Goal: Task Accomplishment & Management: Complete application form

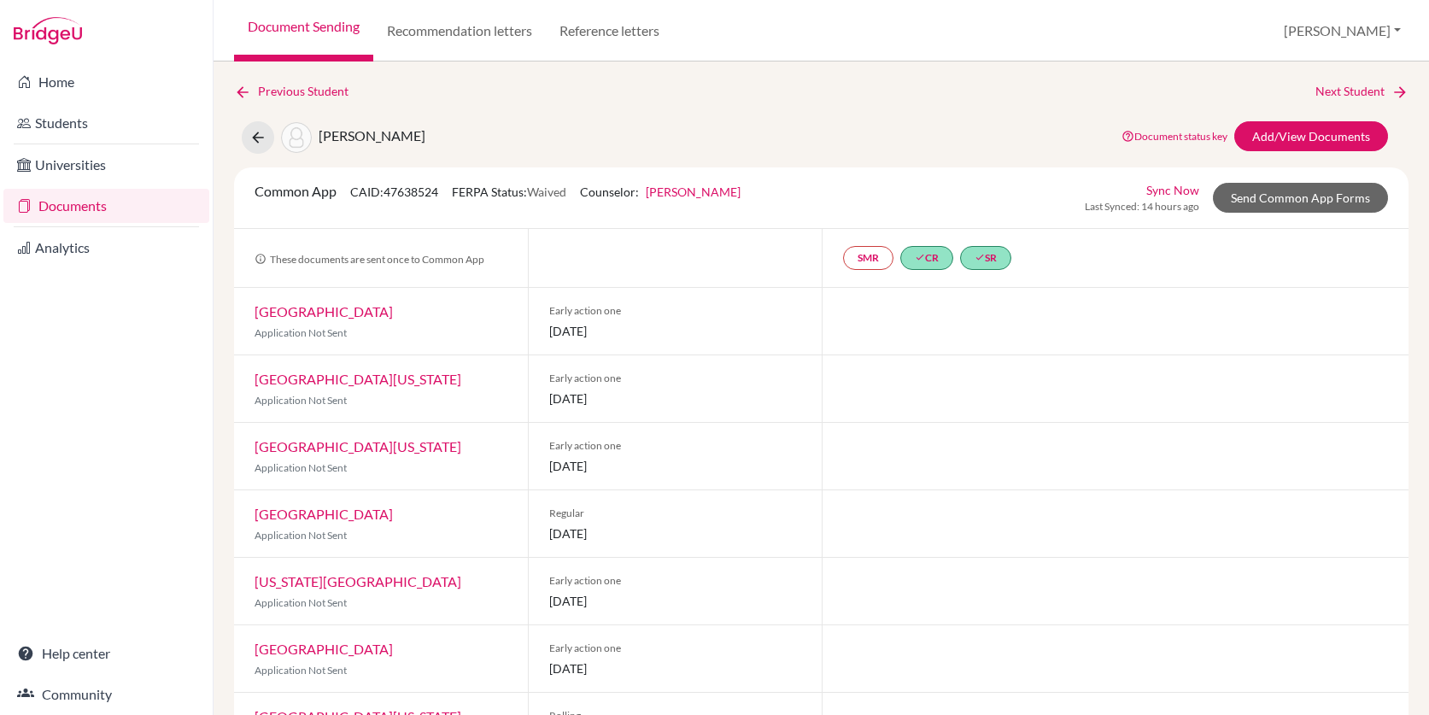
click at [91, 204] on link "Documents" at bounding box center [106, 206] width 206 height 34
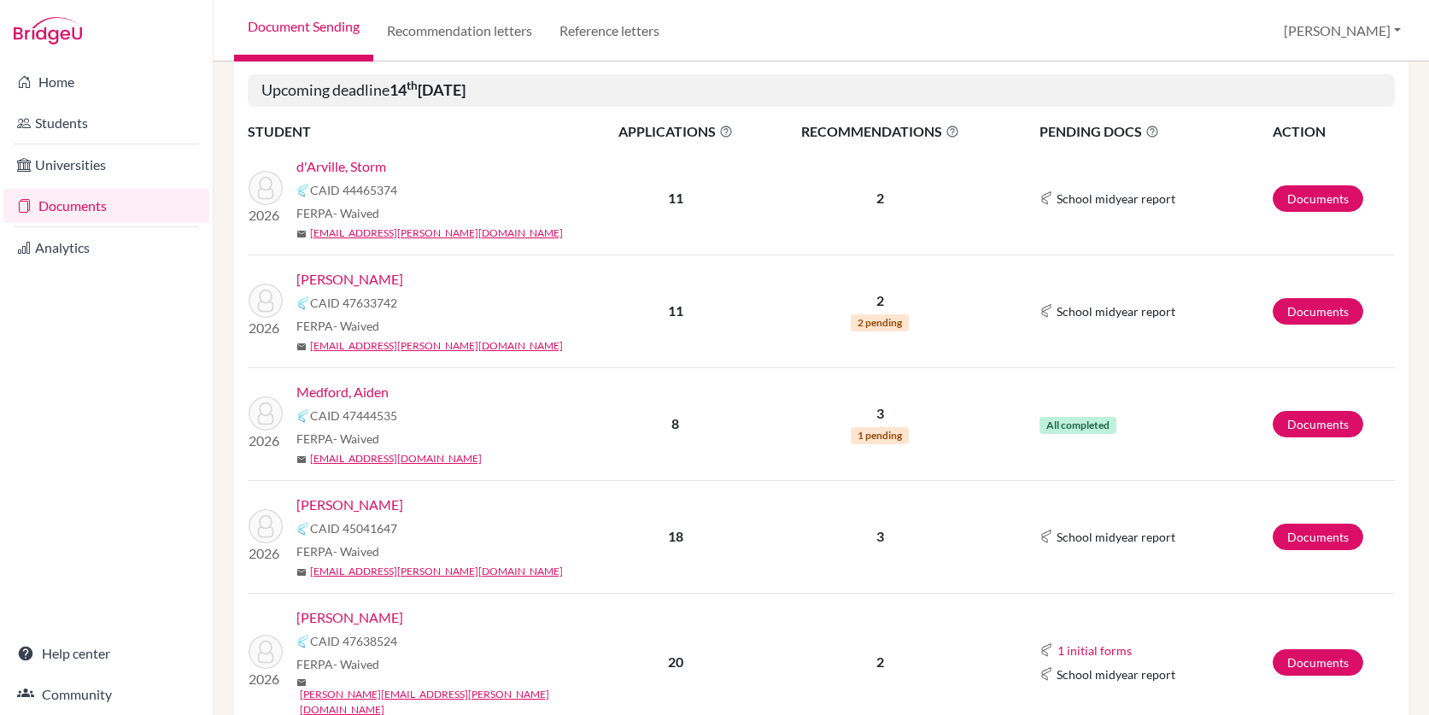
scroll to position [216, 0]
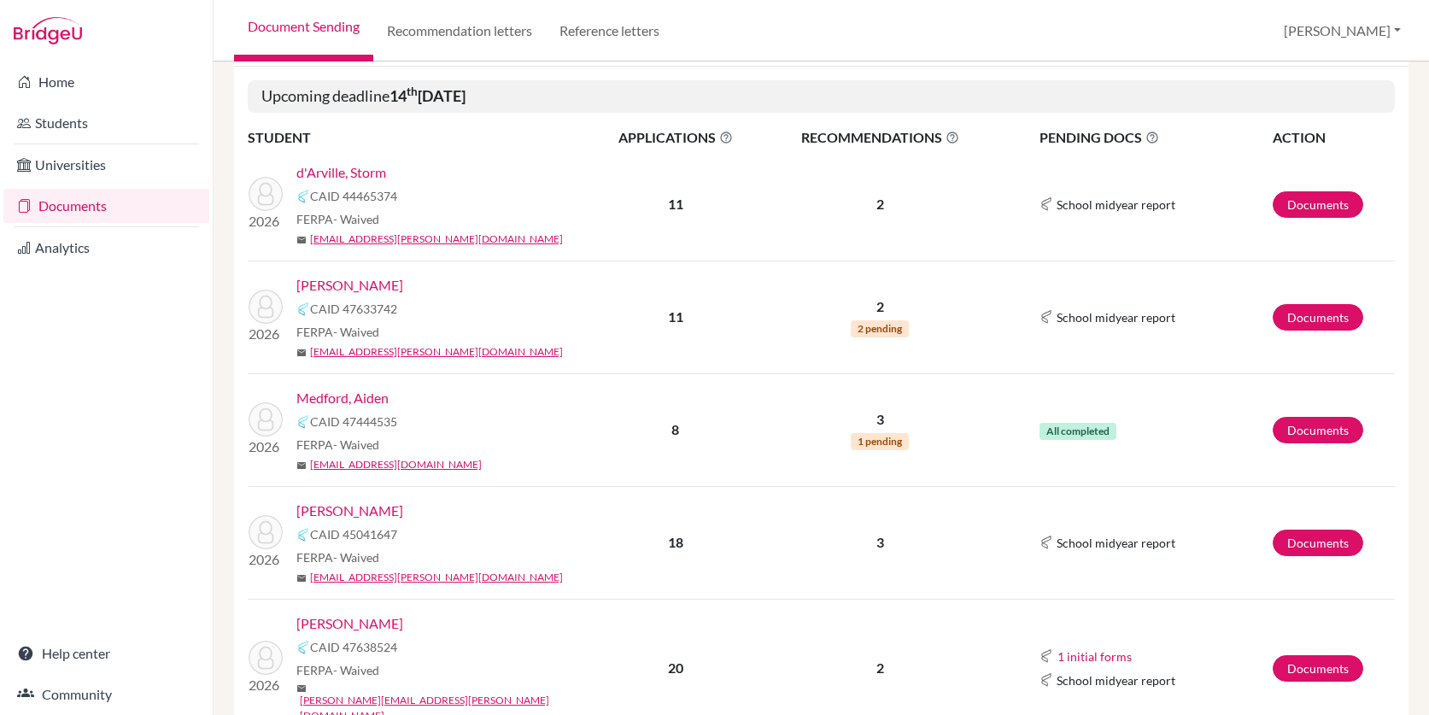
click at [338, 169] on link "d'Arville, Storm" at bounding box center [341, 172] width 90 height 21
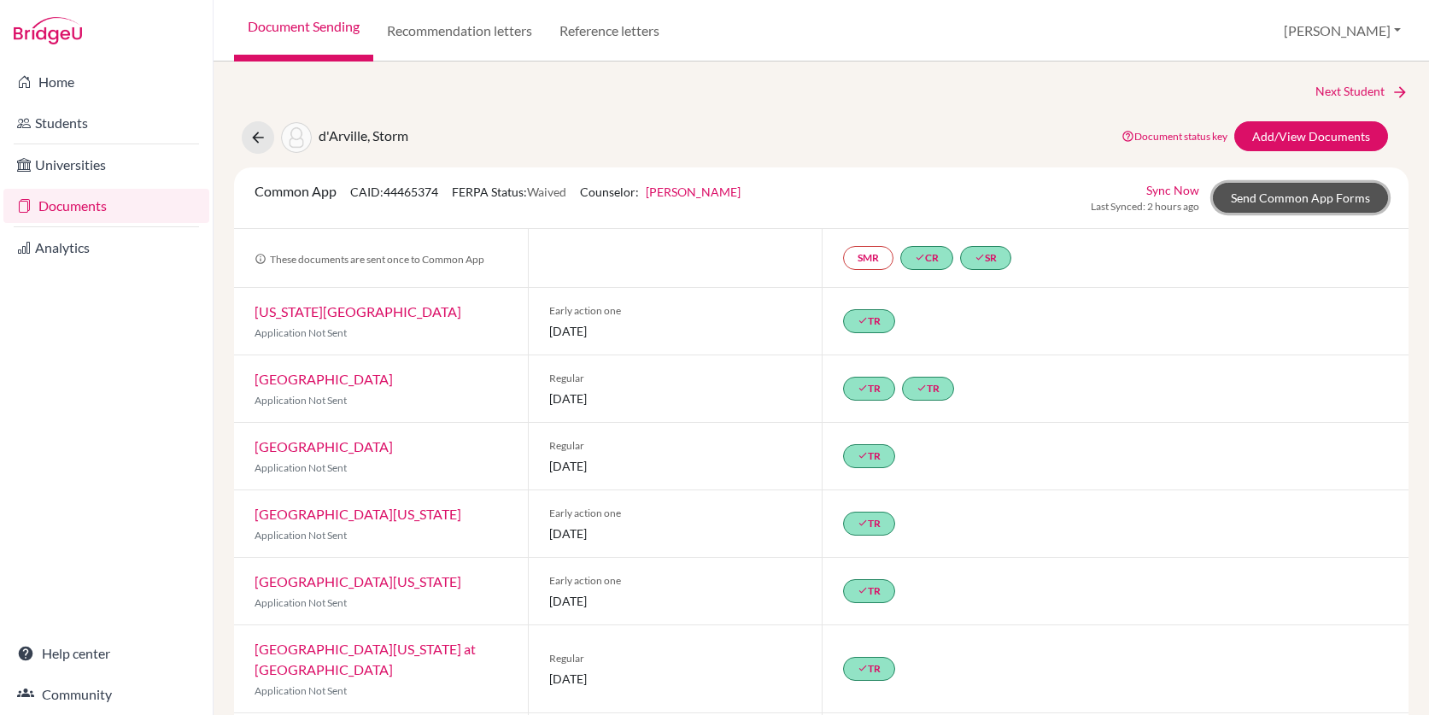
click at [1257, 202] on link "Send Common App Forms" at bounding box center [1300, 198] width 175 height 30
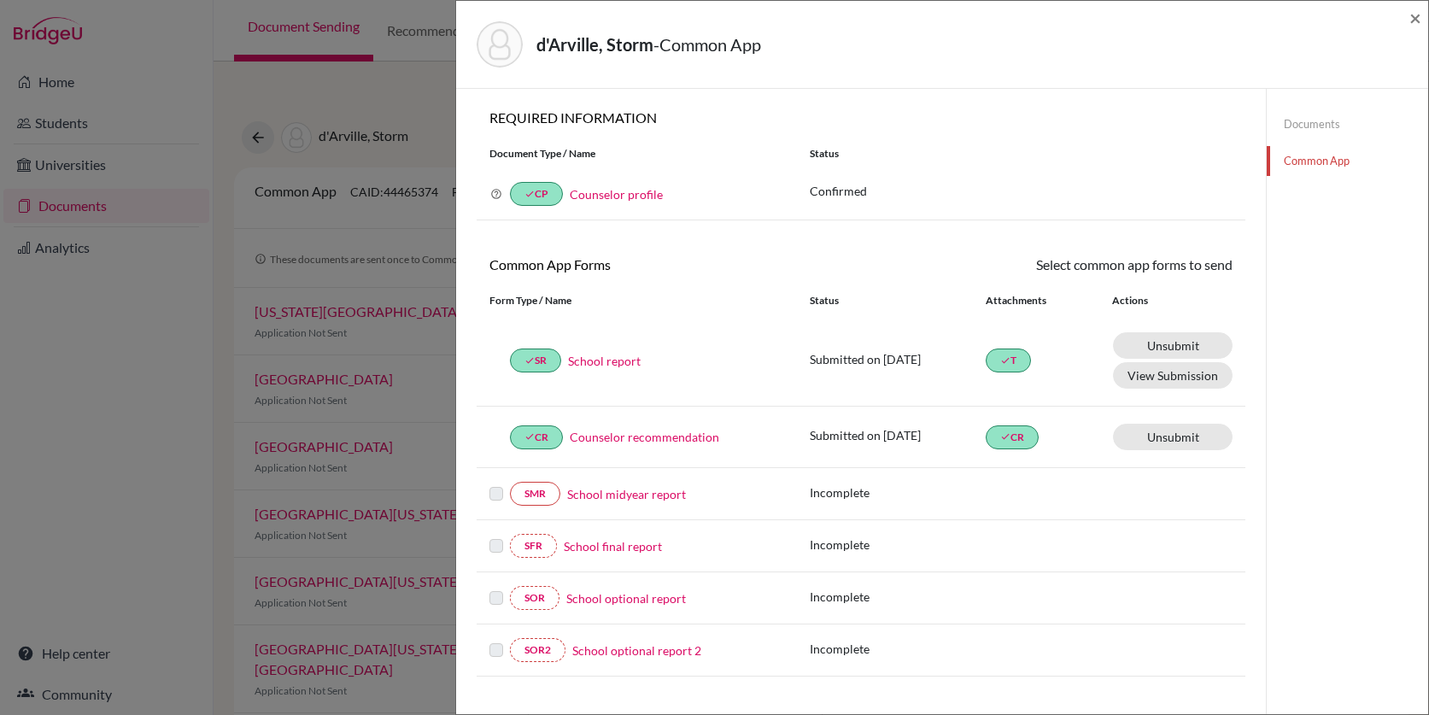
click at [435, 97] on div "d'Arville, Storm - Common App × × REQUIRED INFORMATION Document Type / Name Sta…" at bounding box center [714, 357] width 1429 height 715
click at [1414, 18] on span "×" at bounding box center [1415, 17] width 12 height 25
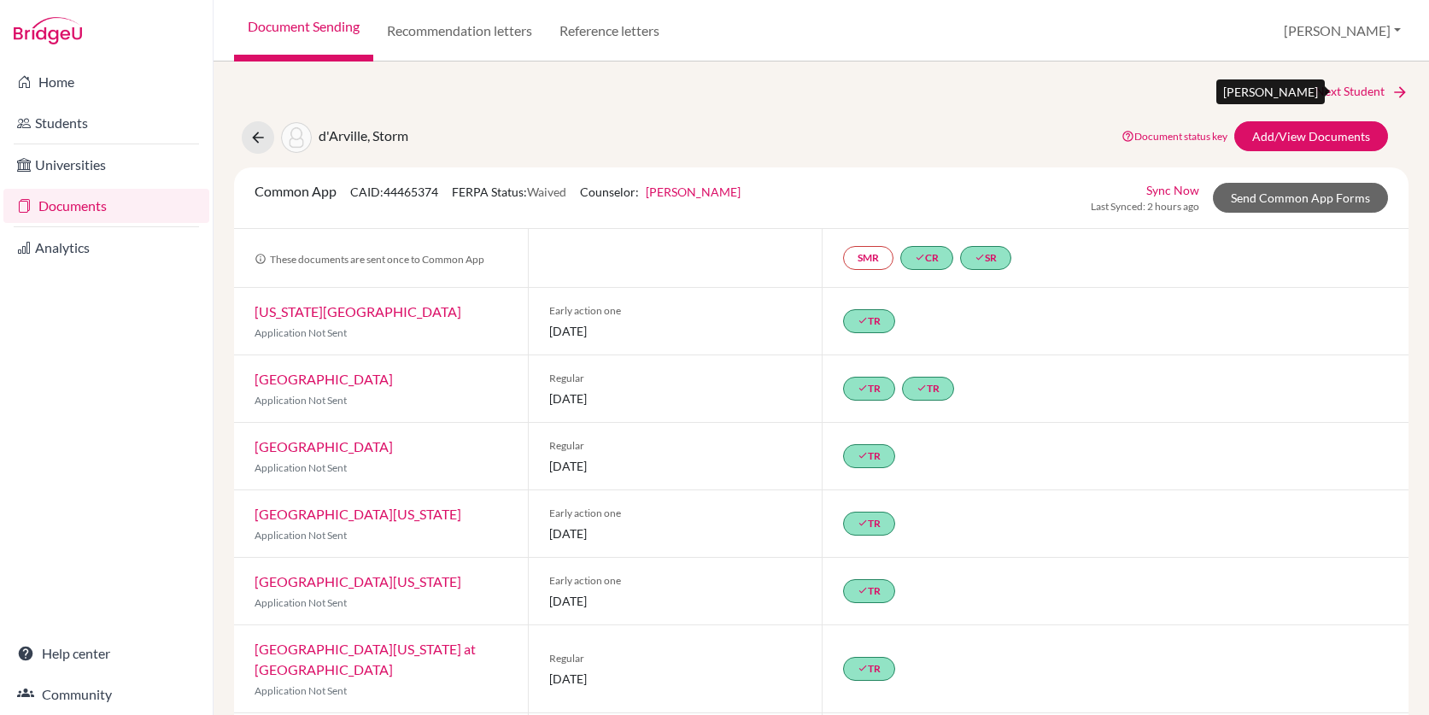
click at [1362, 95] on link "Next Student" at bounding box center [1361, 91] width 93 height 19
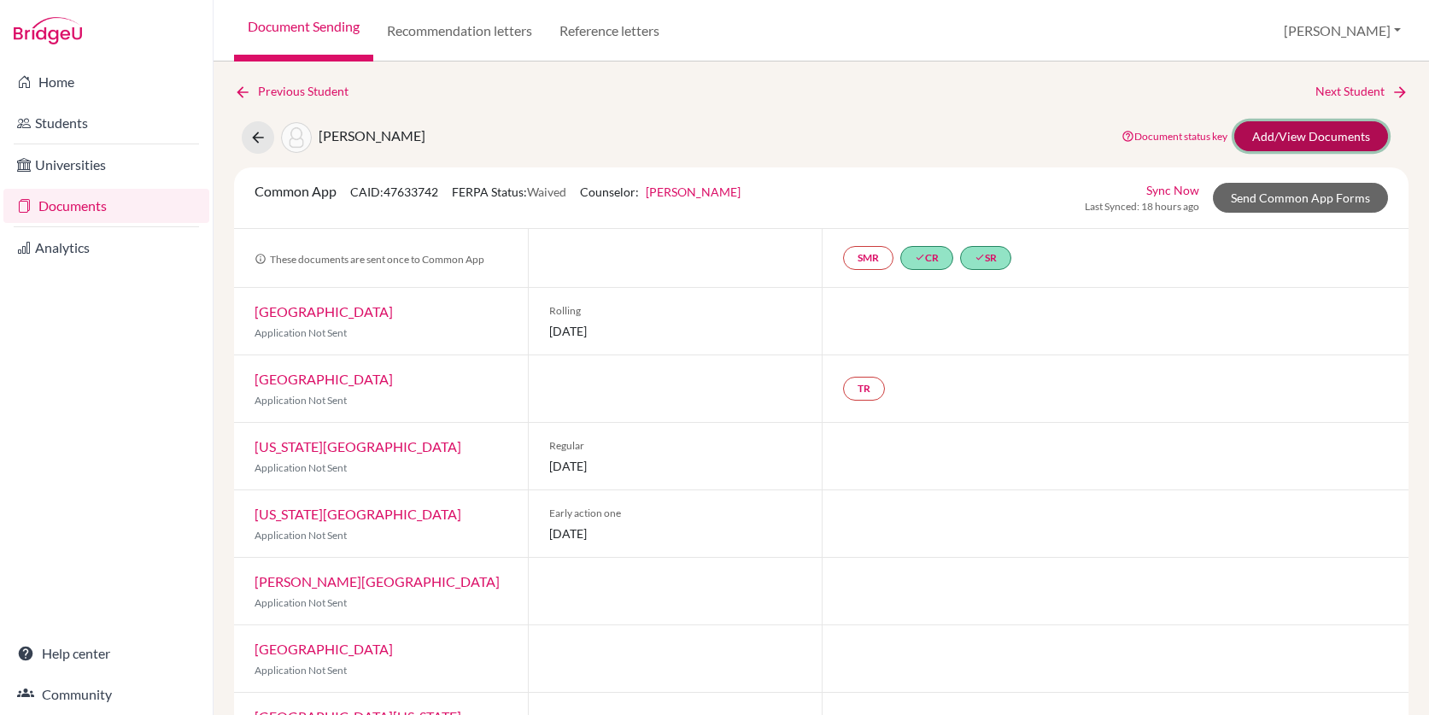
click at [1315, 144] on link "Add/View Documents" at bounding box center [1311, 136] width 154 height 30
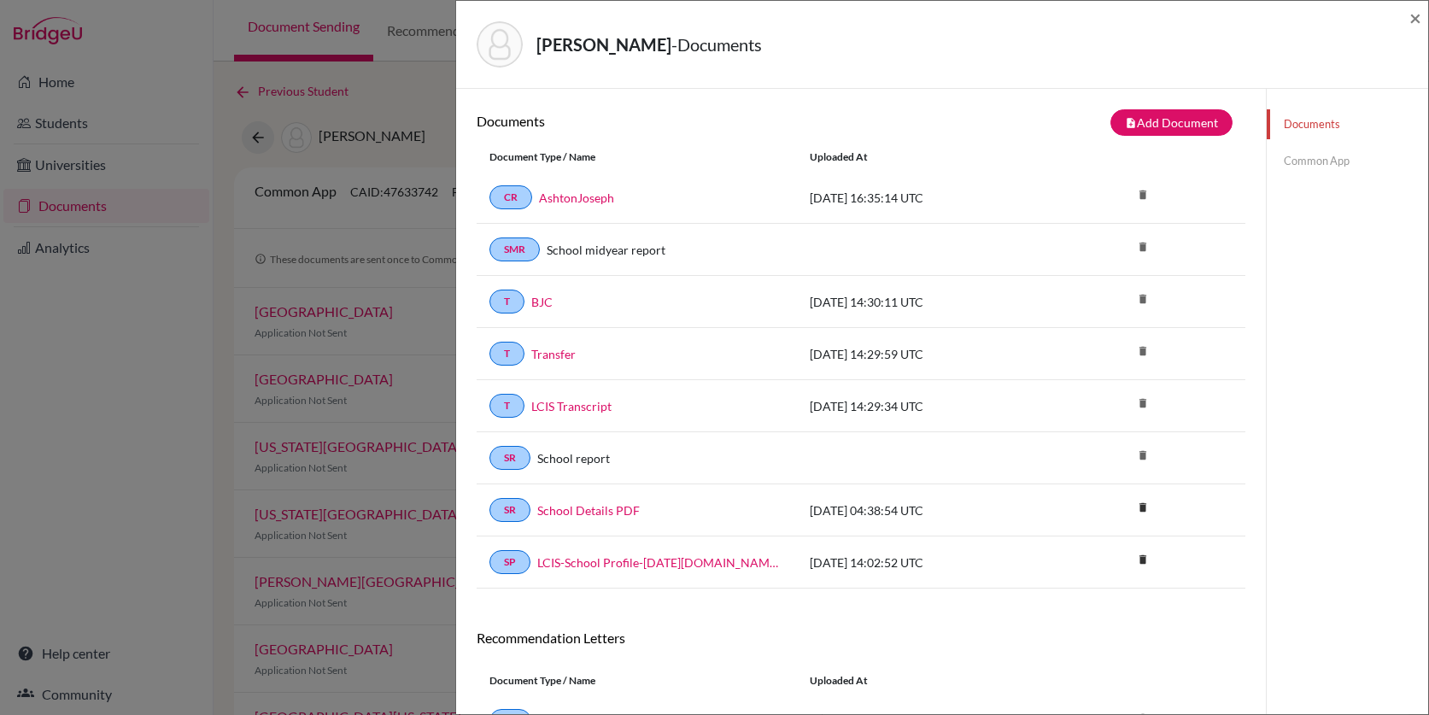
click at [1324, 166] on link "Common App" at bounding box center [1347, 161] width 161 height 30
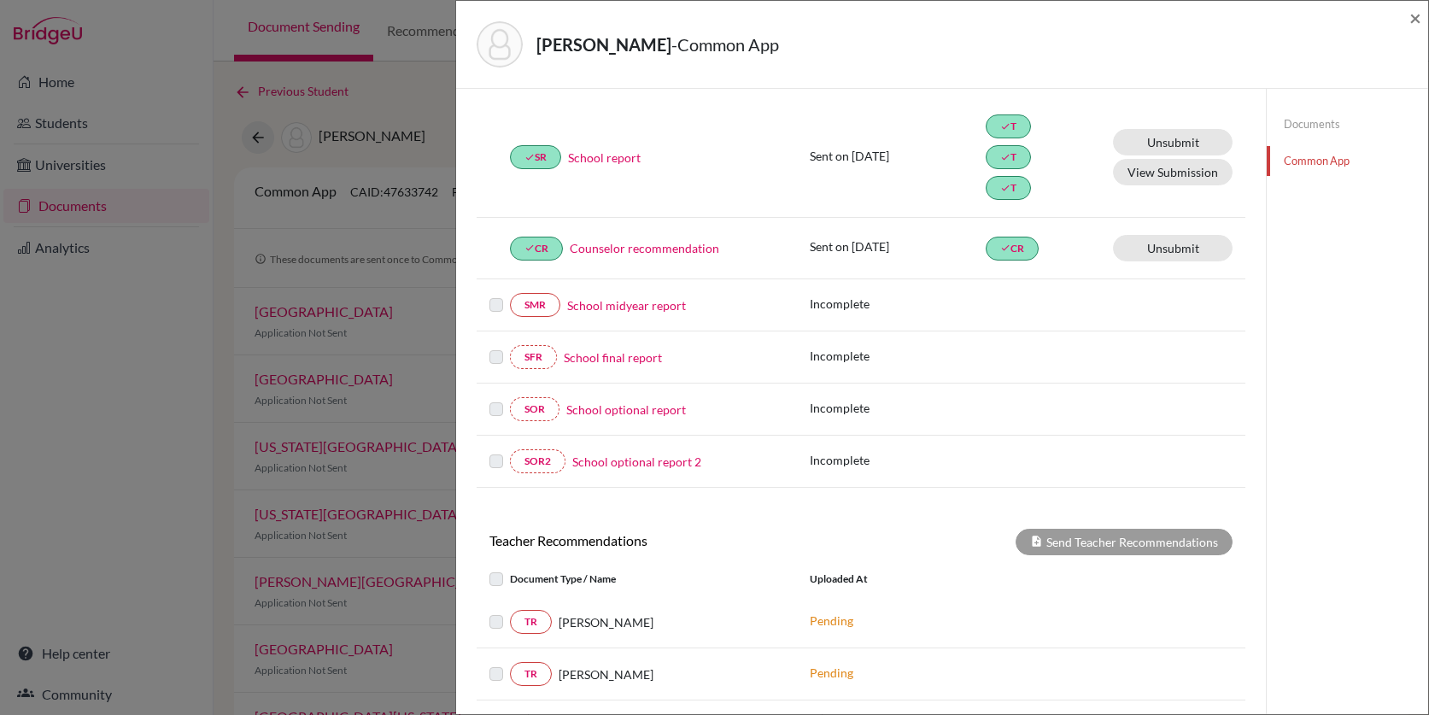
scroll to position [388, 0]
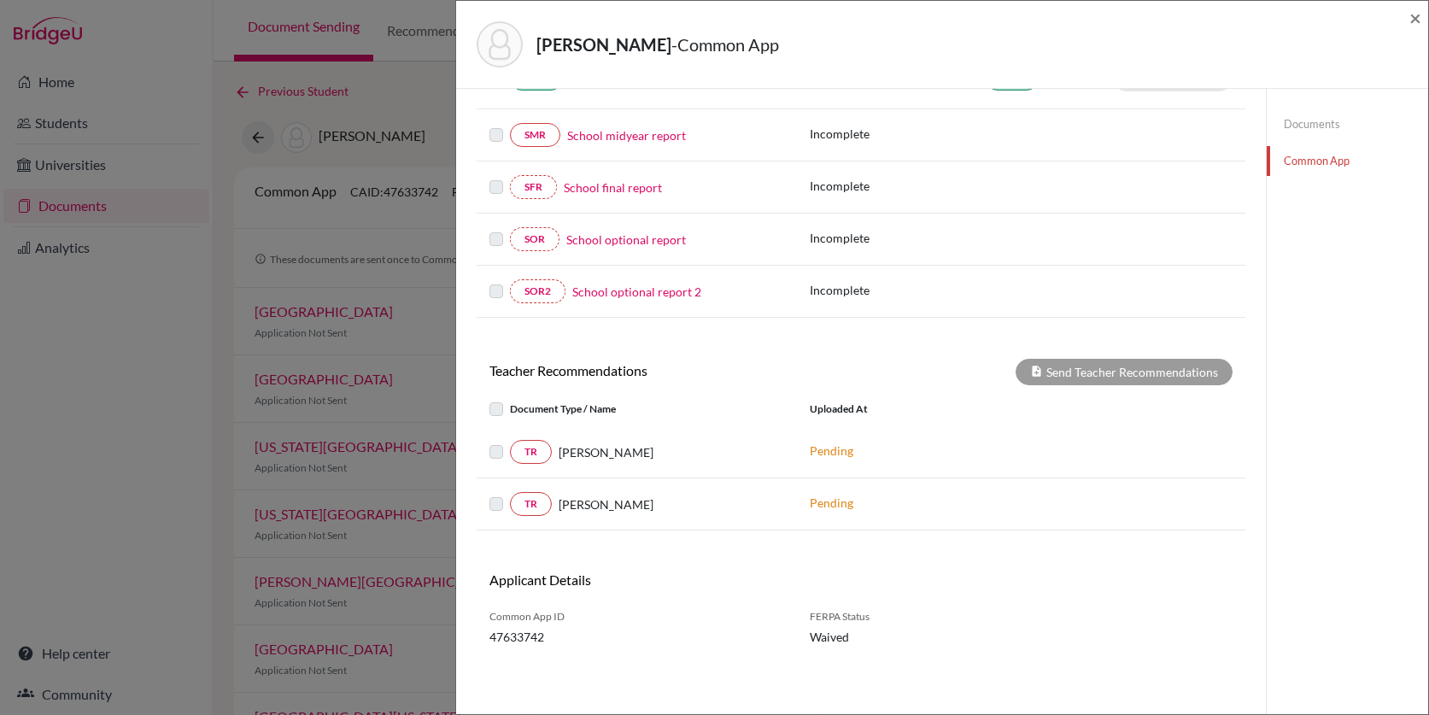
click at [510, 442] on label at bounding box center [510, 442] width 0 height 0
click at [1416, 20] on span "×" at bounding box center [1415, 17] width 12 height 25
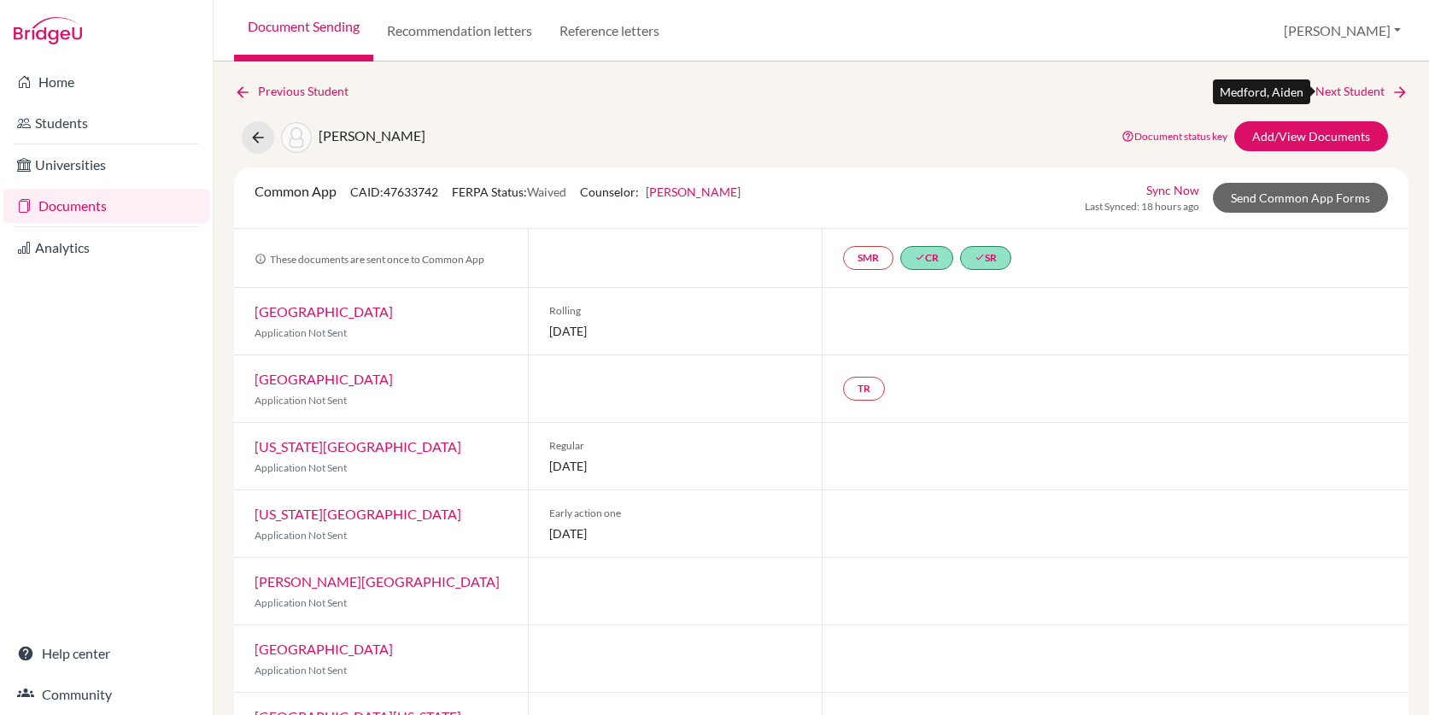
click at [1337, 89] on link "Next Student" at bounding box center [1361, 91] width 93 height 19
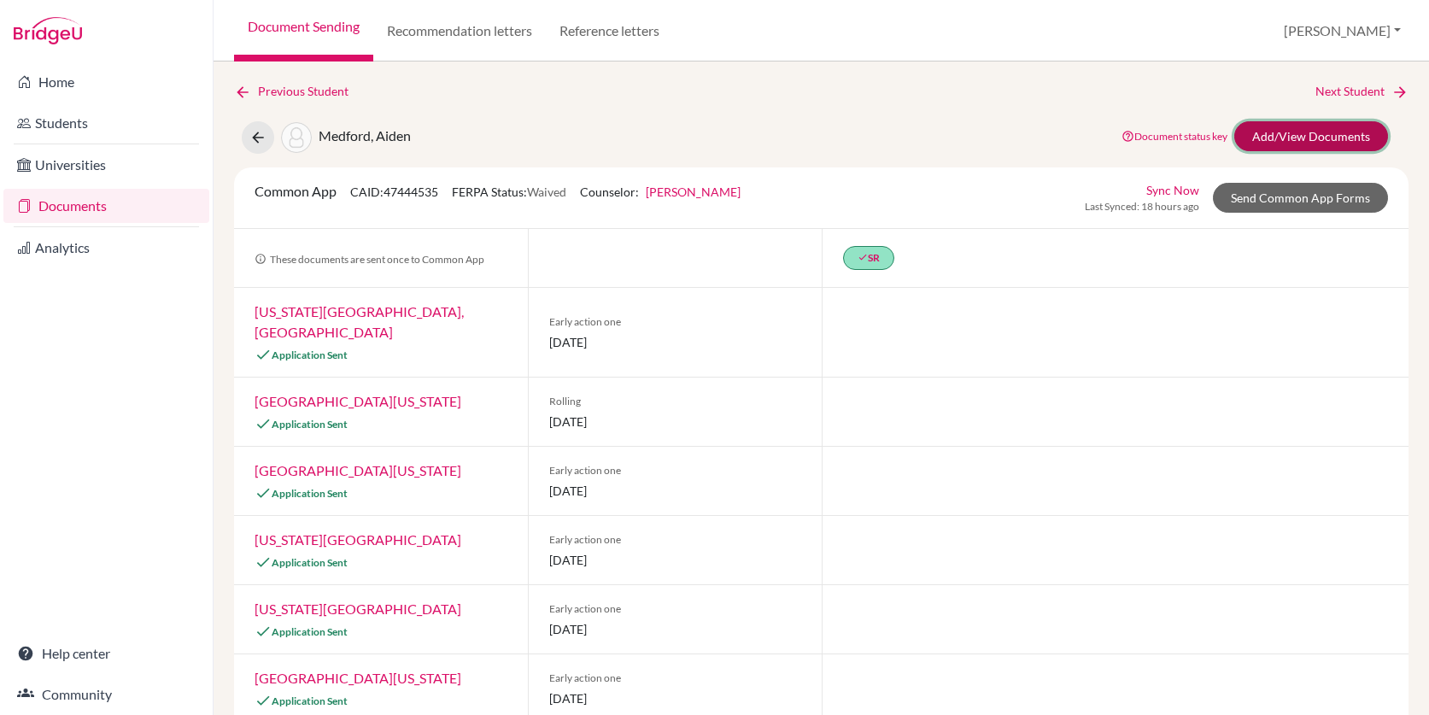
click at [1313, 134] on link "Add/View Documents" at bounding box center [1311, 136] width 154 height 30
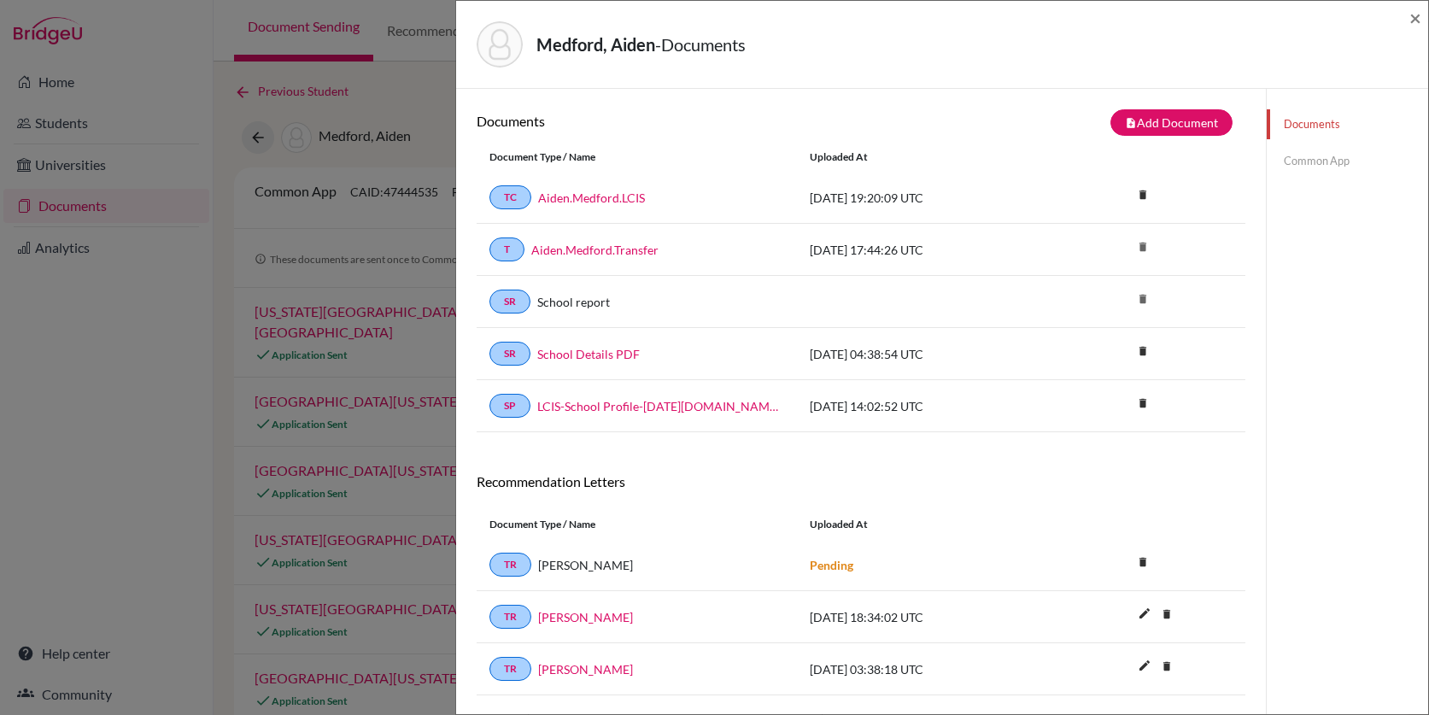
click at [1334, 169] on link "Common App" at bounding box center [1347, 161] width 161 height 30
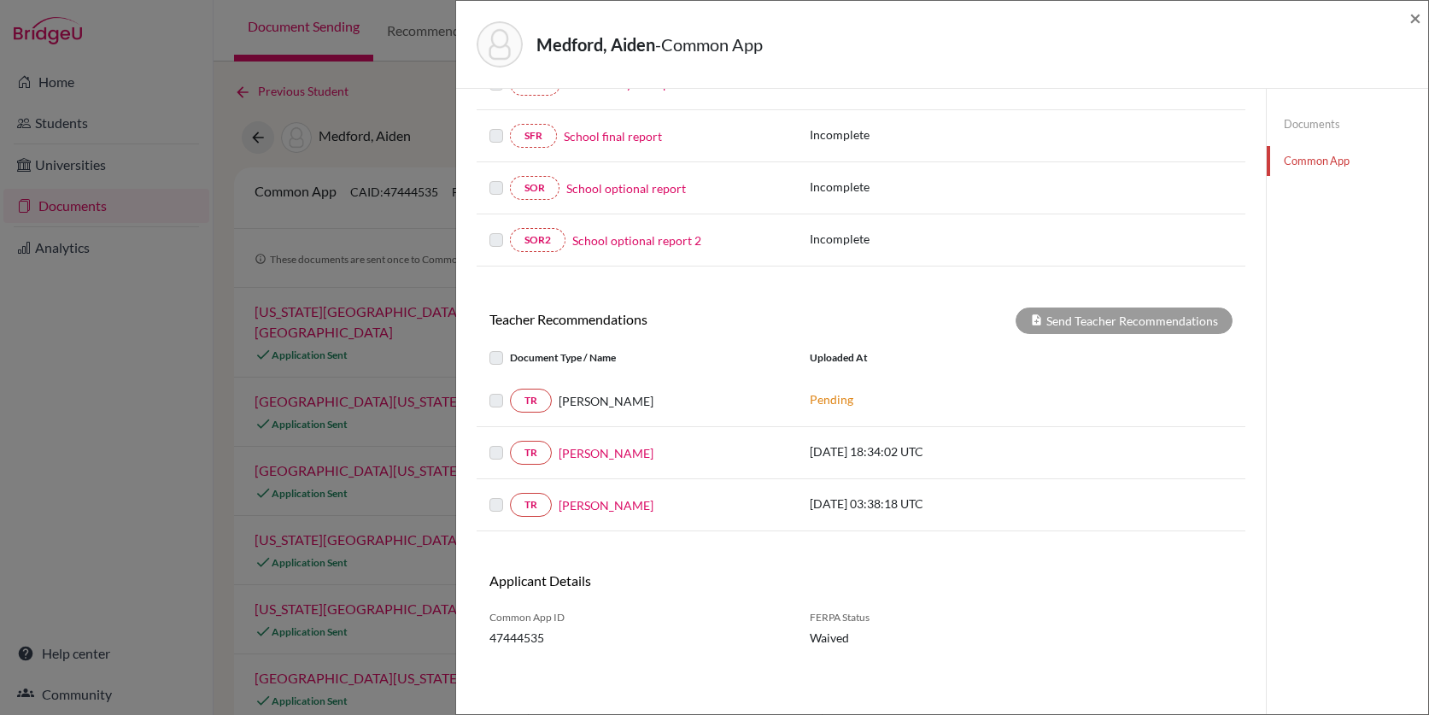
scroll to position [372, 0]
click at [640, 450] on link "Aiden Wayne Medford" at bounding box center [606, 452] width 95 height 18
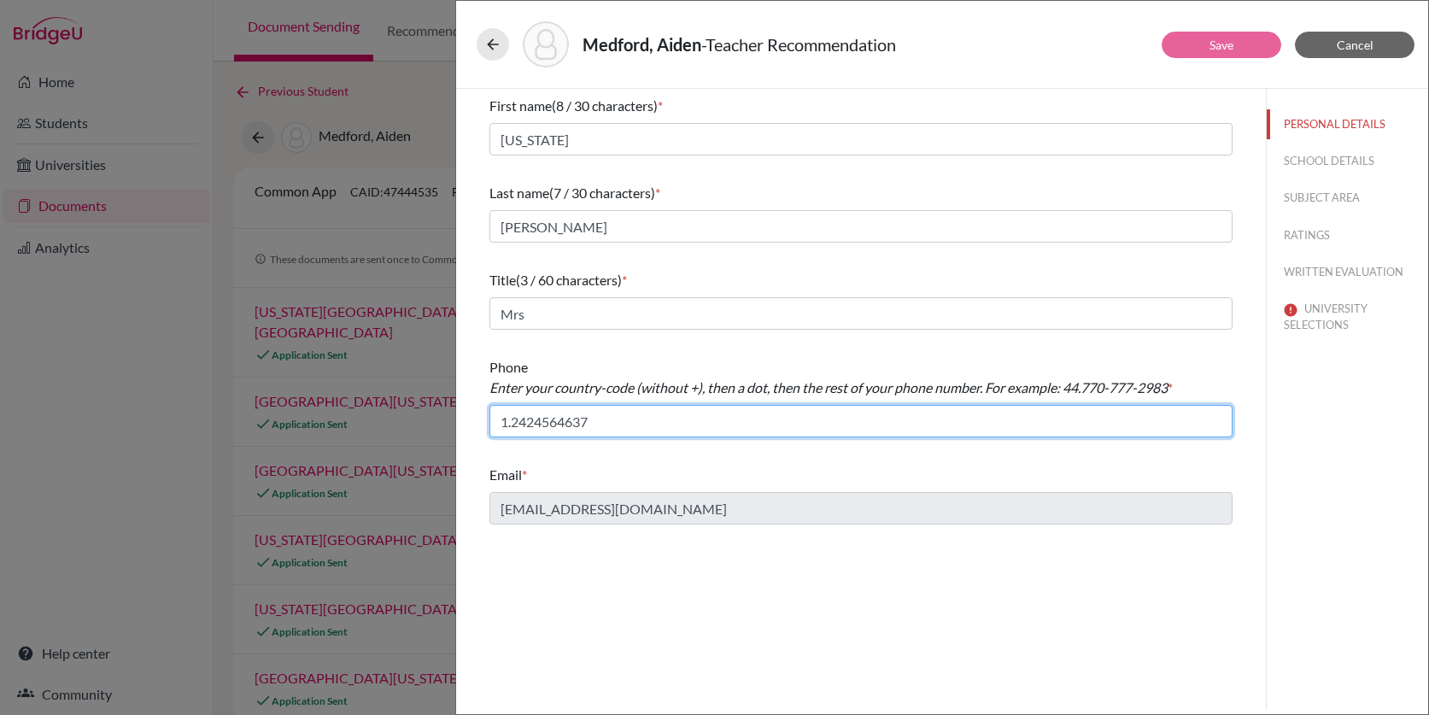
click at [560, 423] on input "1.2424564637" at bounding box center [860, 421] width 743 height 32
click at [536, 425] on input "1.242456-4637" at bounding box center [860, 421] width 743 height 32
type input "1.242.456-4637"
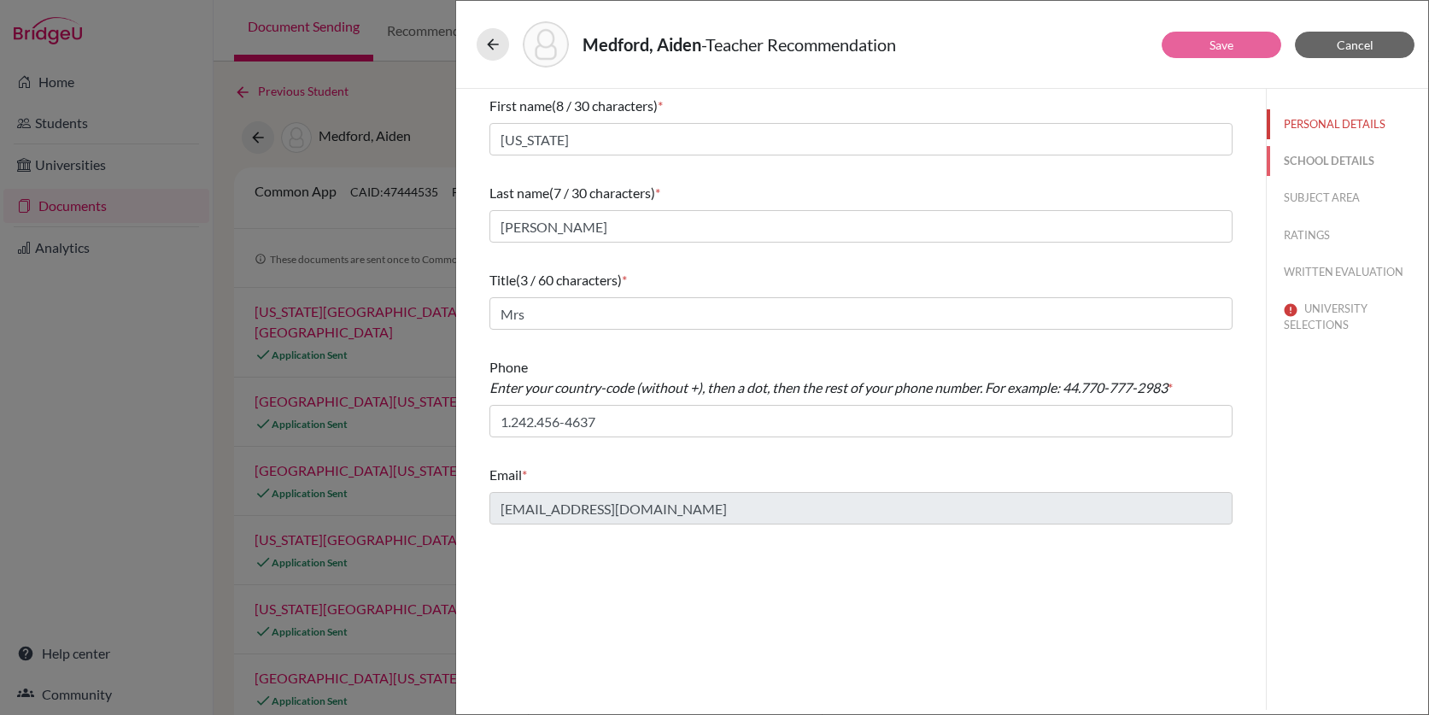
click at [1329, 163] on button "SCHOOL DETAILS" at bounding box center [1347, 161] width 161 height 30
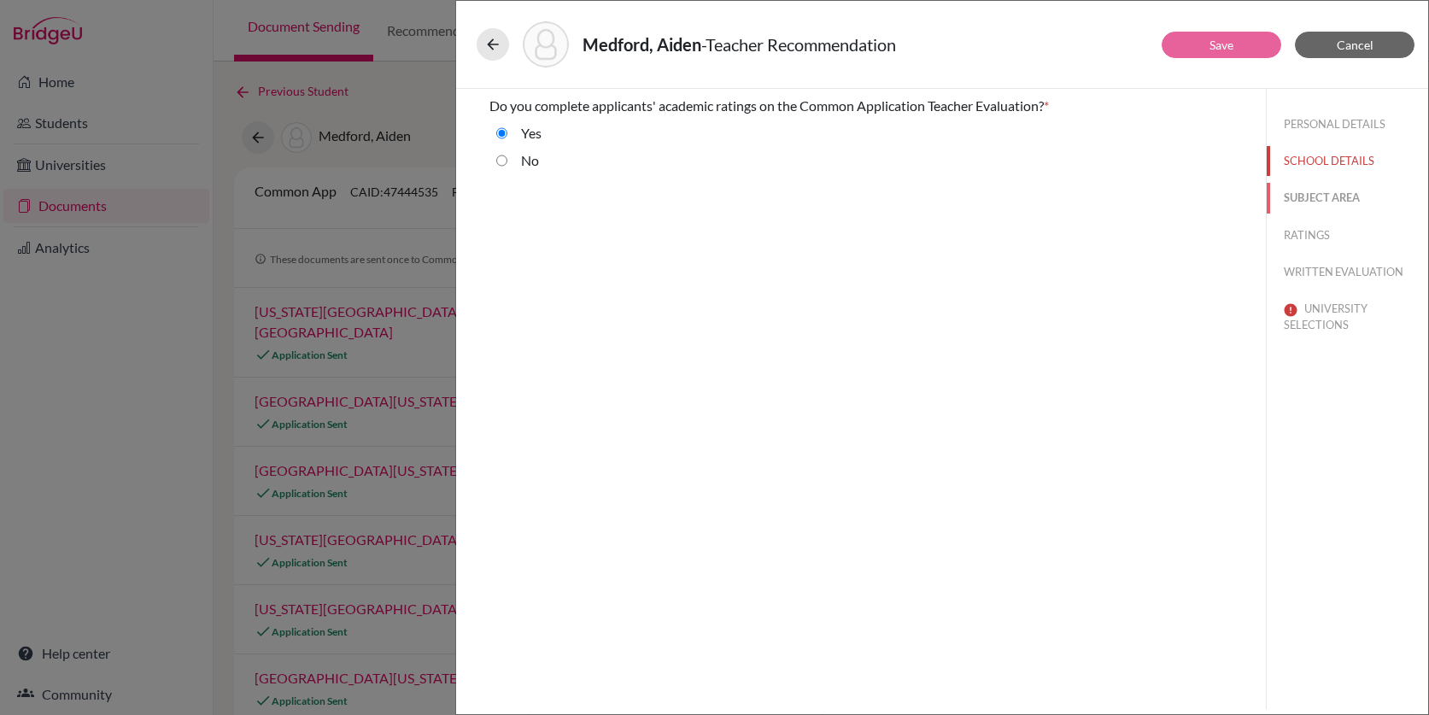
click at [1320, 200] on button "SUBJECT AREA" at bounding box center [1347, 198] width 161 height 30
select select "2"
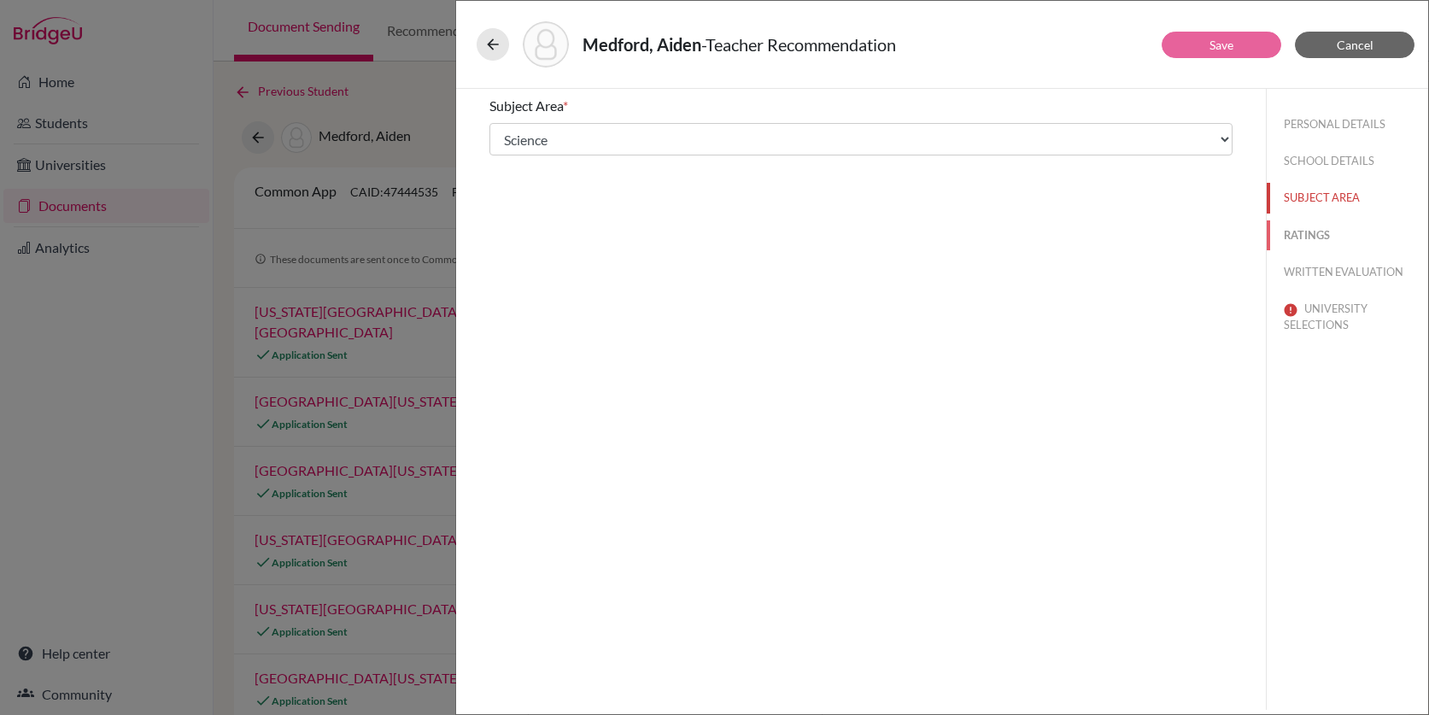
click at [1309, 231] on button "RATINGS" at bounding box center [1347, 235] width 161 height 30
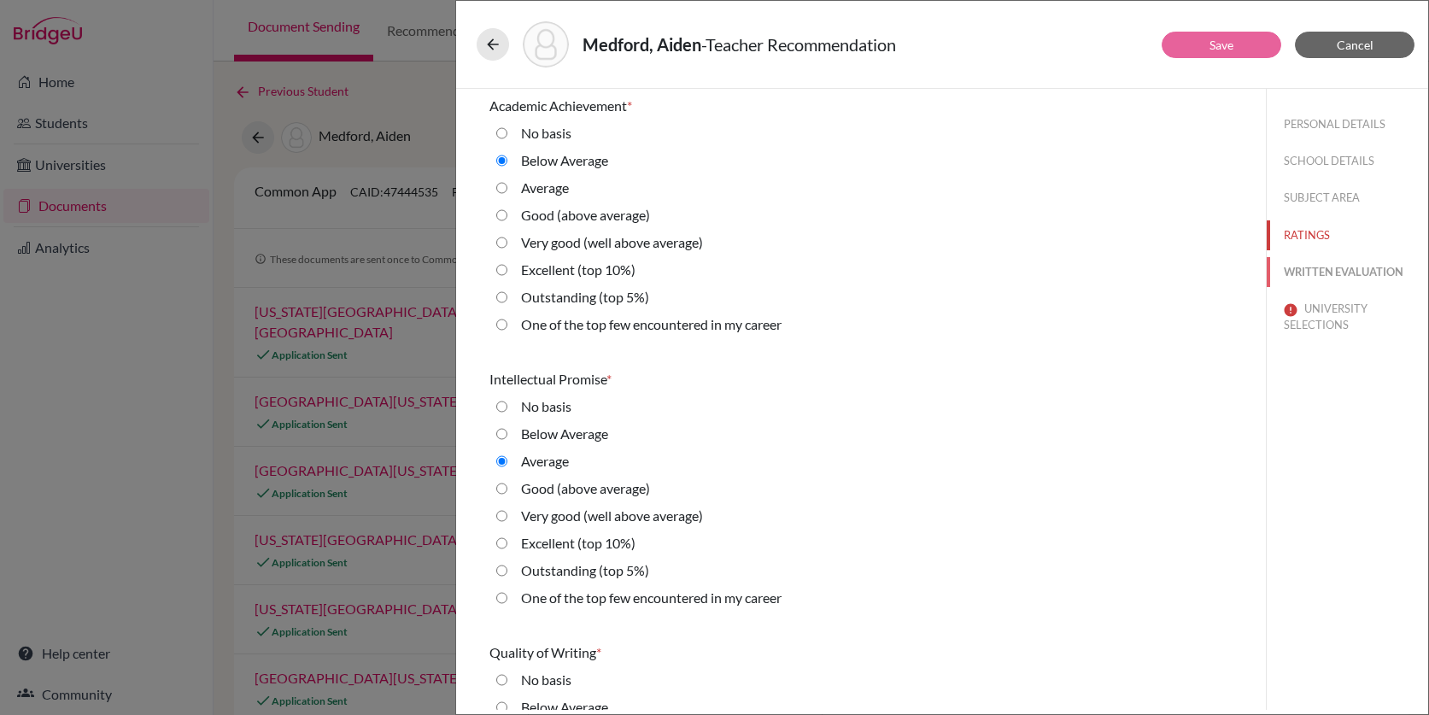
click at [1315, 266] on button "WRITTEN EVALUATION" at bounding box center [1347, 272] width 161 height 30
radio average\) "true"
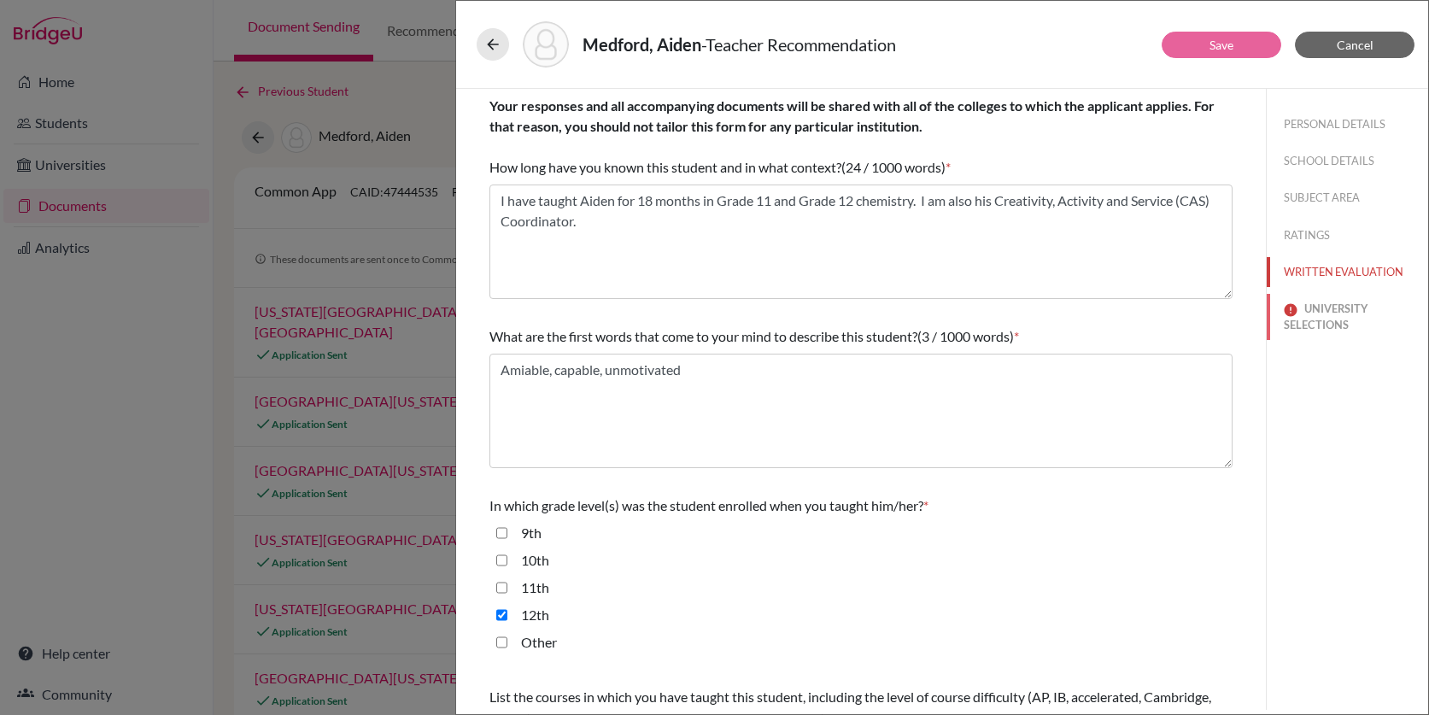
click at [1316, 320] on button "UNIVERSITY SELECTIONS" at bounding box center [1347, 317] width 161 height 46
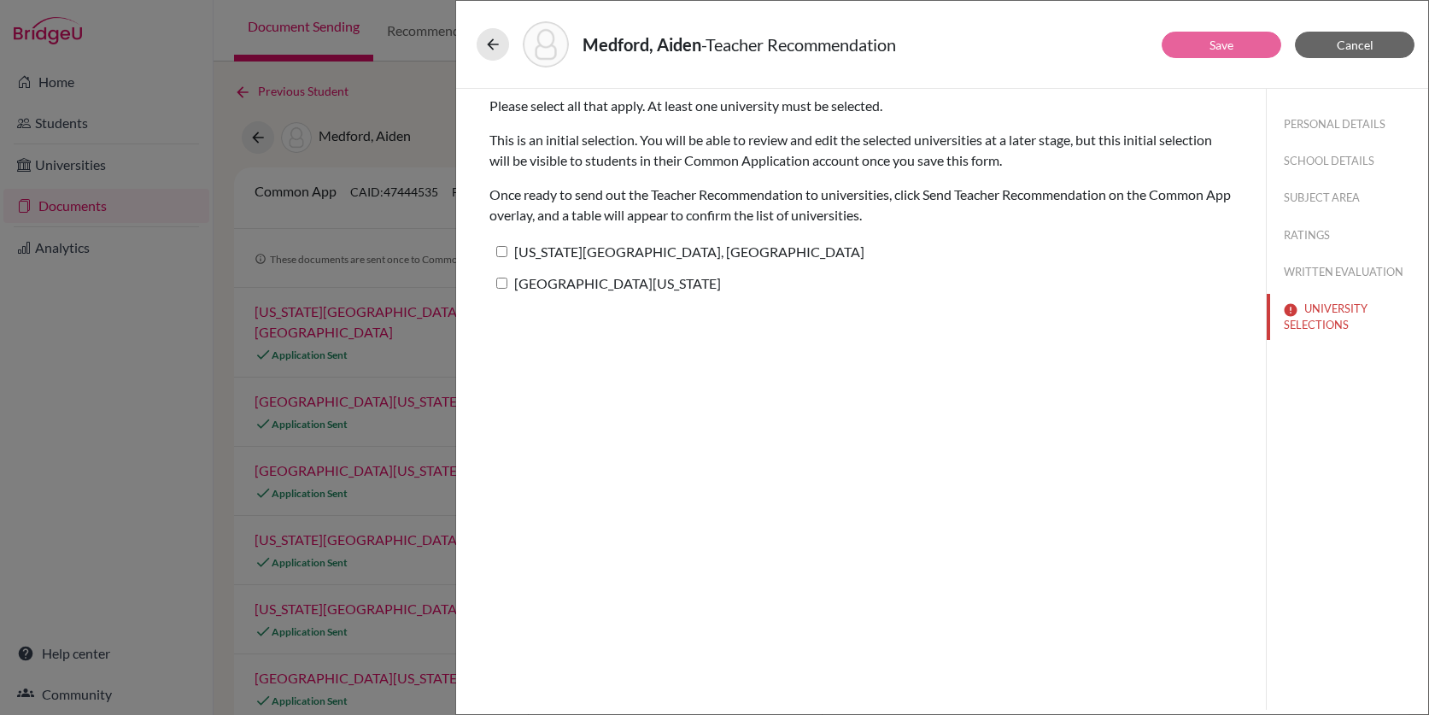
click at [636, 249] on label "[US_STATE][GEOGRAPHIC_DATA], [GEOGRAPHIC_DATA]" at bounding box center [676, 251] width 375 height 25
click at [507, 249] on input "[US_STATE][GEOGRAPHIC_DATA], [GEOGRAPHIC_DATA]" at bounding box center [501, 251] width 11 height 11
checkbox input "true"
click at [626, 283] on label "[GEOGRAPHIC_DATA][US_STATE]" at bounding box center [604, 283] width 231 height 25
click at [507, 283] on input "[GEOGRAPHIC_DATA][US_STATE]" at bounding box center [501, 283] width 11 height 11
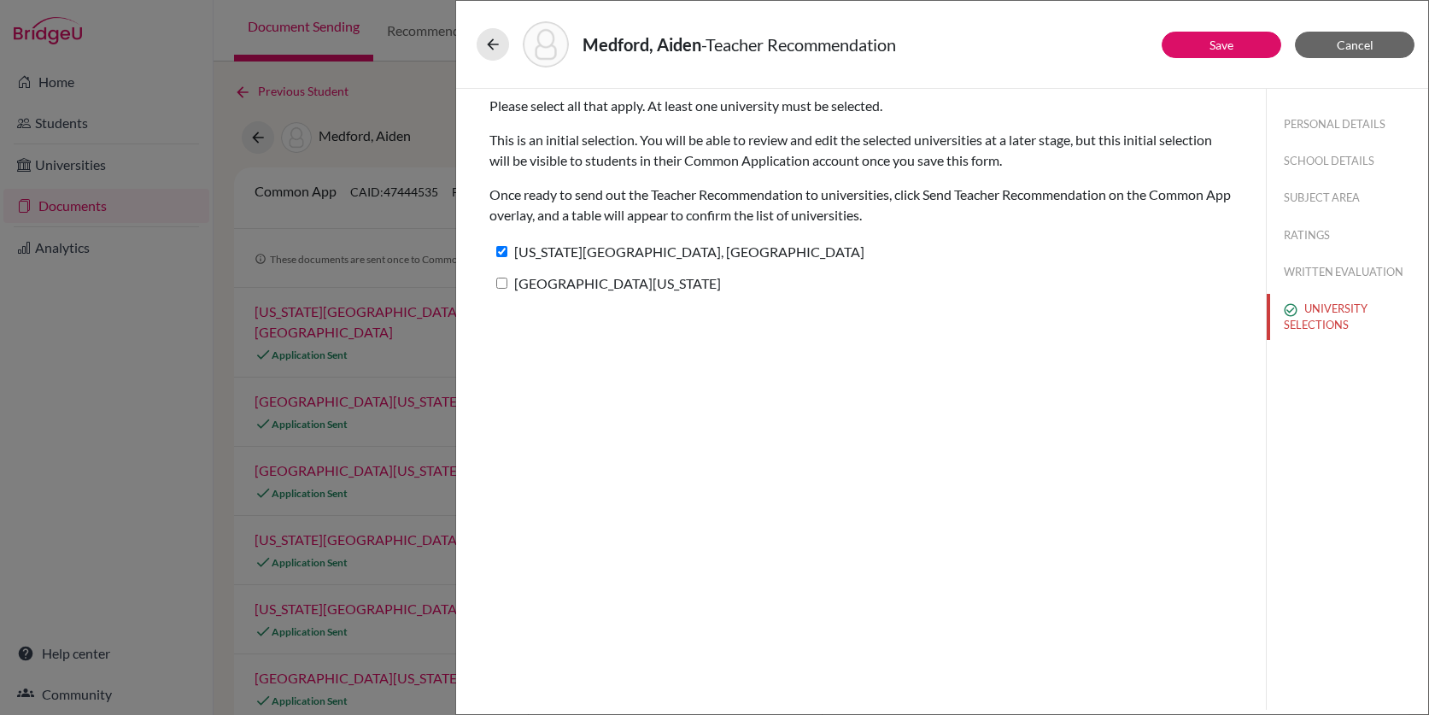
checkbox input "true"
click at [1239, 44] on button "Save" at bounding box center [1222, 45] width 120 height 26
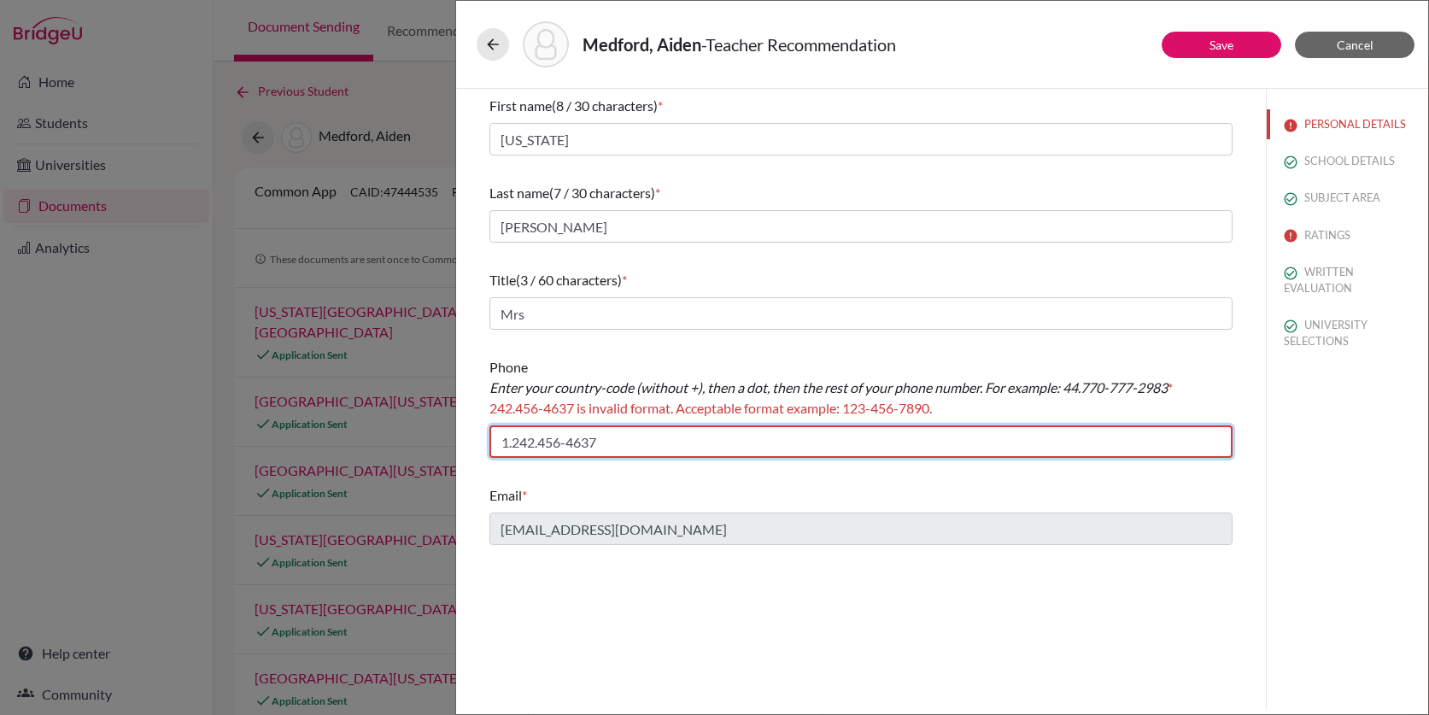
click at [541, 441] on input "1.242.456-4637" at bounding box center [860, 441] width 743 height 32
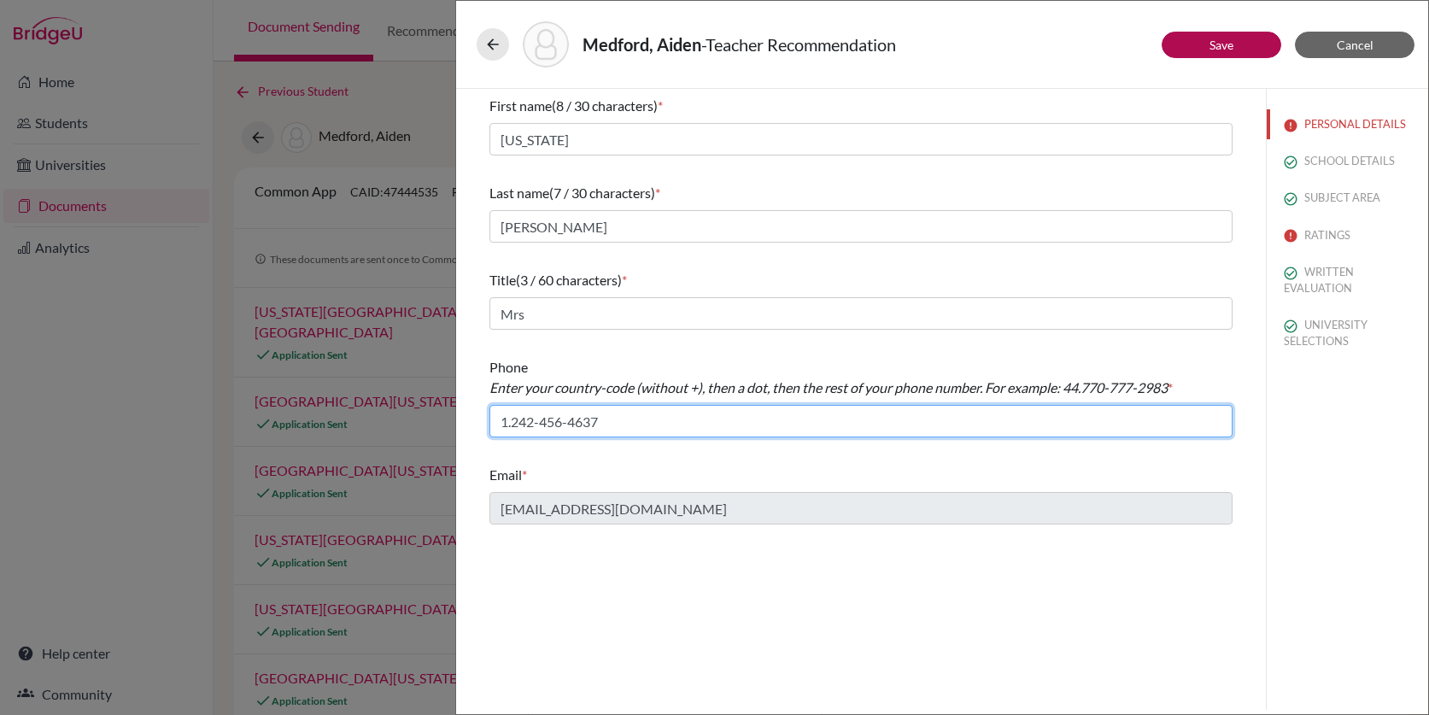
type input "1.242-456-4637"
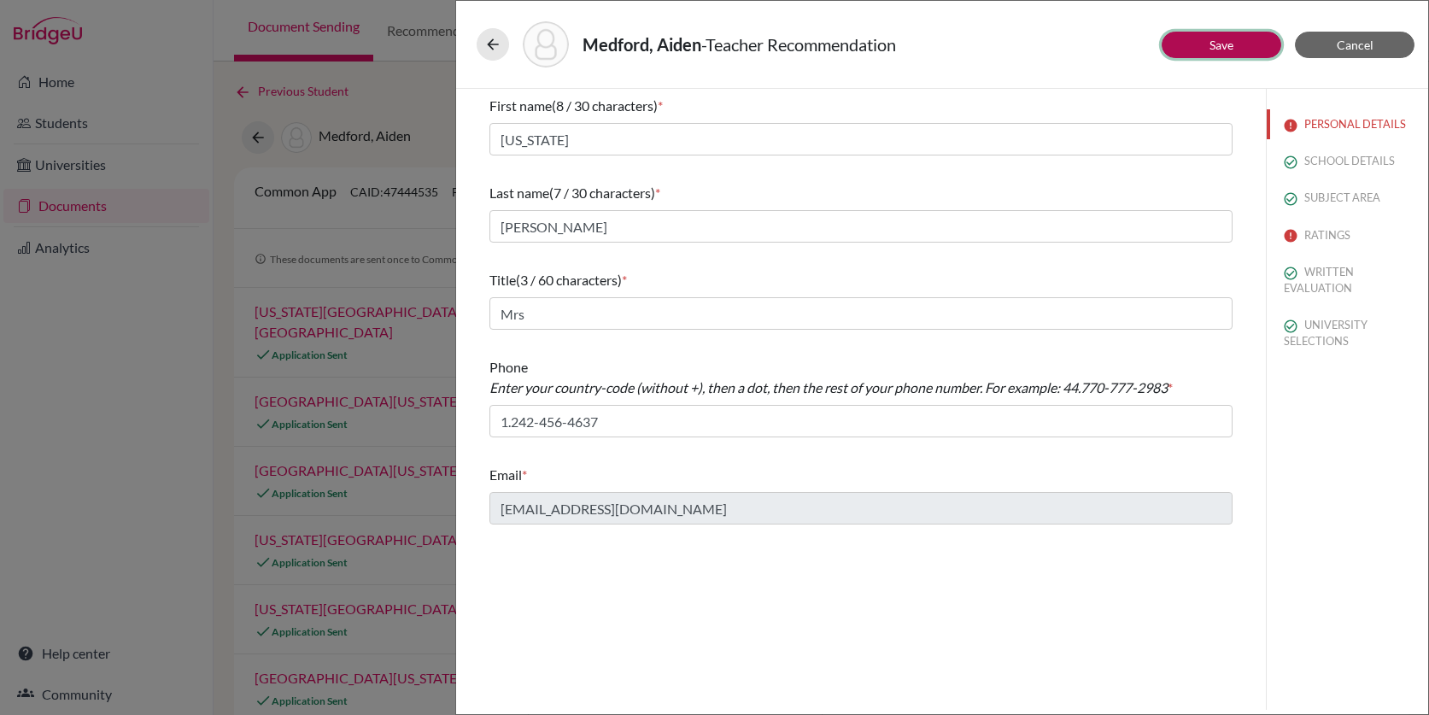
click at [1226, 50] on link "Save" at bounding box center [1222, 45] width 24 height 15
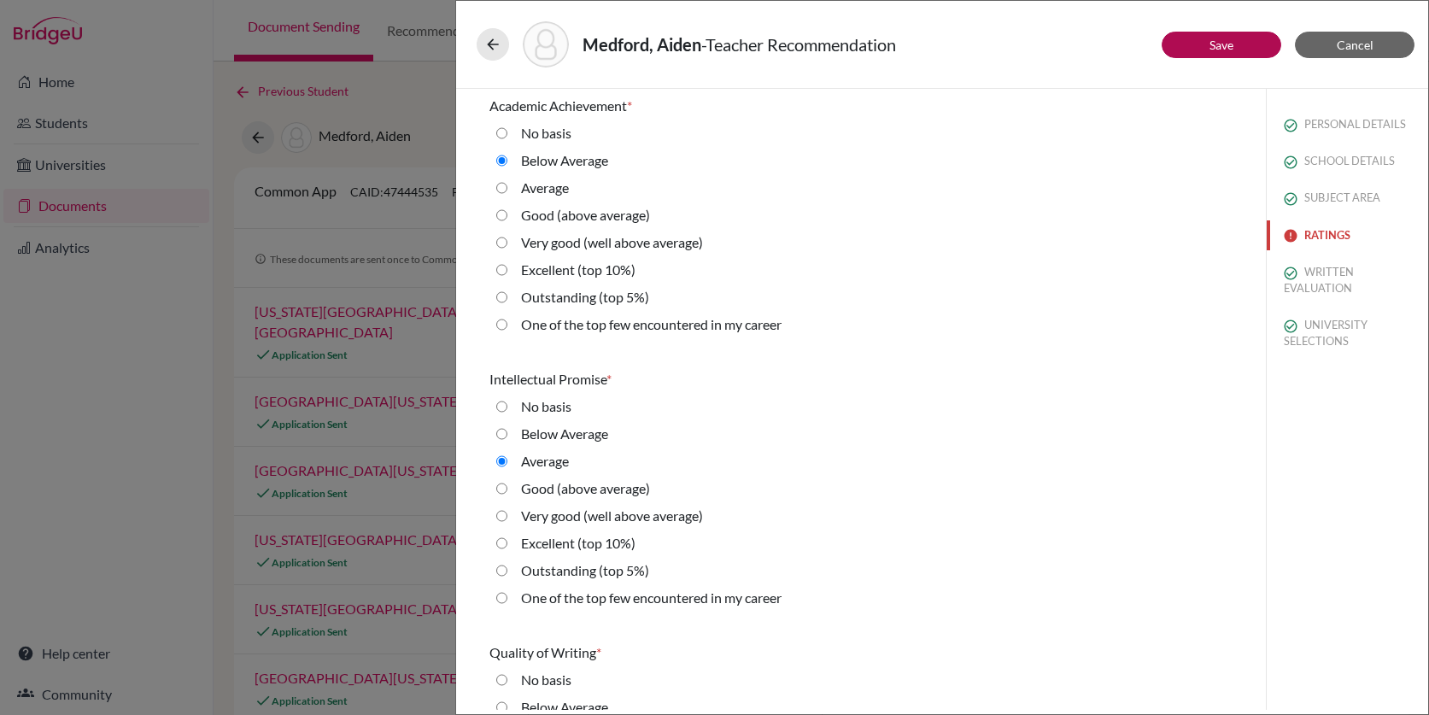
click at [1326, 243] on button "RATINGS" at bounding box center [1347, 235] width 161 height 30
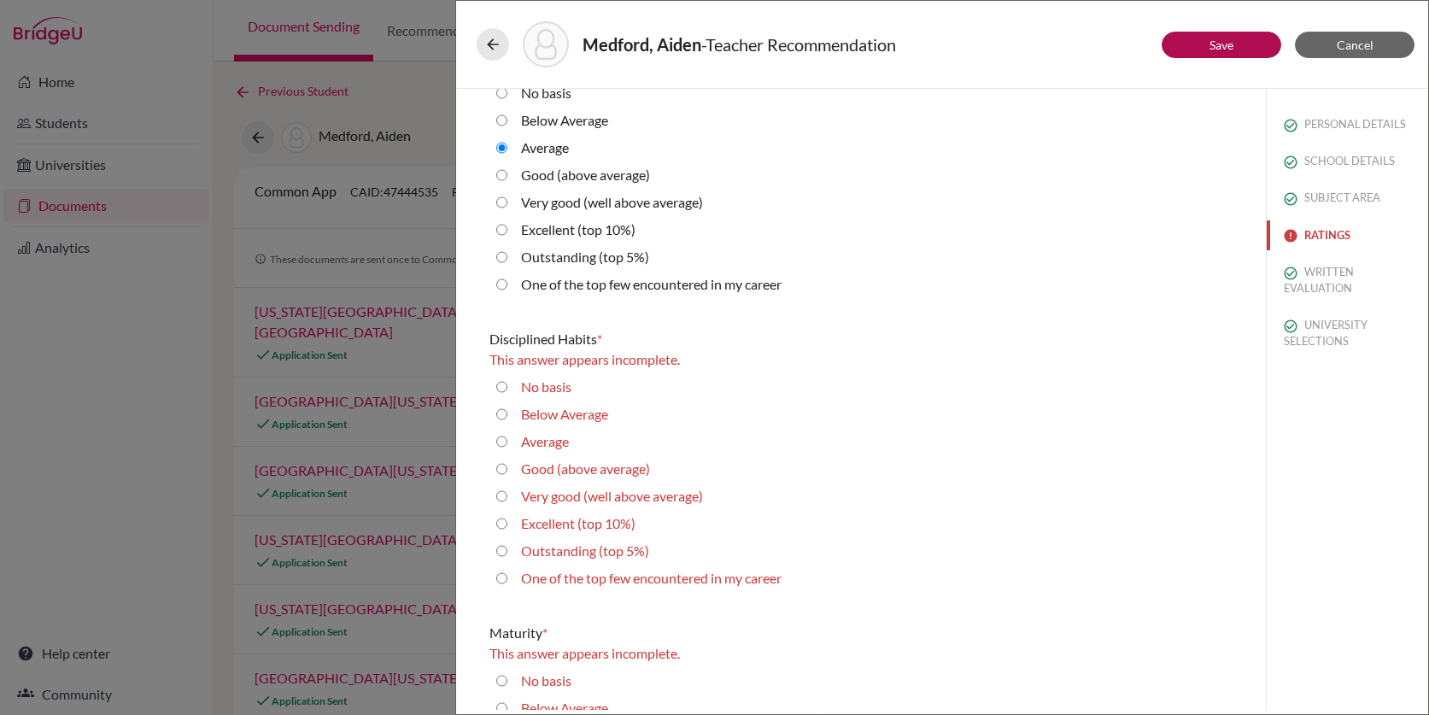
scroll to position [1409, 0]
click at [560, 382] on label "No basis" at bounding box center [546, 385] width 50 height 21
click at [507, 382] on basis "No basis" at bounding box center [501, 385] width 11 height 21
radio basis "true"
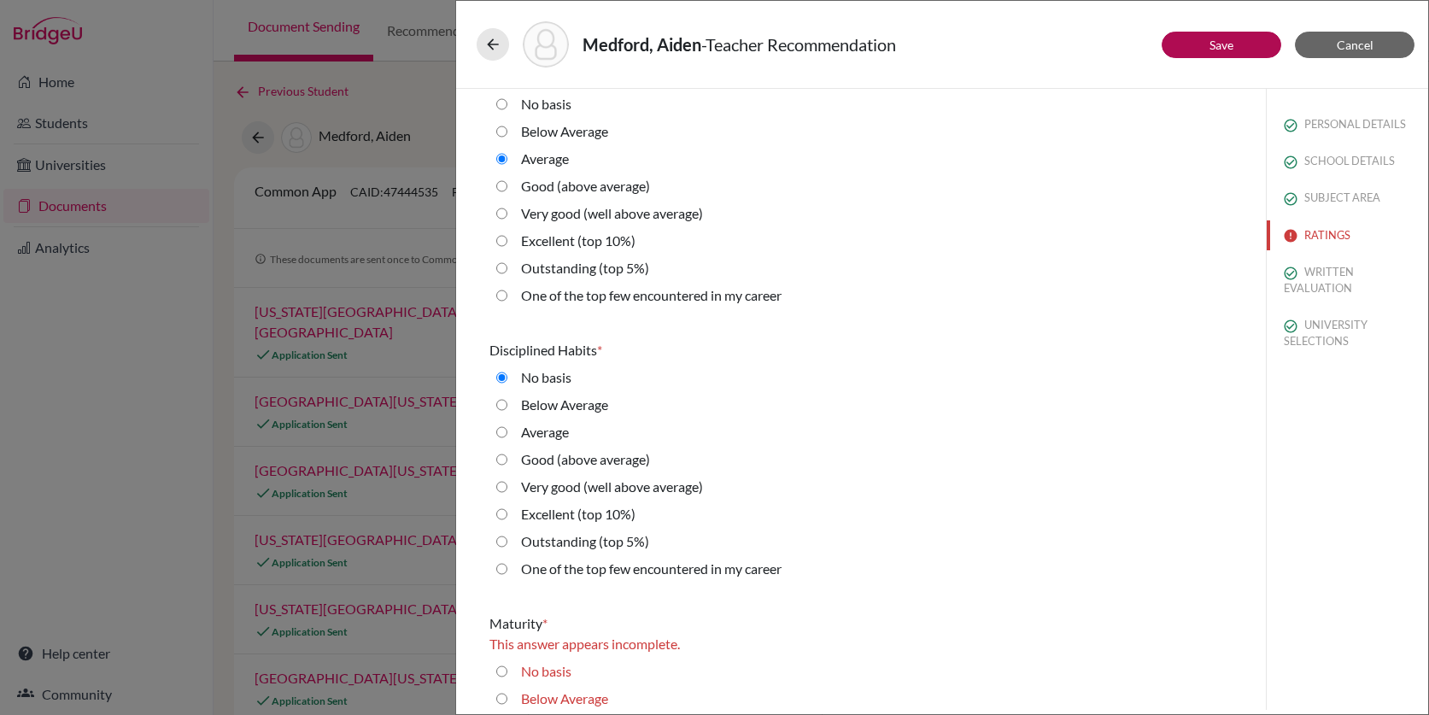
scroll to position [1404, 0]
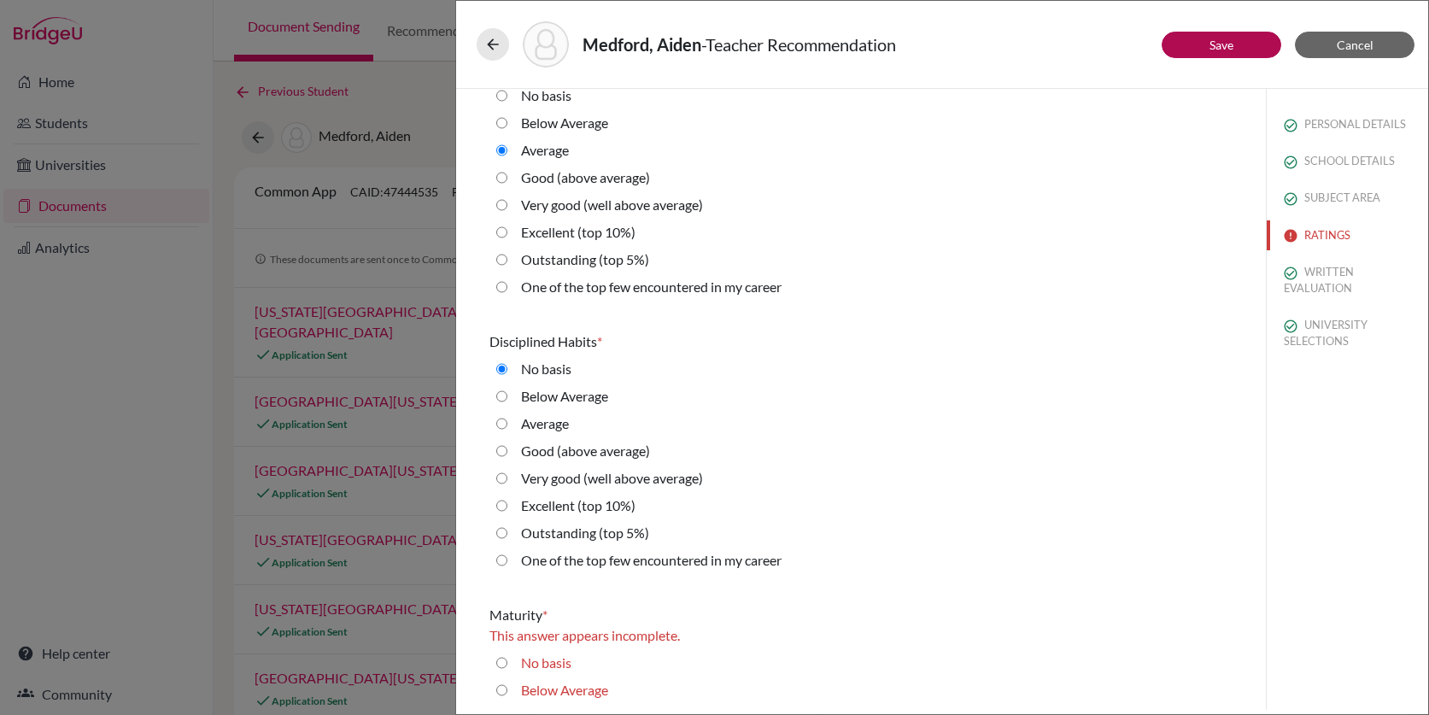
click at [554, 429] on label "Average" at bounding box center [545, 423] width 48 height 21
click at [507, 429] on input "Average" at bounding box center [501, 423] width 11 height 21
radio input "true"
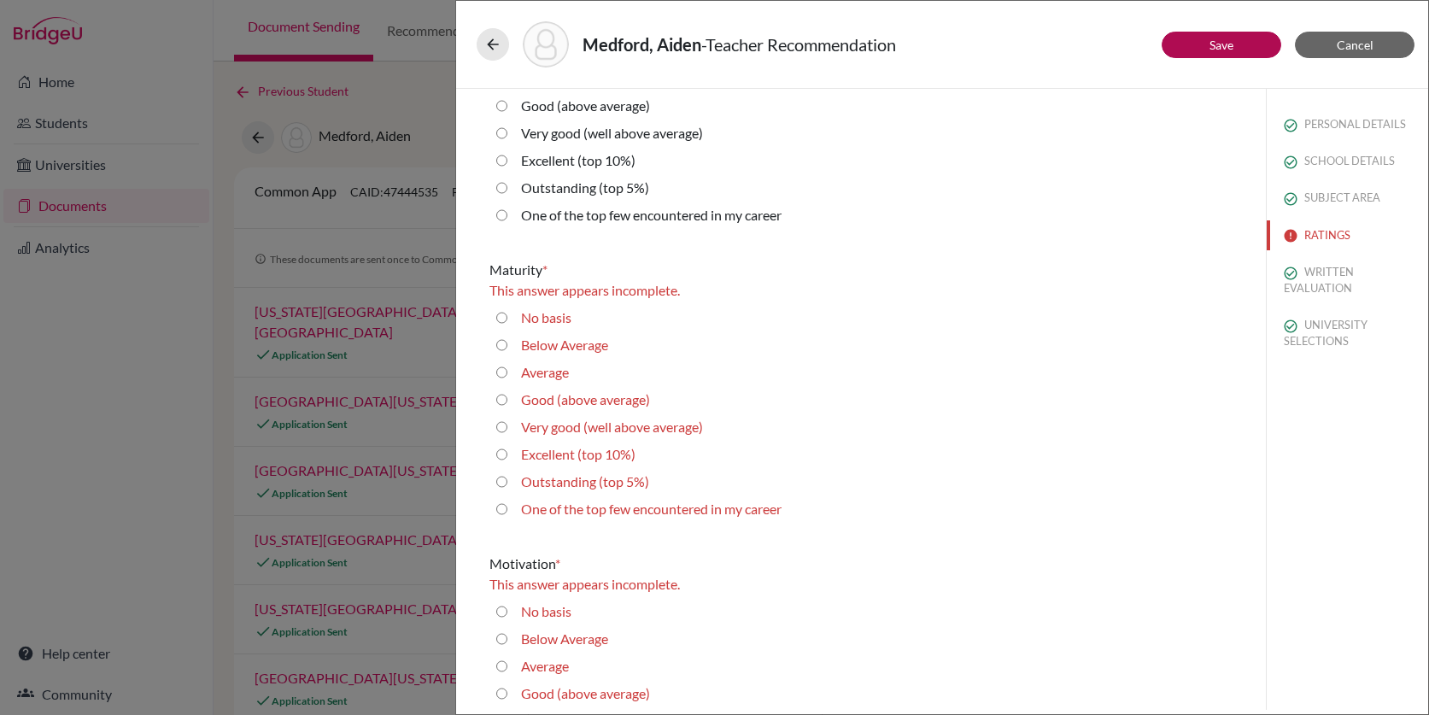
scroll to position [1752, 0]
click at [554, 397] on label "Good (above average)" at bounding box center [585, 397] width 129 height 21
click at [507, 397] on average\) "Good (above average)" at bounding box center [501, 397] width 11 height 21
radio average\) "true"
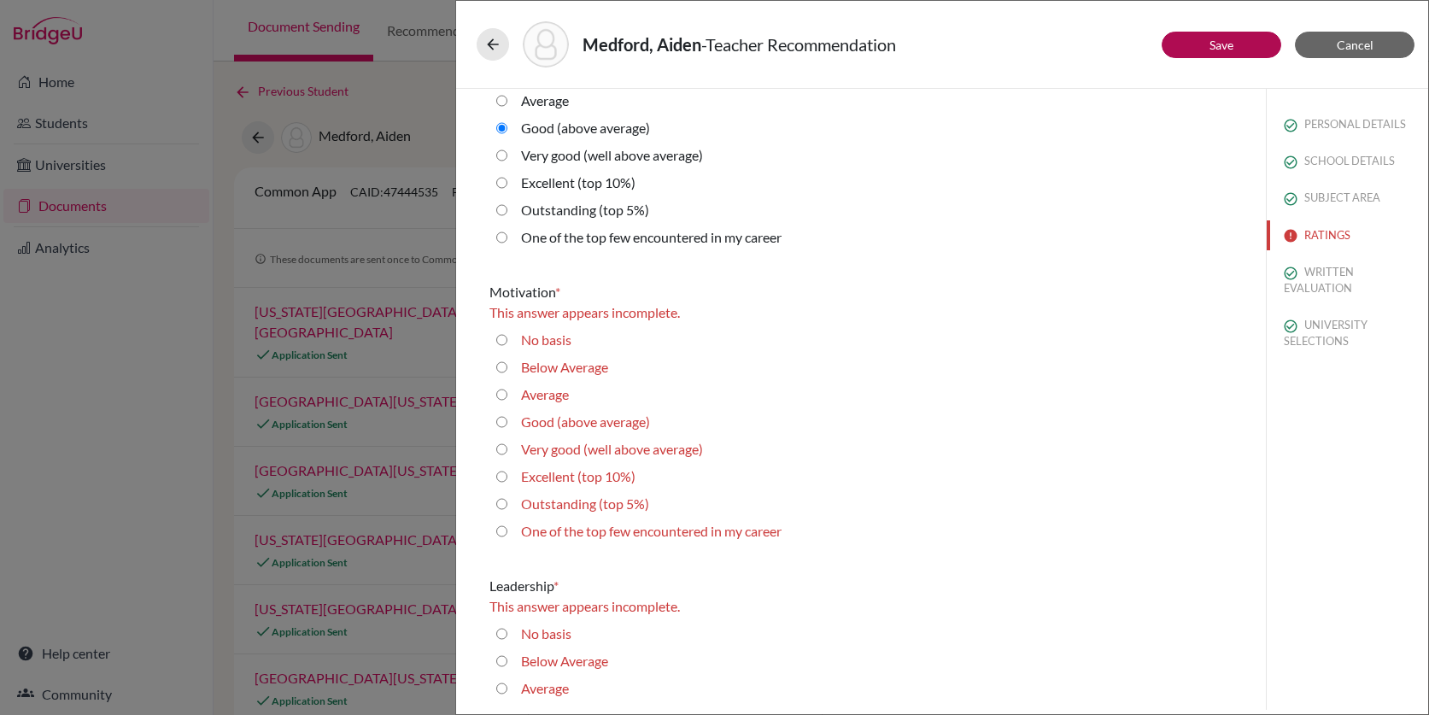
scroll to position [2007, 0]
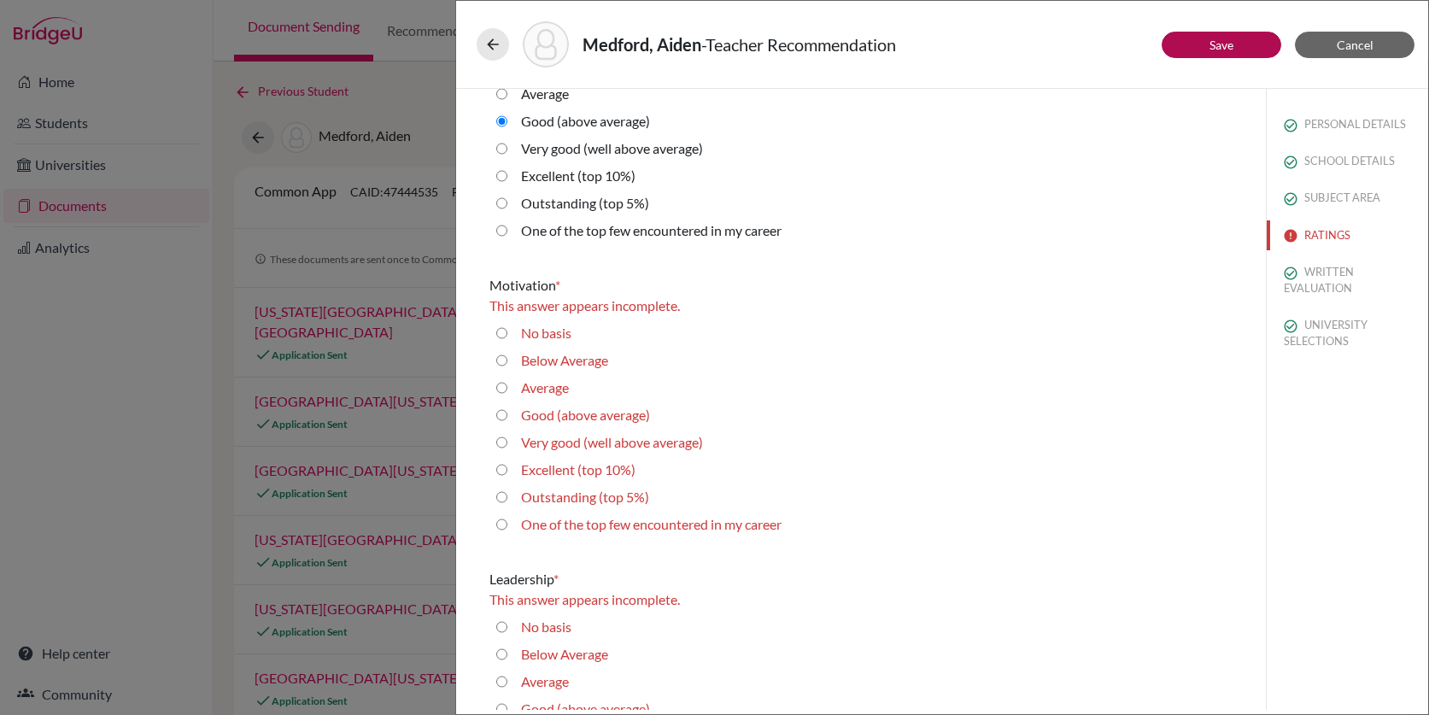
click at [553, 392] on label "Average" at bounding box center [545, 388] width 48 height 21
click at [507, 392] on input "Average" at bounding box center [501, 388] width 11 height 21
radio input "true"
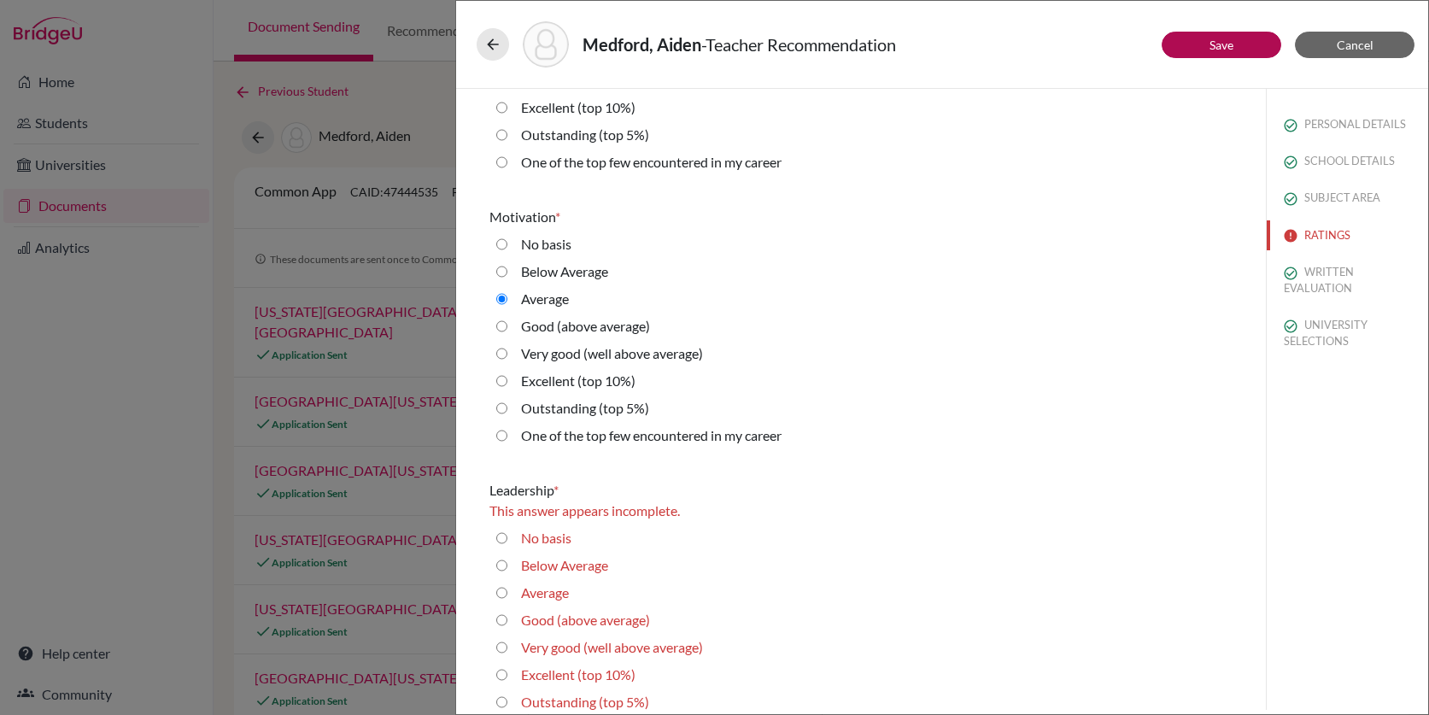
scroll to position [2052, 0]
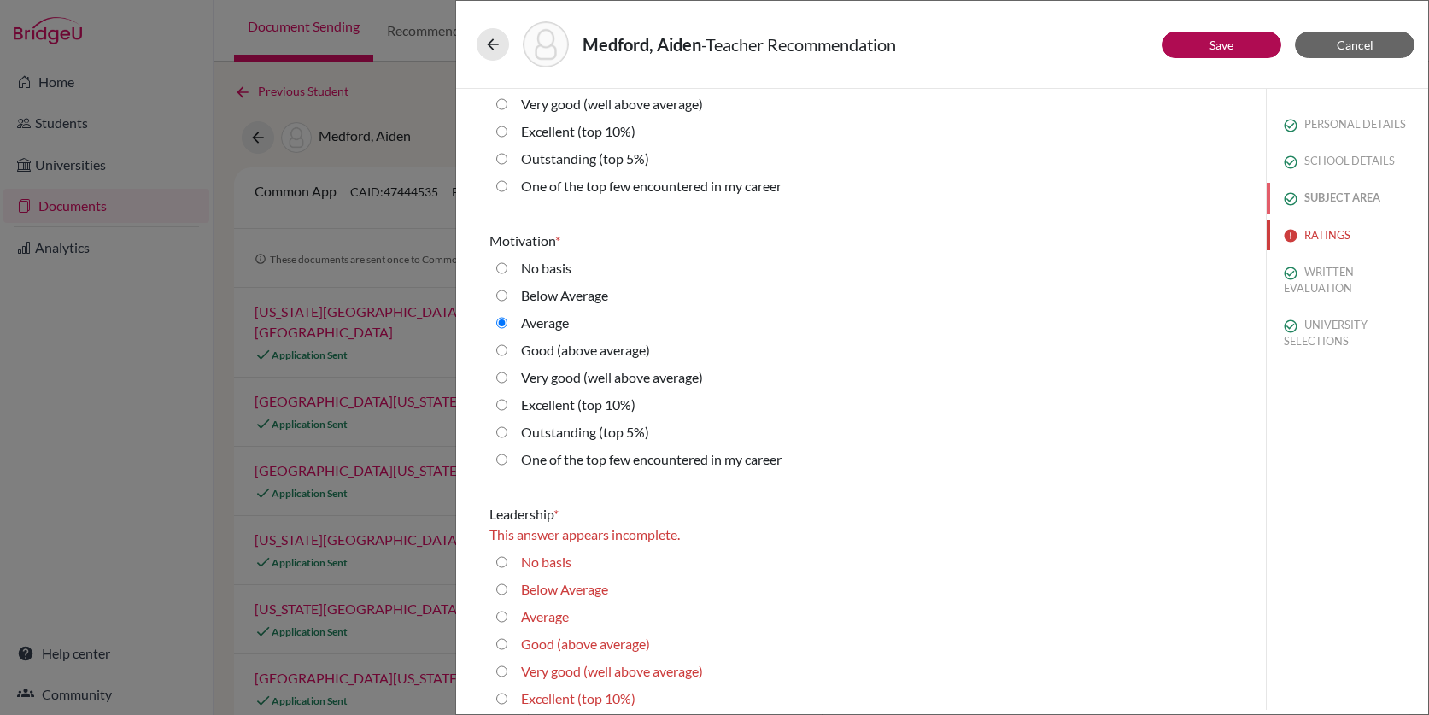
click at [1350, 200] on button "SUBJECT AREA" at bounding box center [1347, 198] width 161 height 30
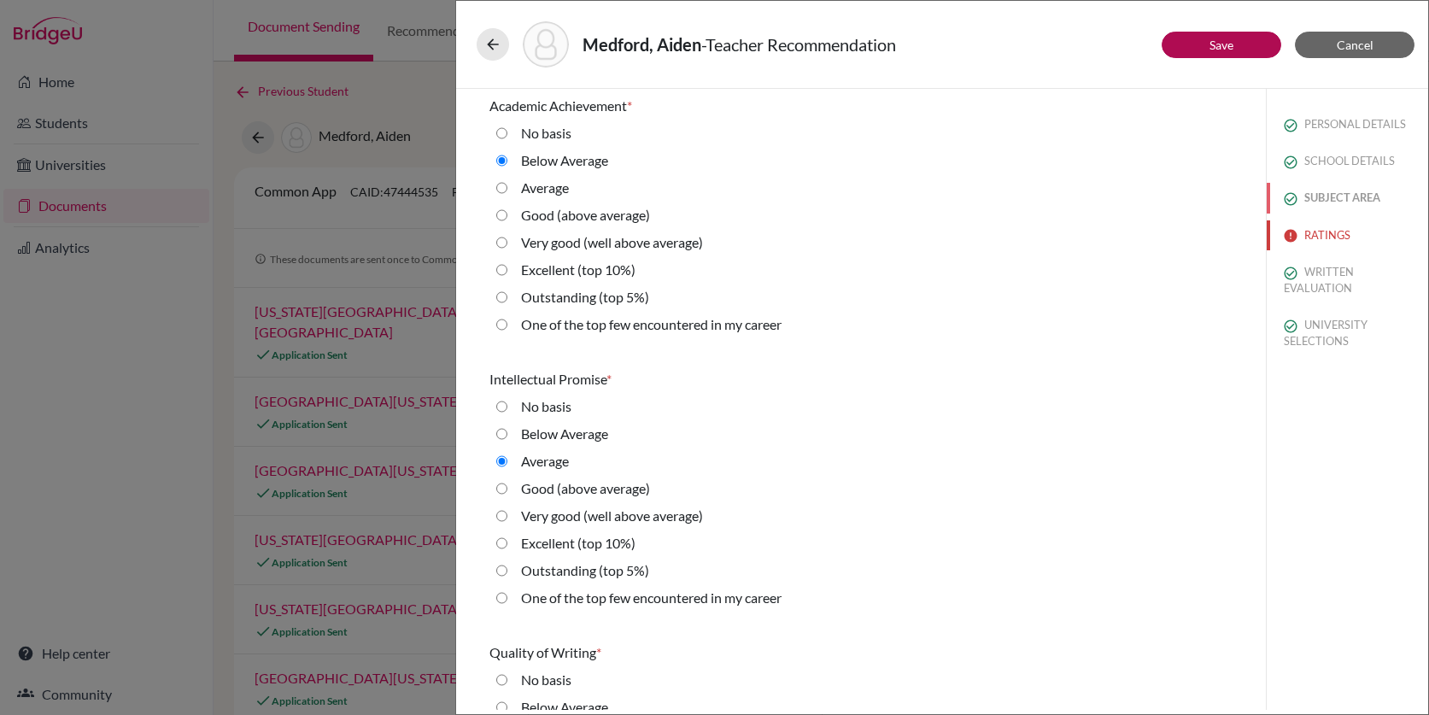
select select "2"
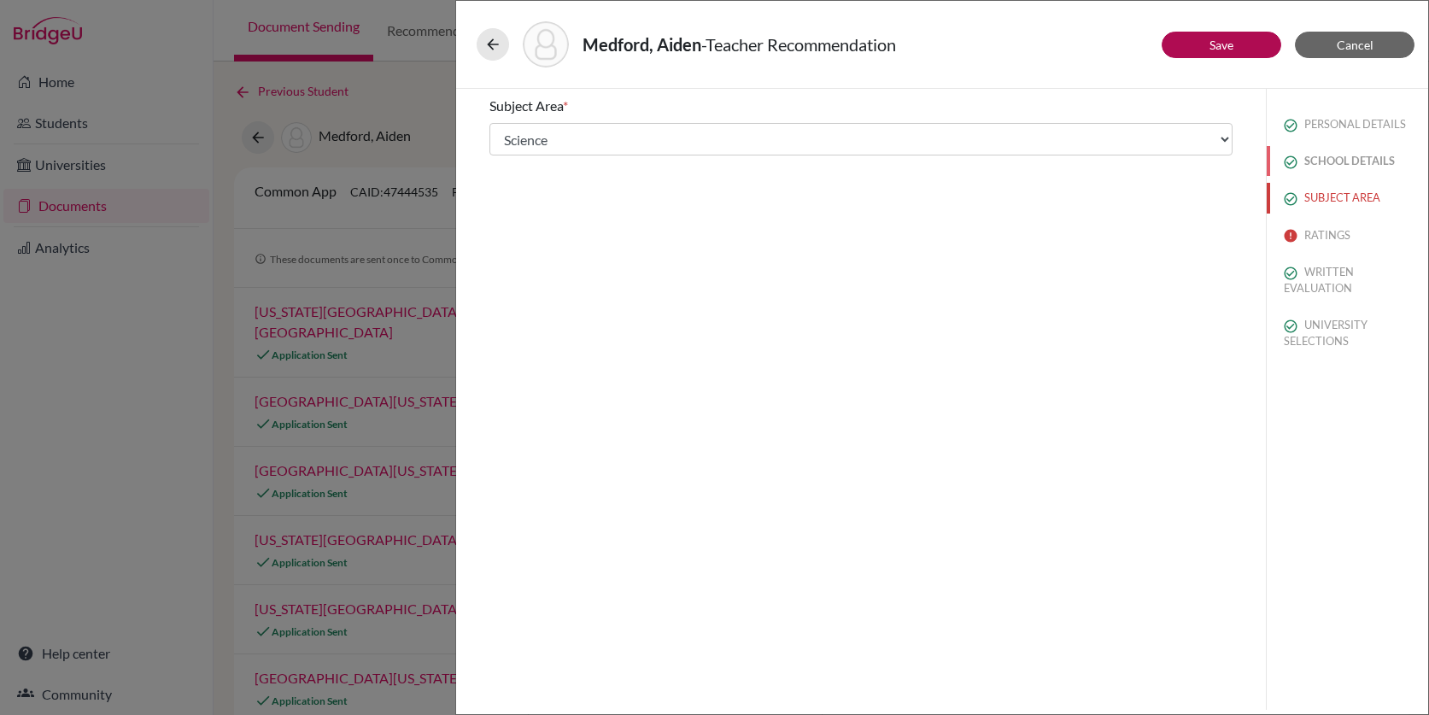
click at [1345, 161] on button "SCHOOL DETAILS" at bounding box center [1347, 161] width 161 height 30
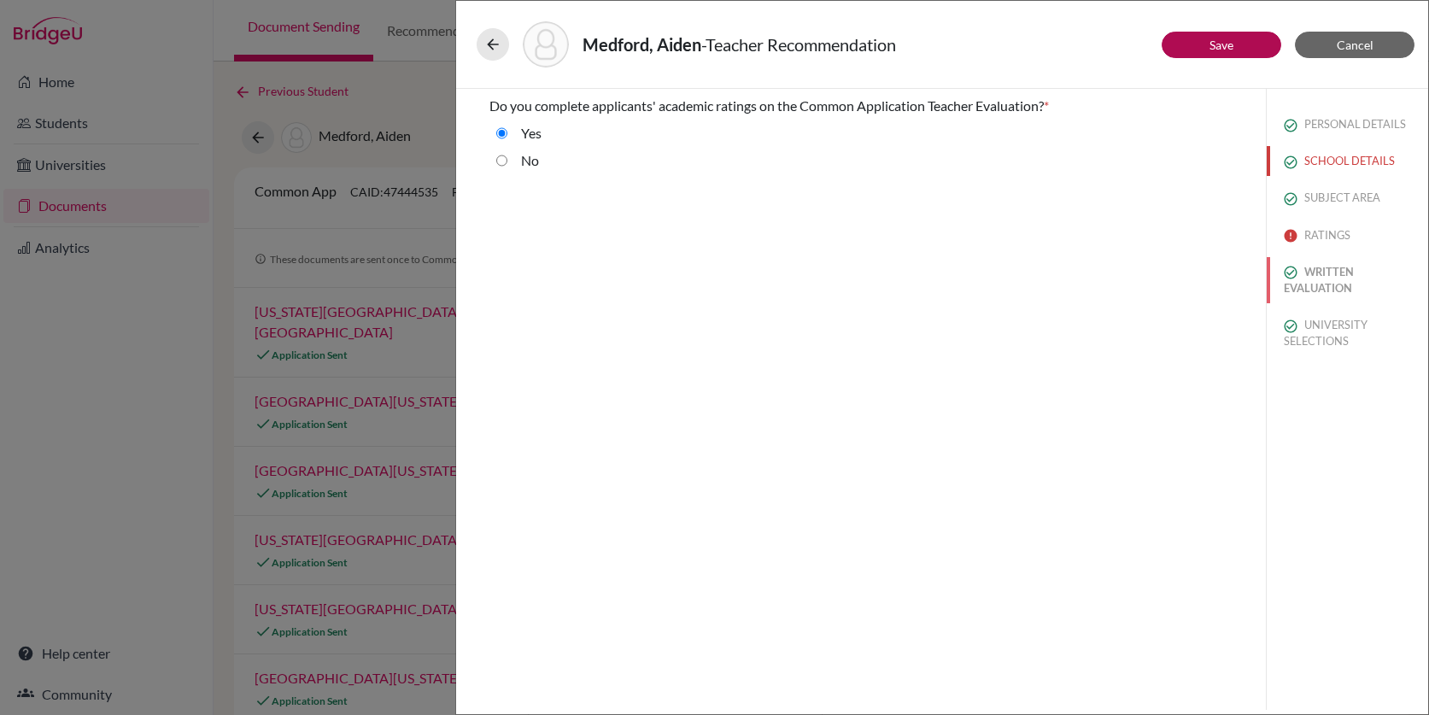
click at [1317, 280] on button "WRITTEN EVALUATION" at bounding box center [1347, 280] width 161 height 46
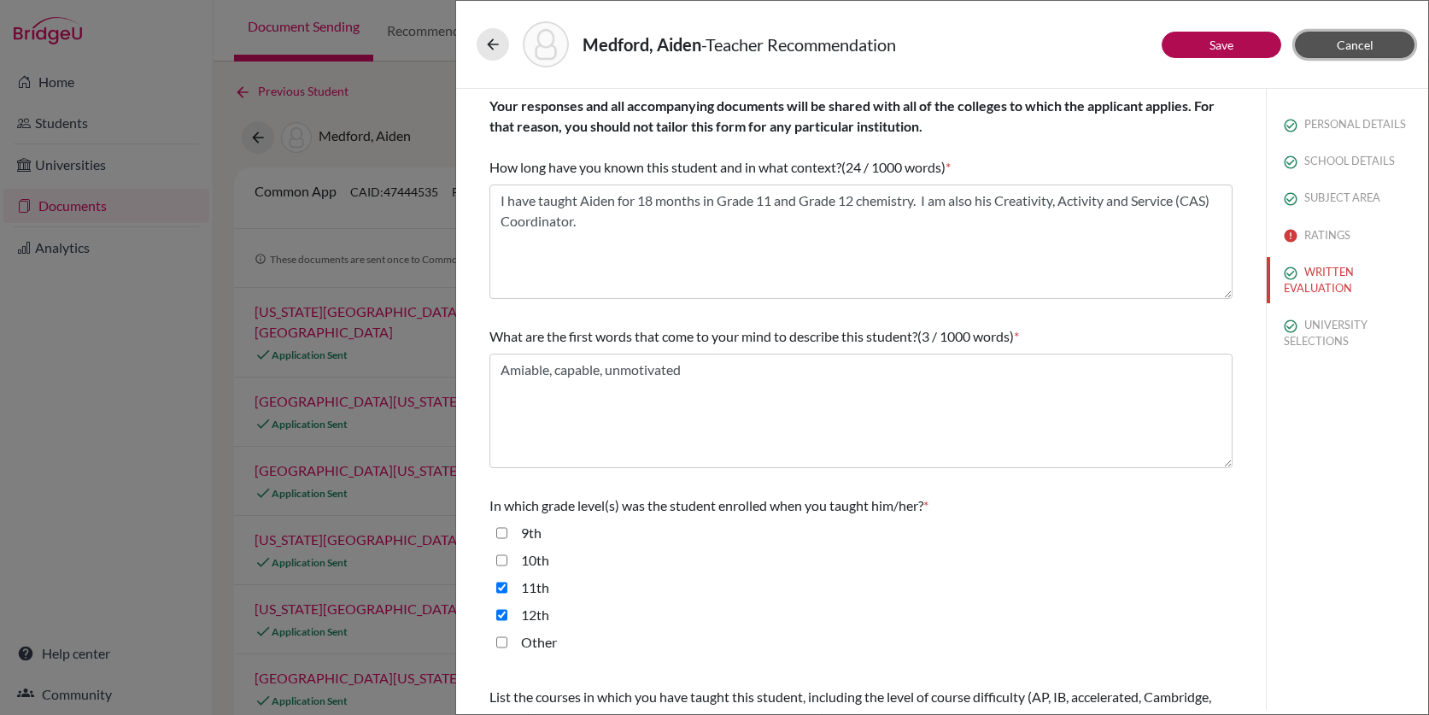
click at [1364, 47] on span "Cancel" at bounding box center [1355, 45] width 37 height 15
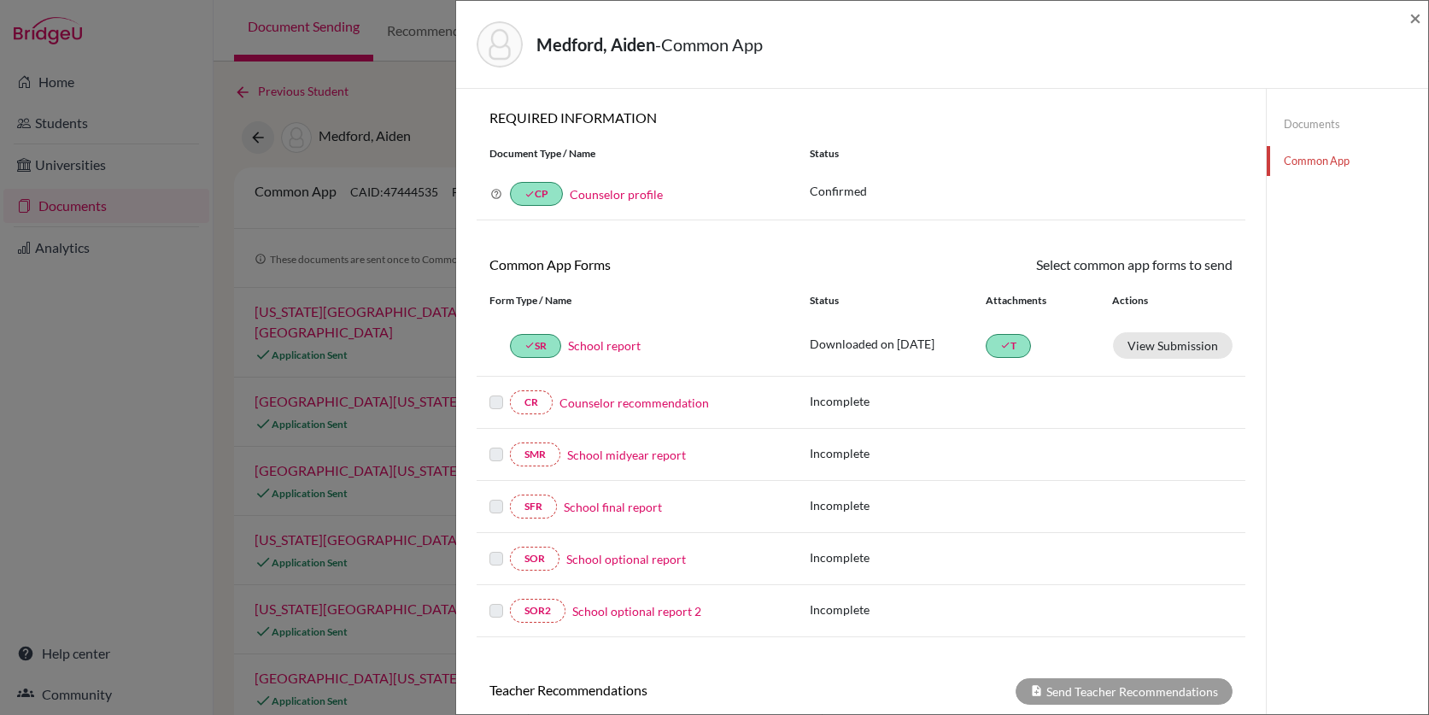
scroll to position [372, 0]
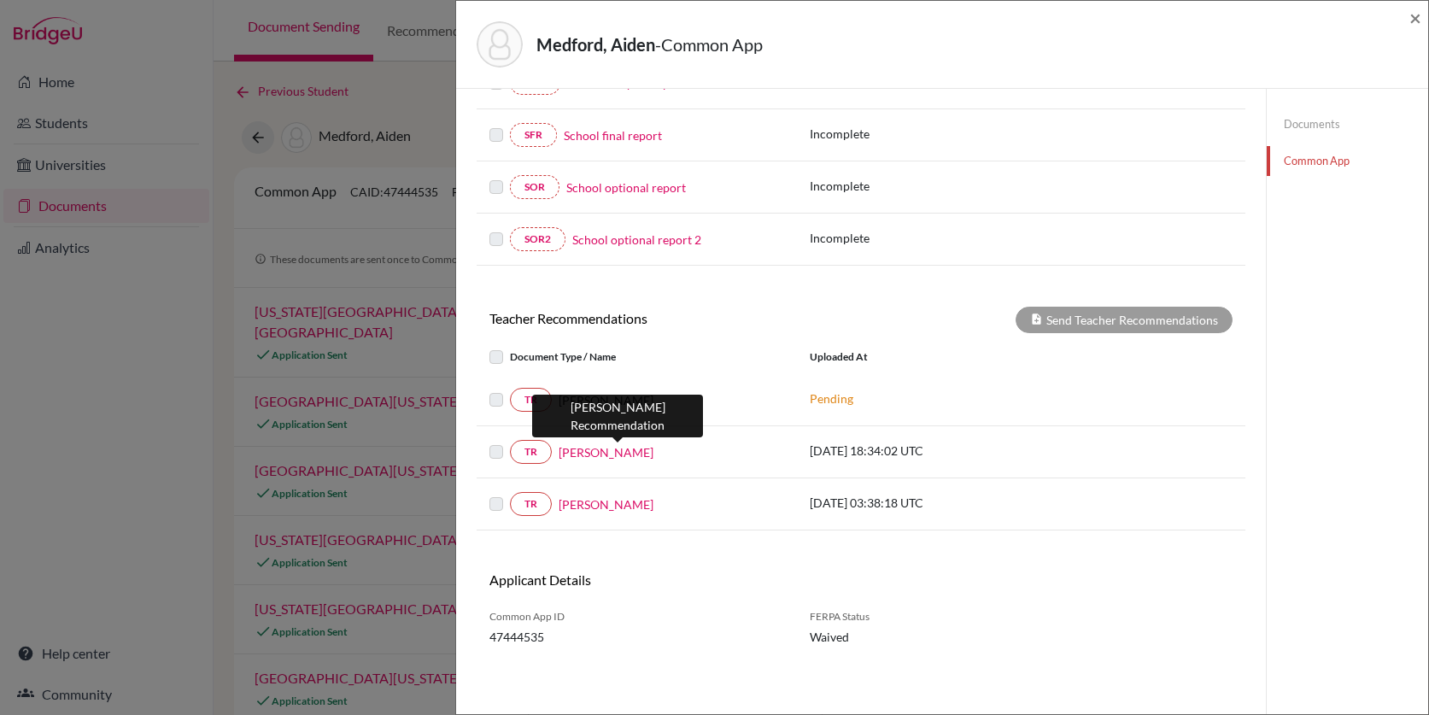
click at [580, 452] on link "Aiden Wayne Medford" at bounding box center [606, 452] width 95 height 18
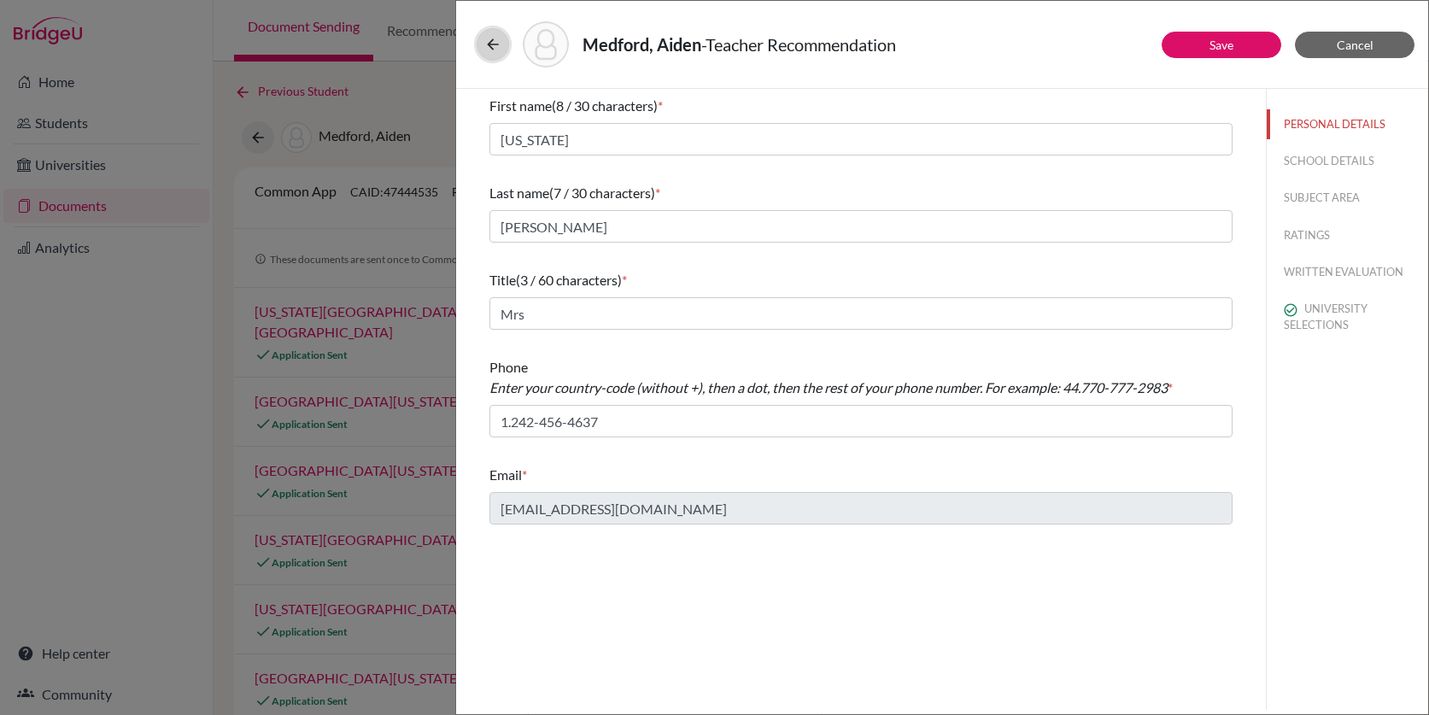
click at [494, 56] on button at bounding box center [493, 44] width 32 height 32
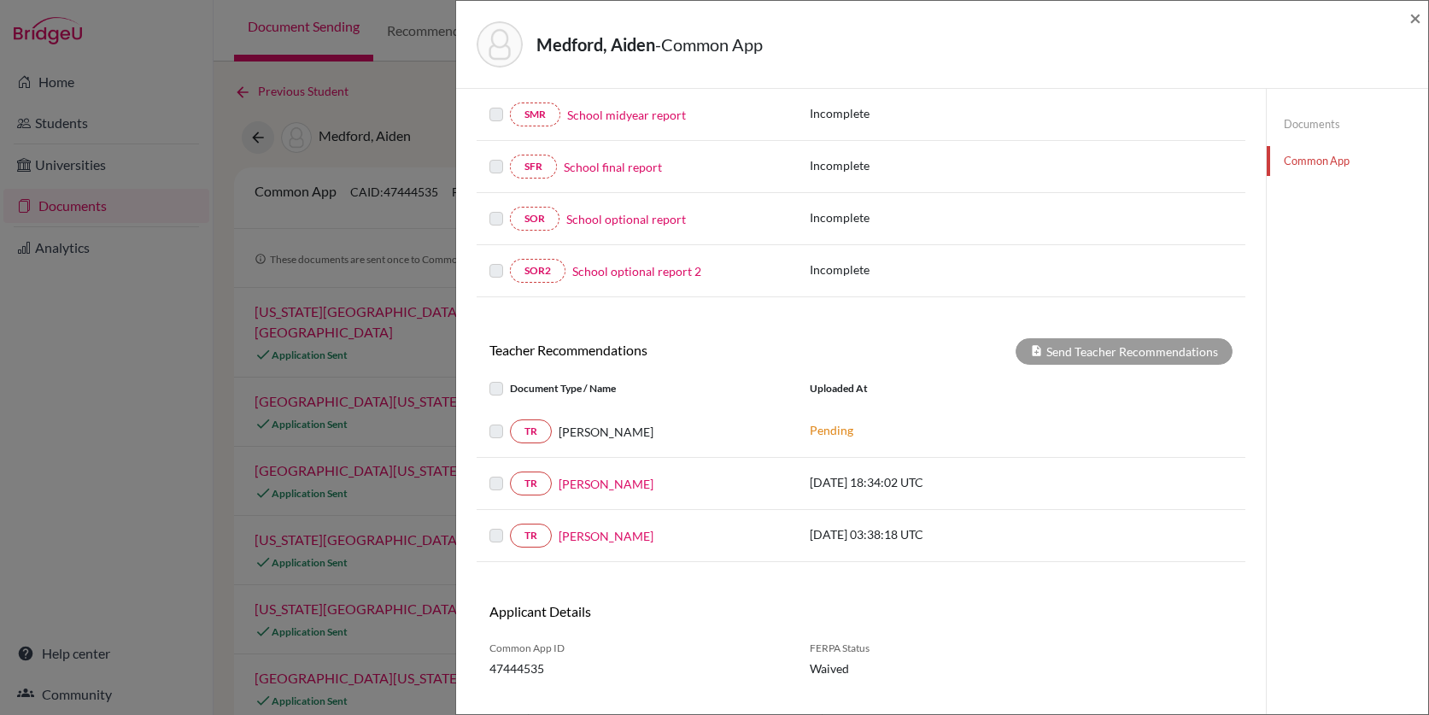
scroll to position [341, 0]
click at [638, 535] on link "Aiden Wayne Medford" at bounding box center [606, 535] width 95 height 18
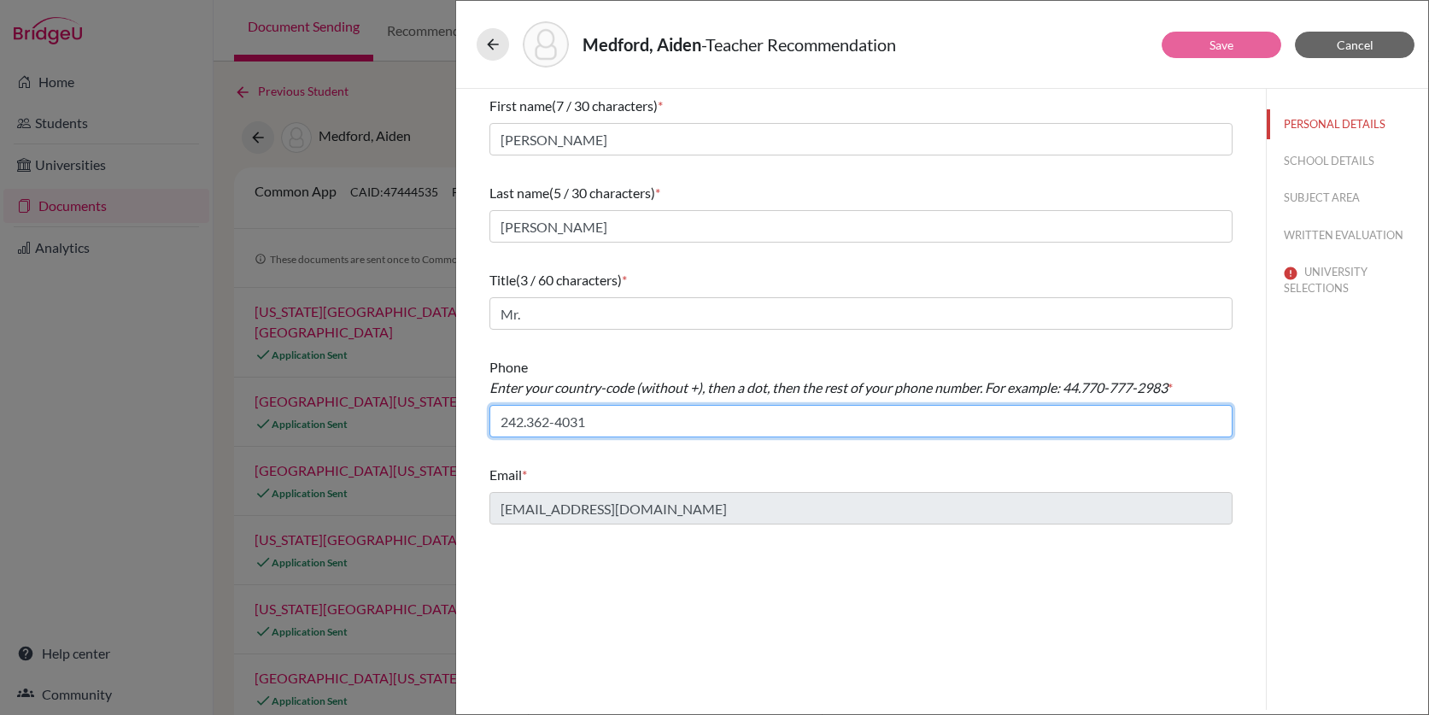
click at [498, 422] on input "242.362-4031" at bounding box center [860, 421] width 743 height 32
click at [542, 420] on input "1.242.362-4031" at bounding box center [860, 421] width 743 height 32
type input "1.242-362-4031"
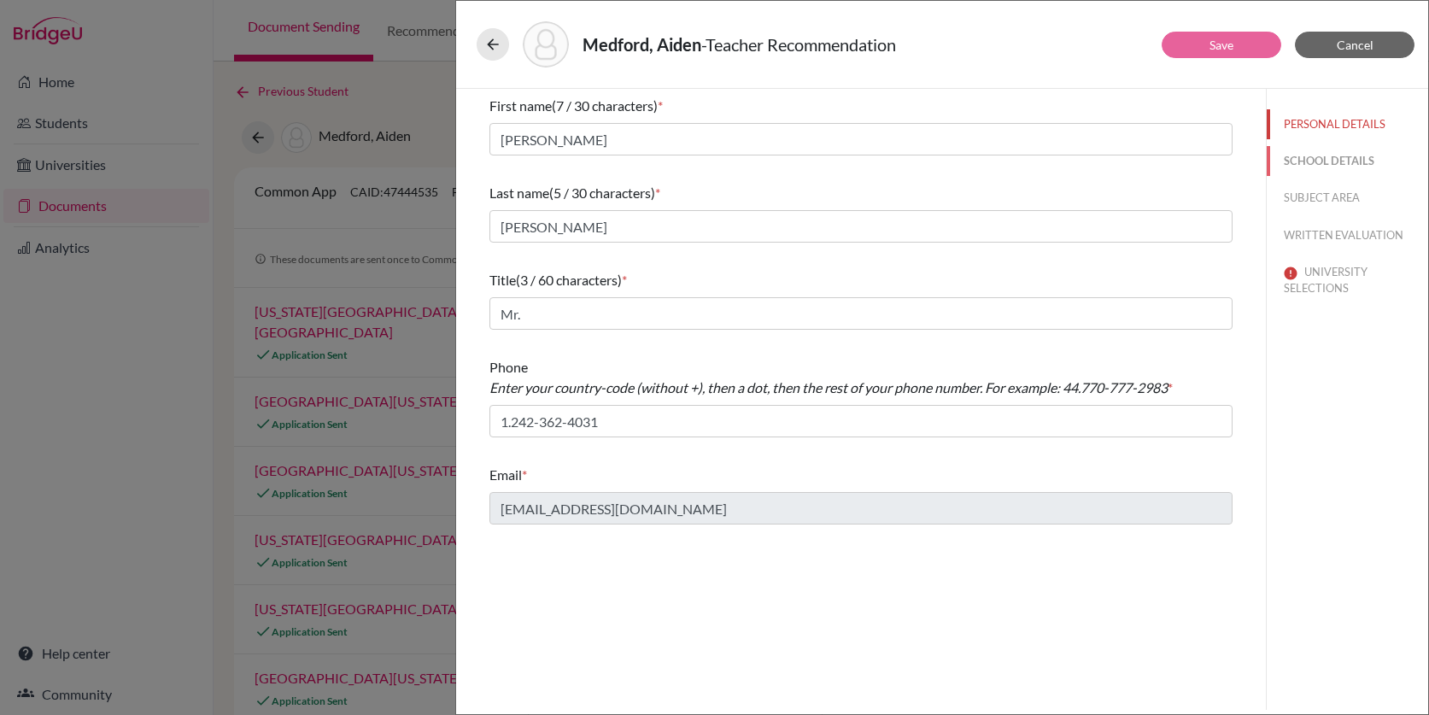
click at [1308, 161] on button "SCHOOL DETAILS" at bounding box center [1347, 161] width 161 height 30
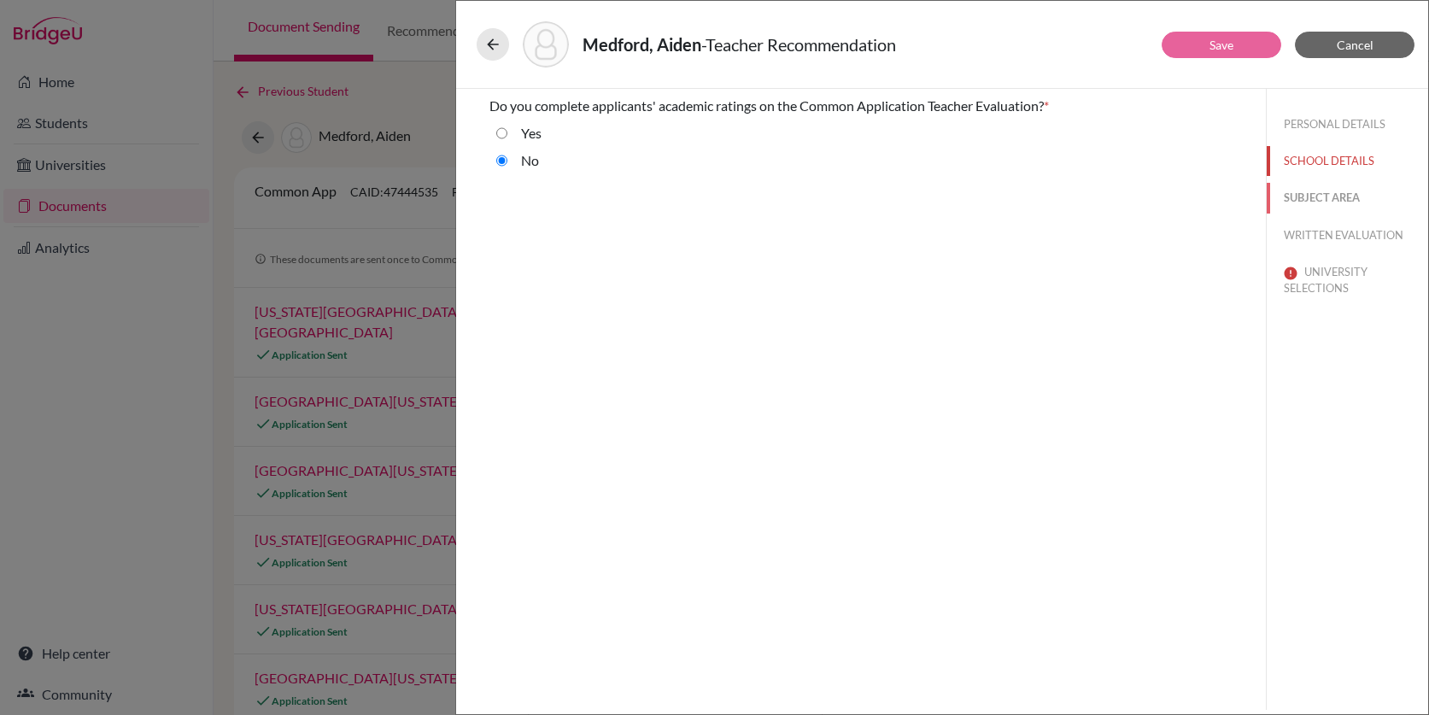
click at [1316, 203] on button "SUBJECT AREA" at bounding box center [1347, 198] width 161 height 30
select select "2"
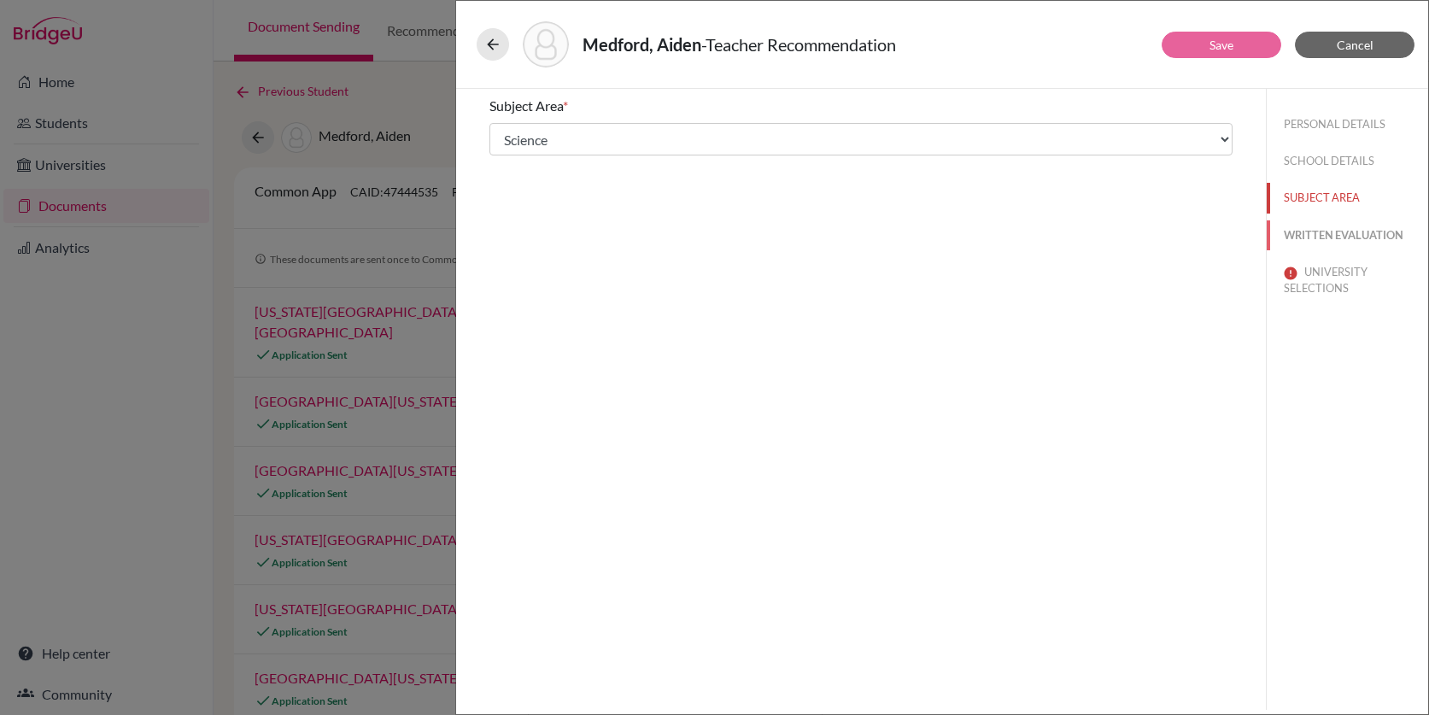
click at [1320, 230] on button "WRITTEN EVALUATION" at bounding box center [1347, 235] width 161 height 30
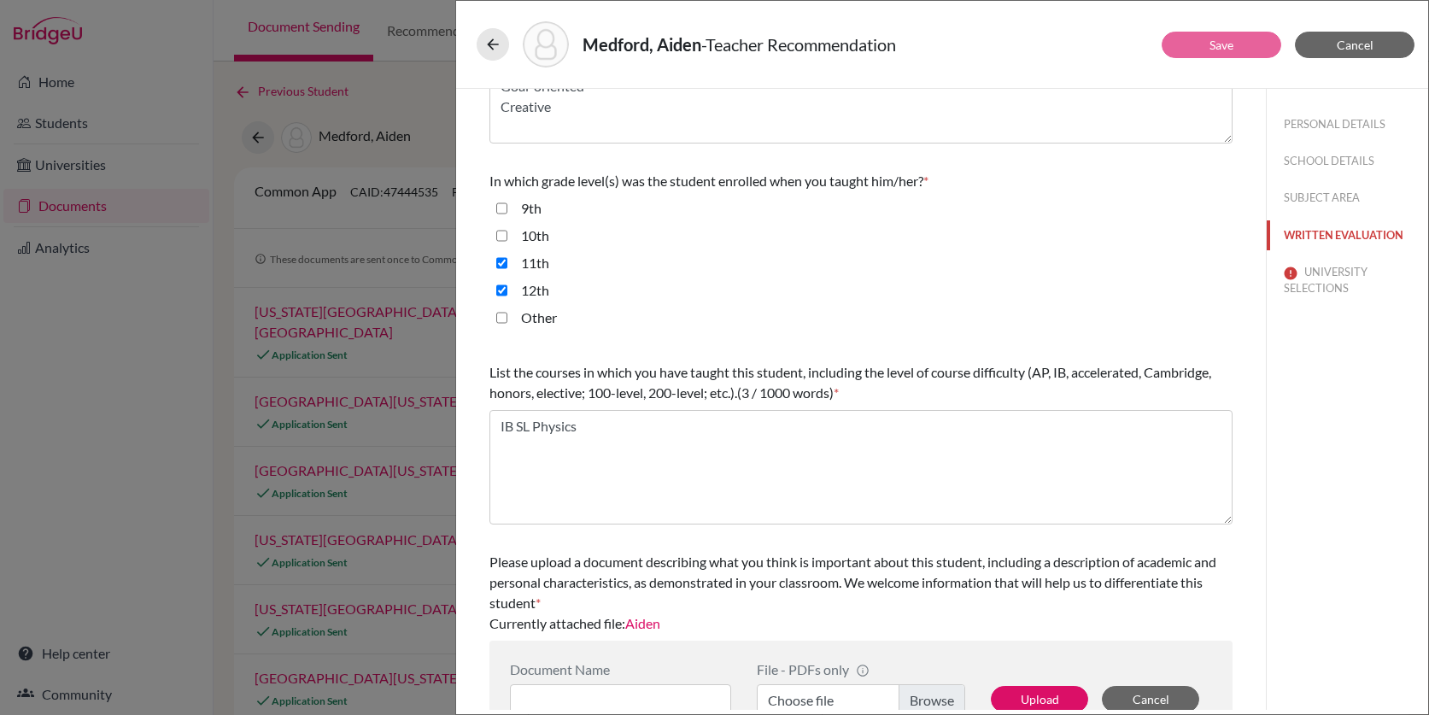
scroll to position [366, 0]
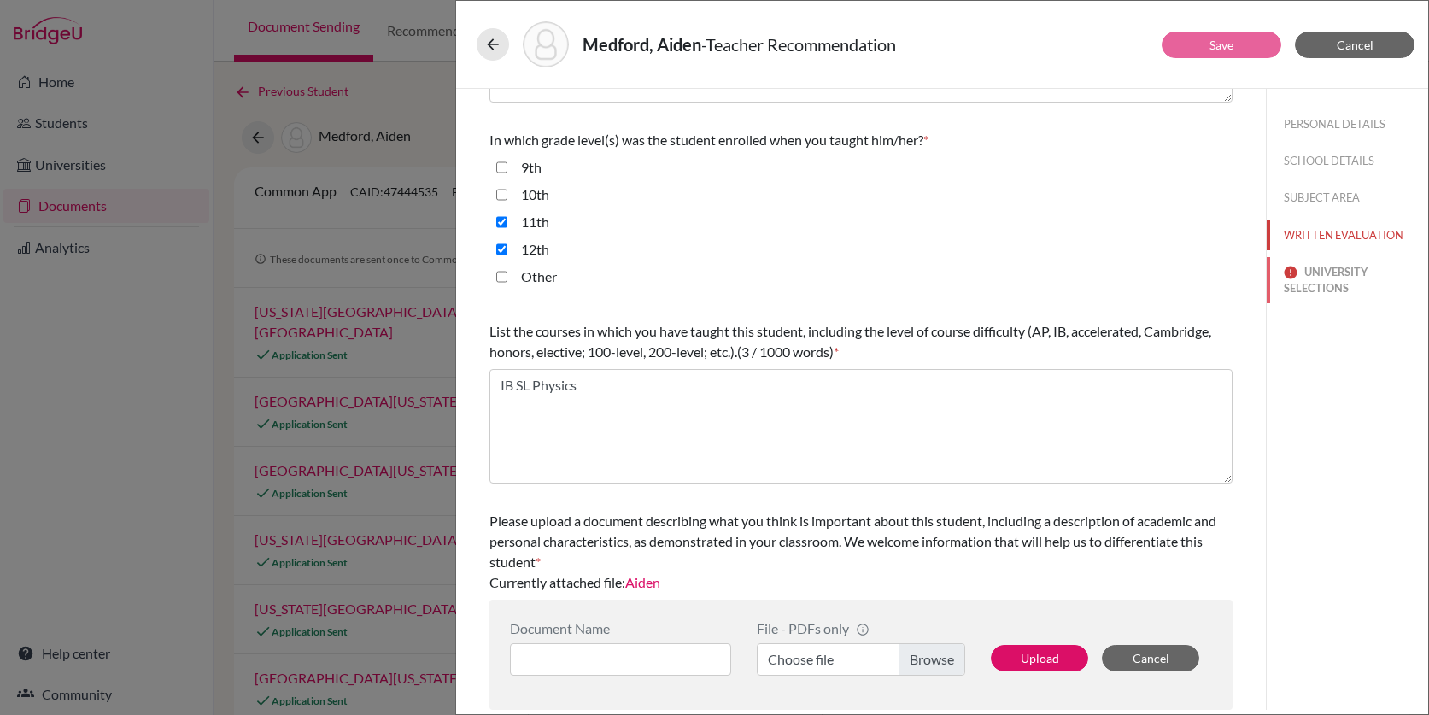
click at [1325, 274] on button "UNIVERSITY SELECTIONS" at bounding box center [1347, 280] width 161 height 46
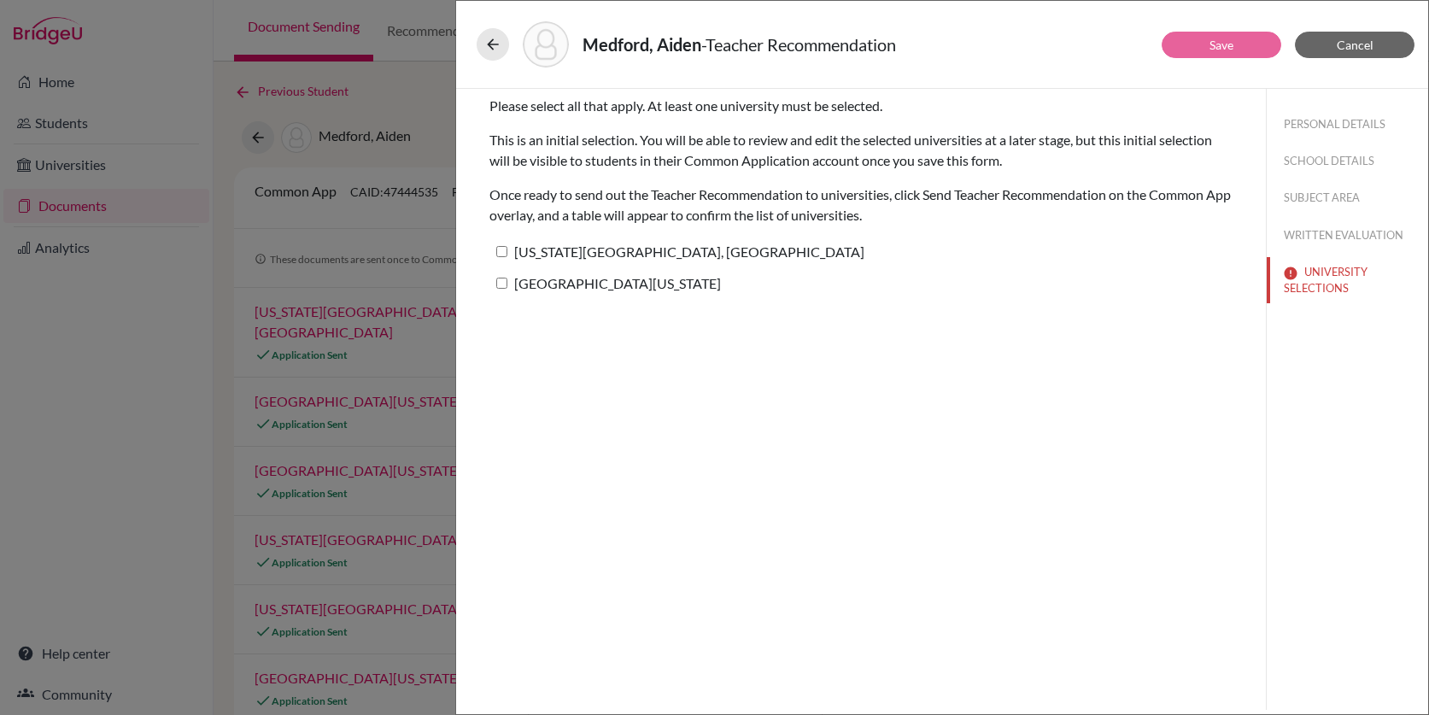
click at [629, 244] on label "[US_STATE][GEOGRAPHIC_DATA], [GEOGRAPHIC_DATA]" at bounding box center [676, 251] width 375 height 25
click at [507, 246] on input "[US_STATE][GEOGRAPHIC_DATA], [GEOGRAPHIC_DATA]" at bounding box center [501, 251] width 11 height 11
checkbox input "true"
click at [626, 279] on label "[GEOGRAPHIC_DATA][US_STATE]" at bounding box center [604, 283] width 231 height 25
click at [507, 279] on input "[GEOGRAPHIC_DATA][US_STATE]" at bounding box center [501, 283] width 11 height 11
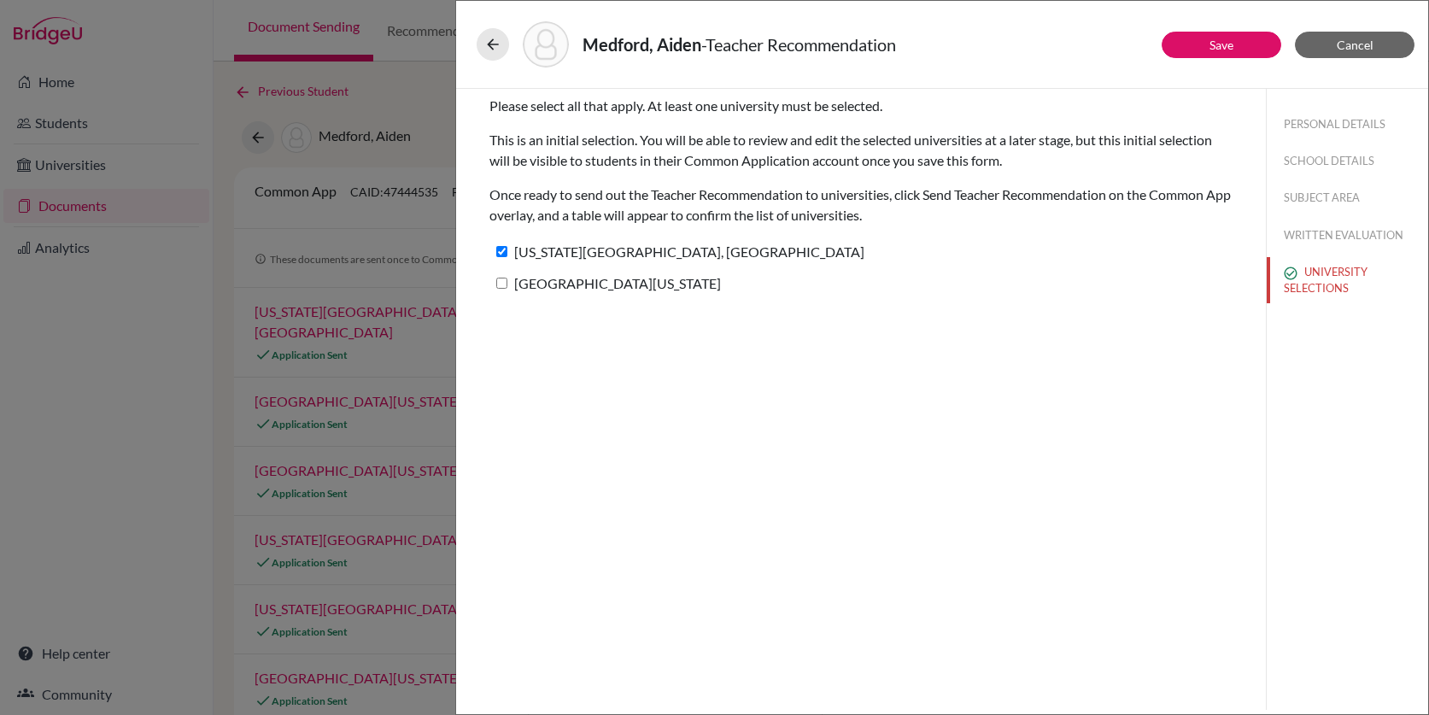
checkbox input "true"
click at [1189, 50] on button "Save" at bounding box center [1222, 45] width 120 height 26
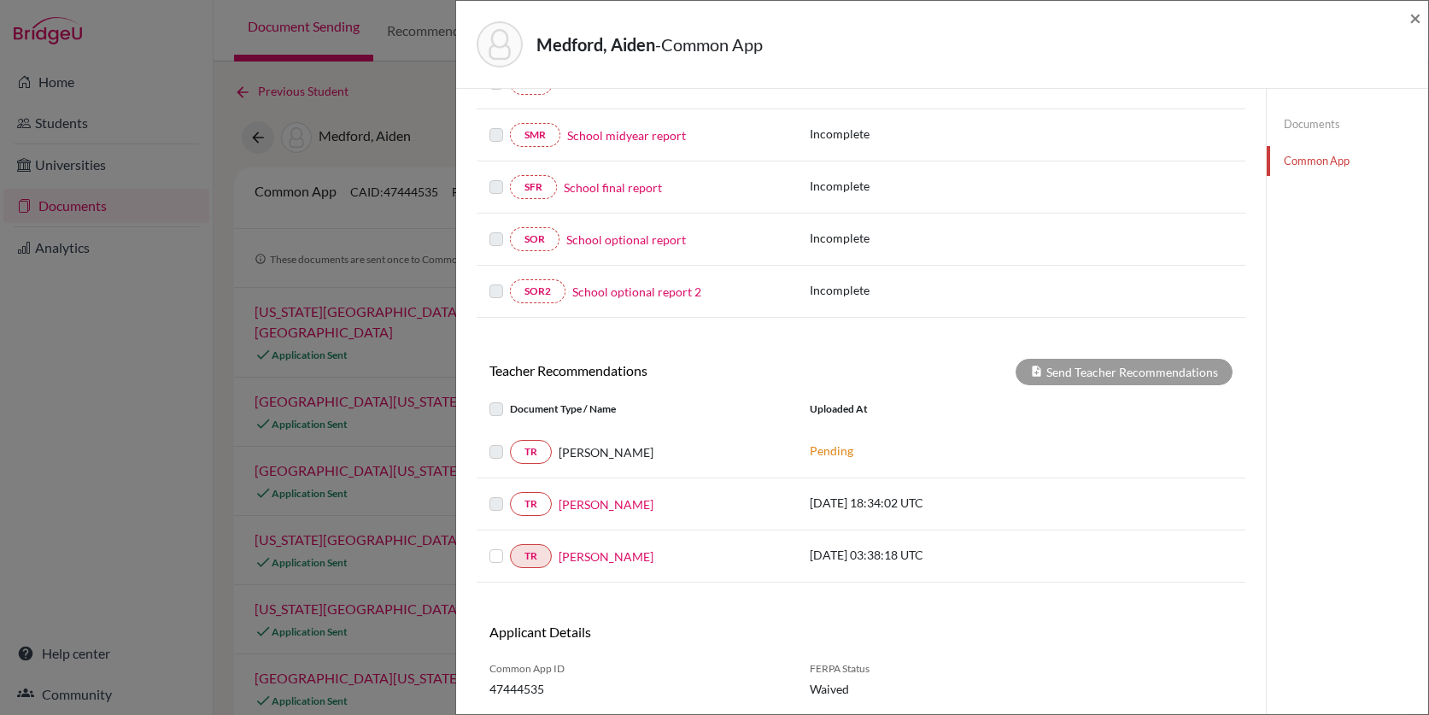
scroll to position [372, 0]
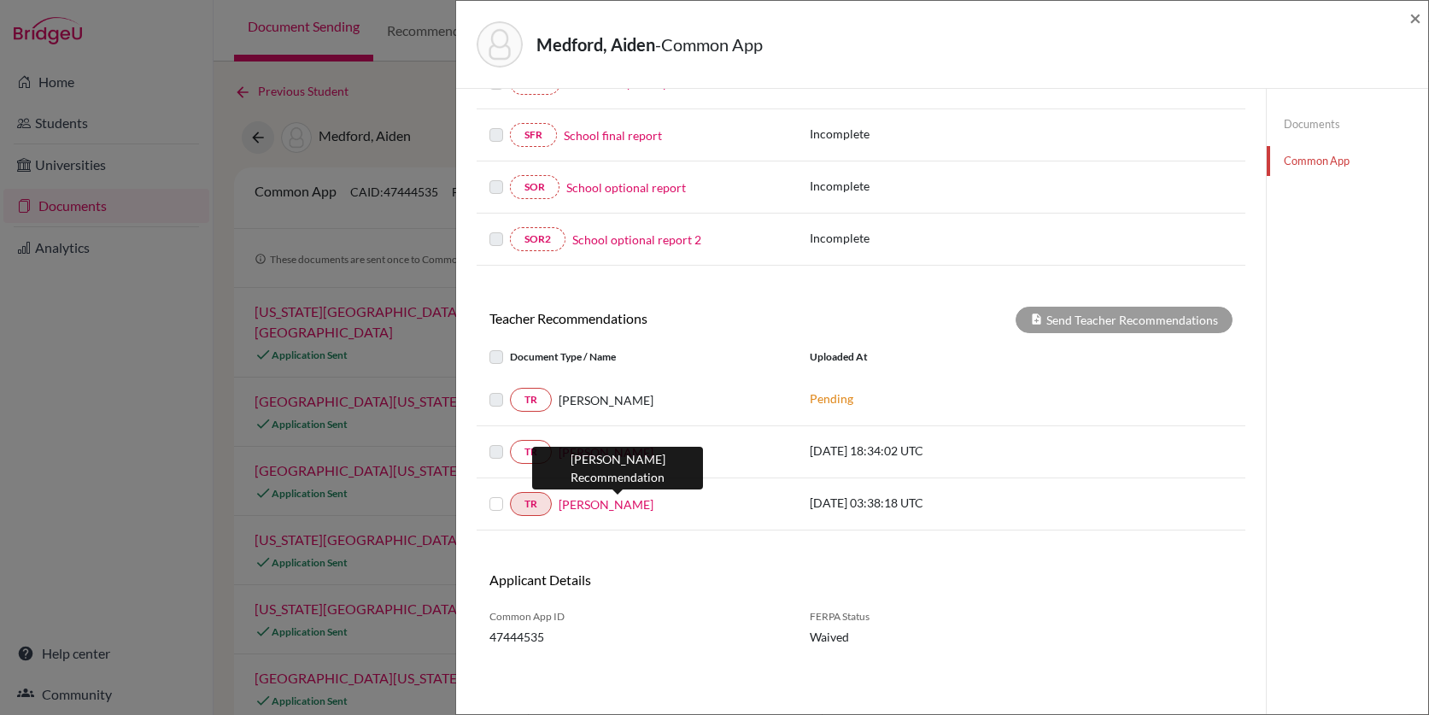
click at [610, 501] on link "Aiden Wayne Medford" at bounding box center [606, 504] width 95 height 18
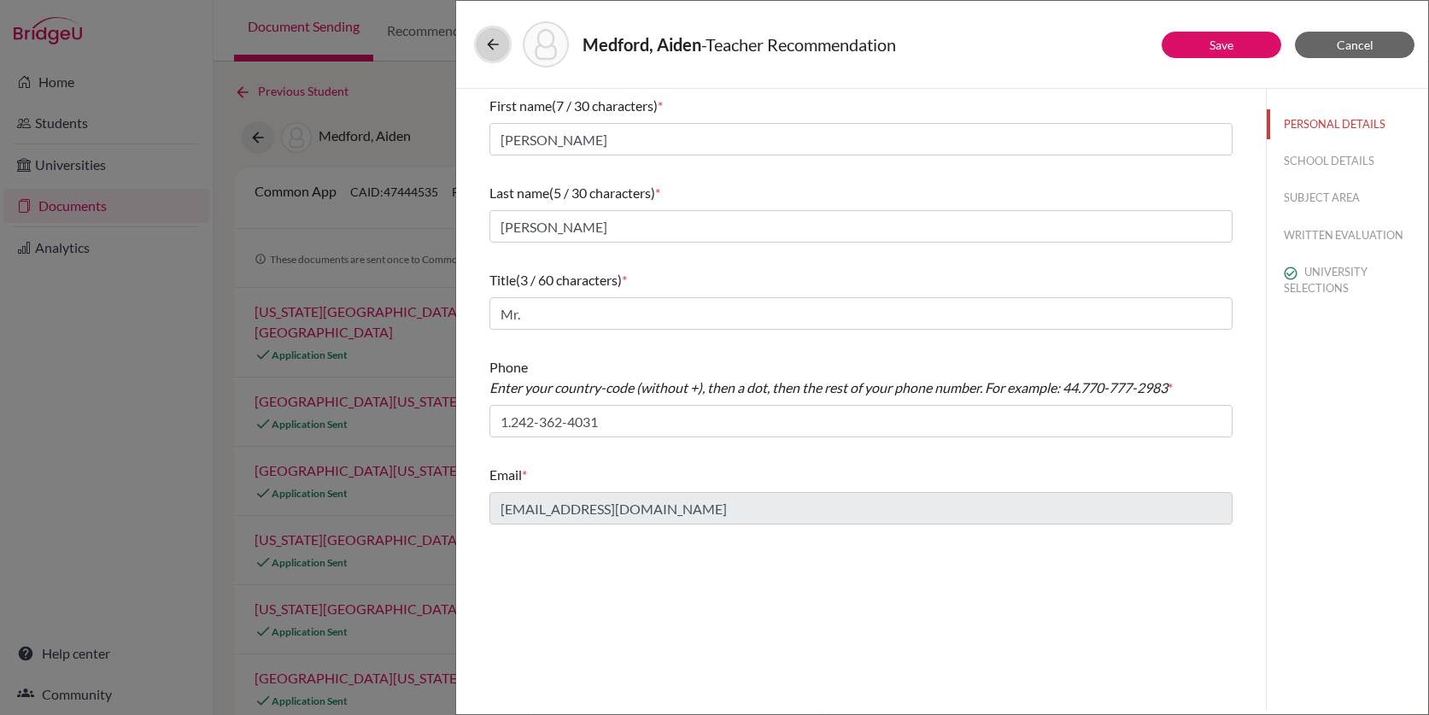
click at [486, 46] on icon at bounding box center [492, 44] width 17 height 17
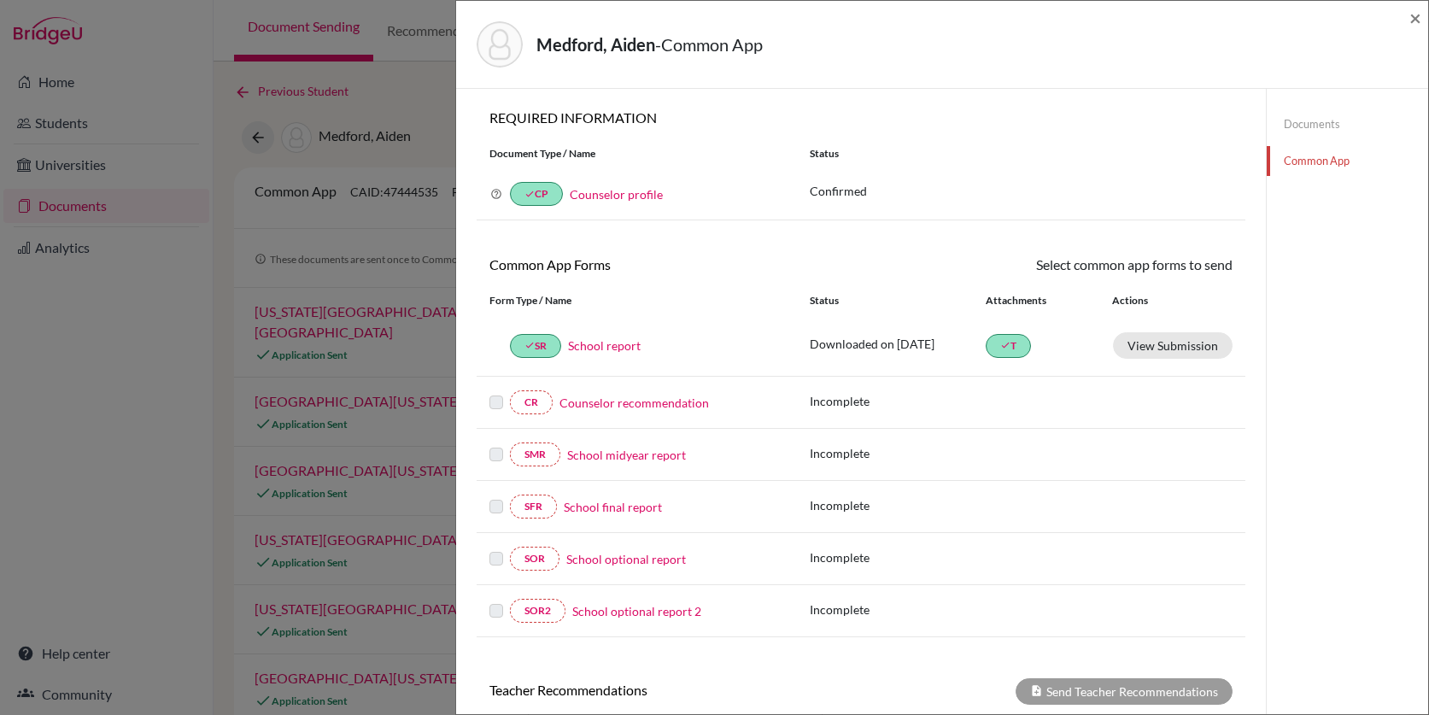
scroll to position [372, 0]
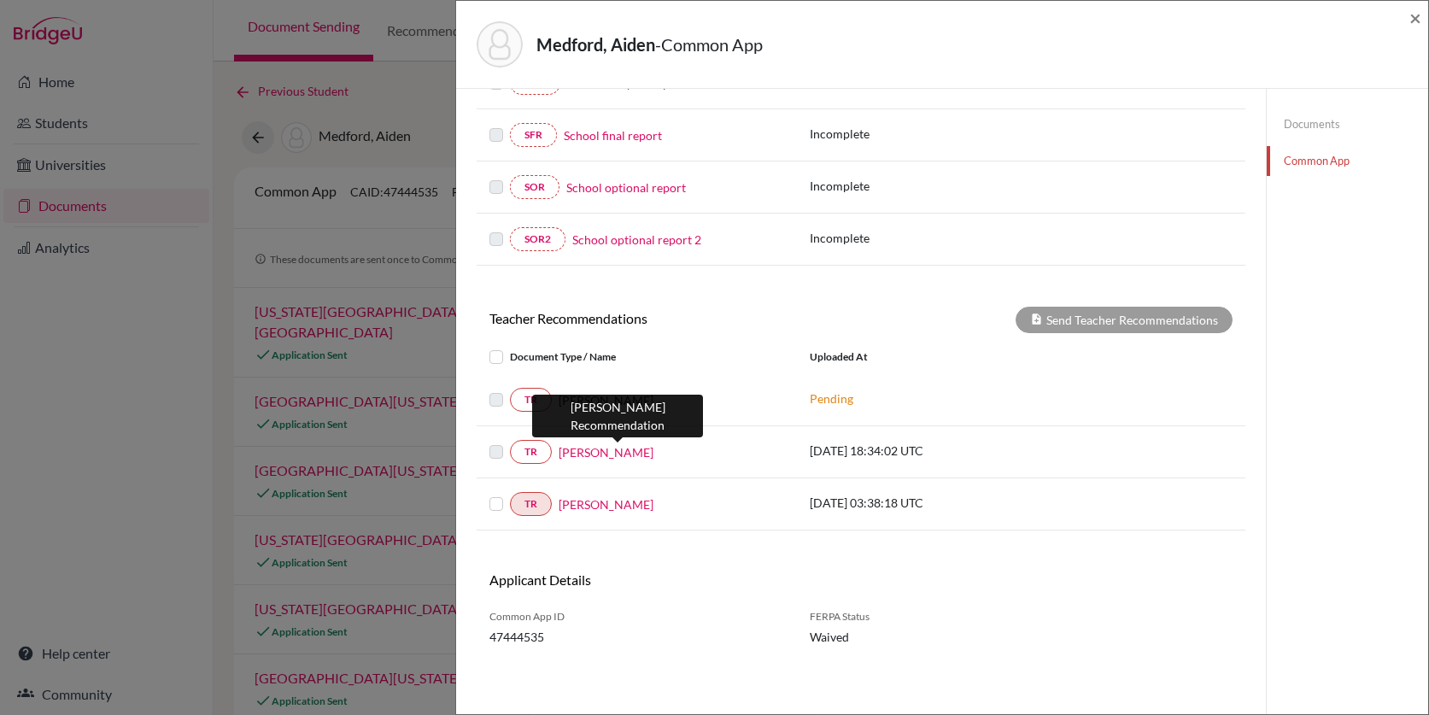
click at [595, 448] on link "Aiden Wayne Medford" at bounding box center [606, 452] width 95 height 18
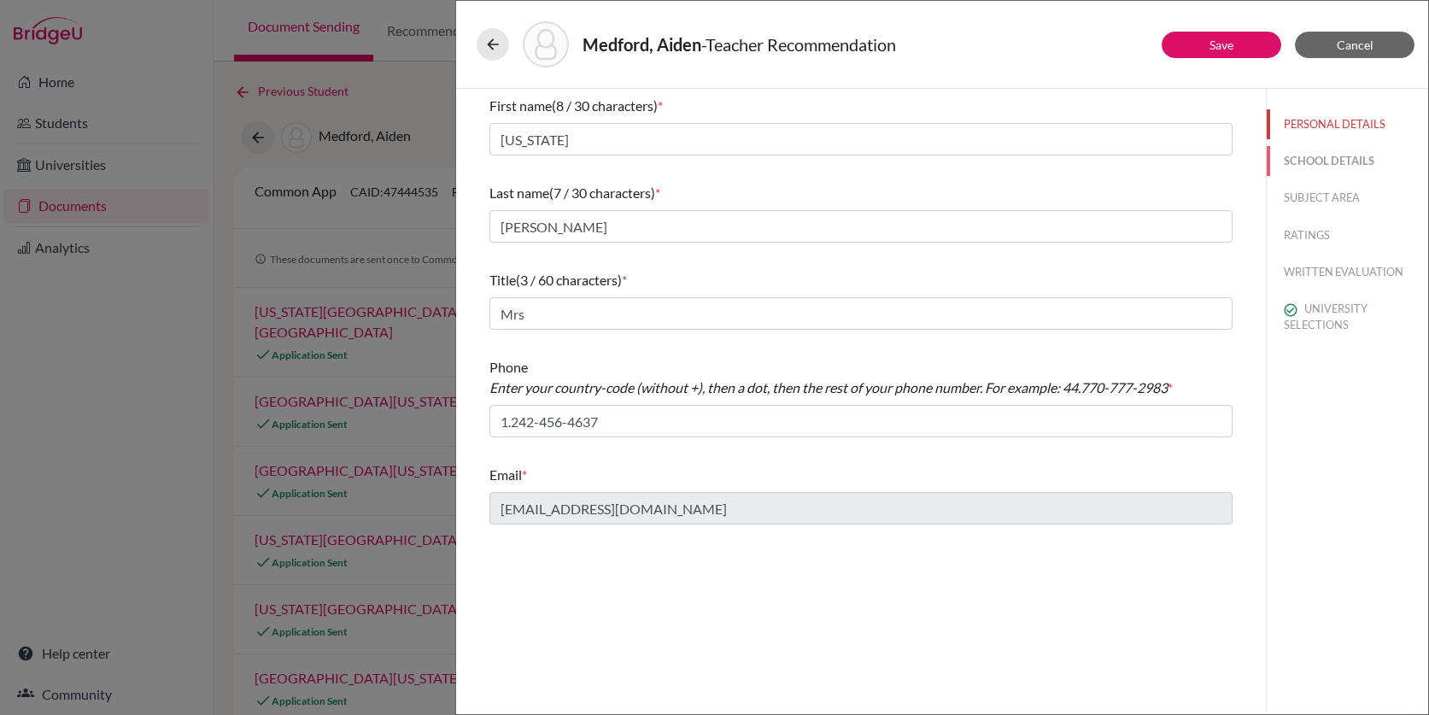
click at [1323, 165] on button "SCHOOL DETAILS" at bounding box center [1347, 161] width 161 height 30
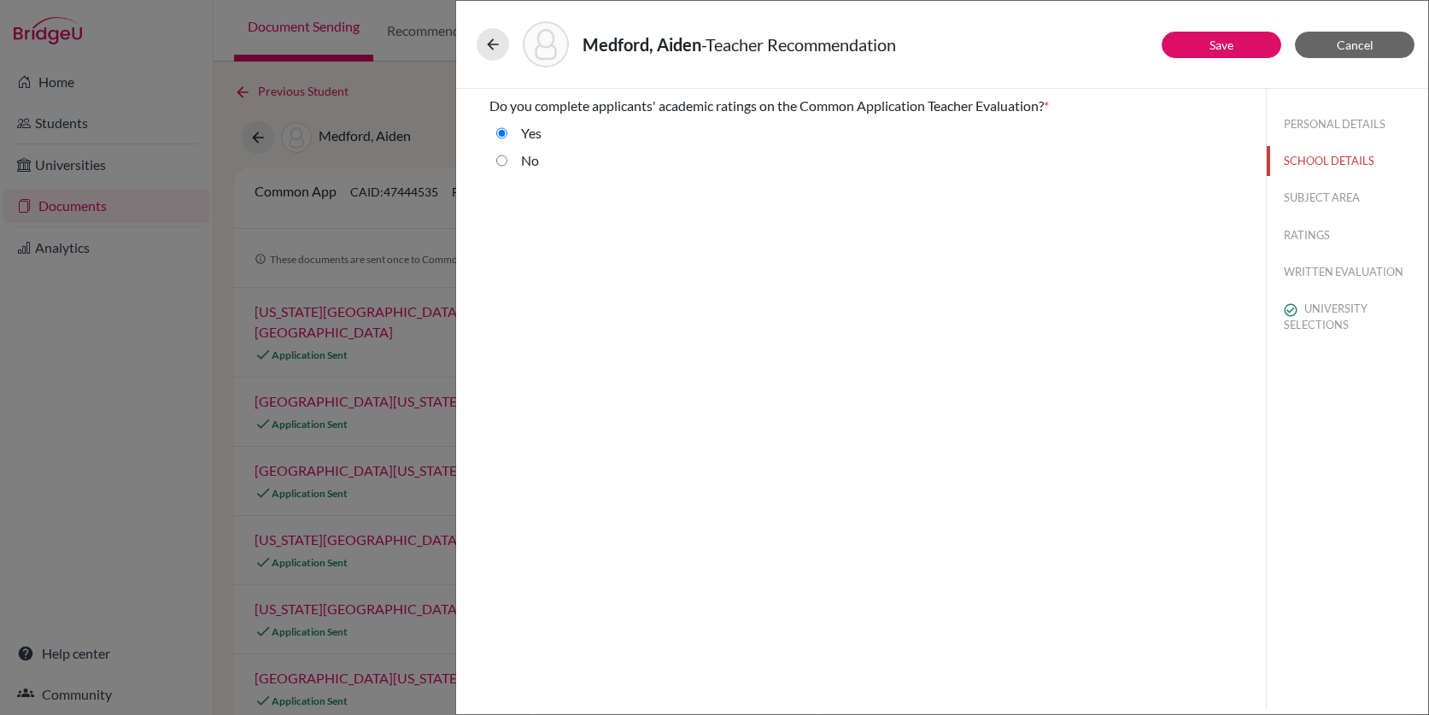
click at [505, 160] on input "No" at bounding box center [501, 160] width 11 height 21
radio input "true"
click at [1333, 197] on button "SUBJECT AREA" at bounding box center [1347, 198] width 161 height 30
select select "2"
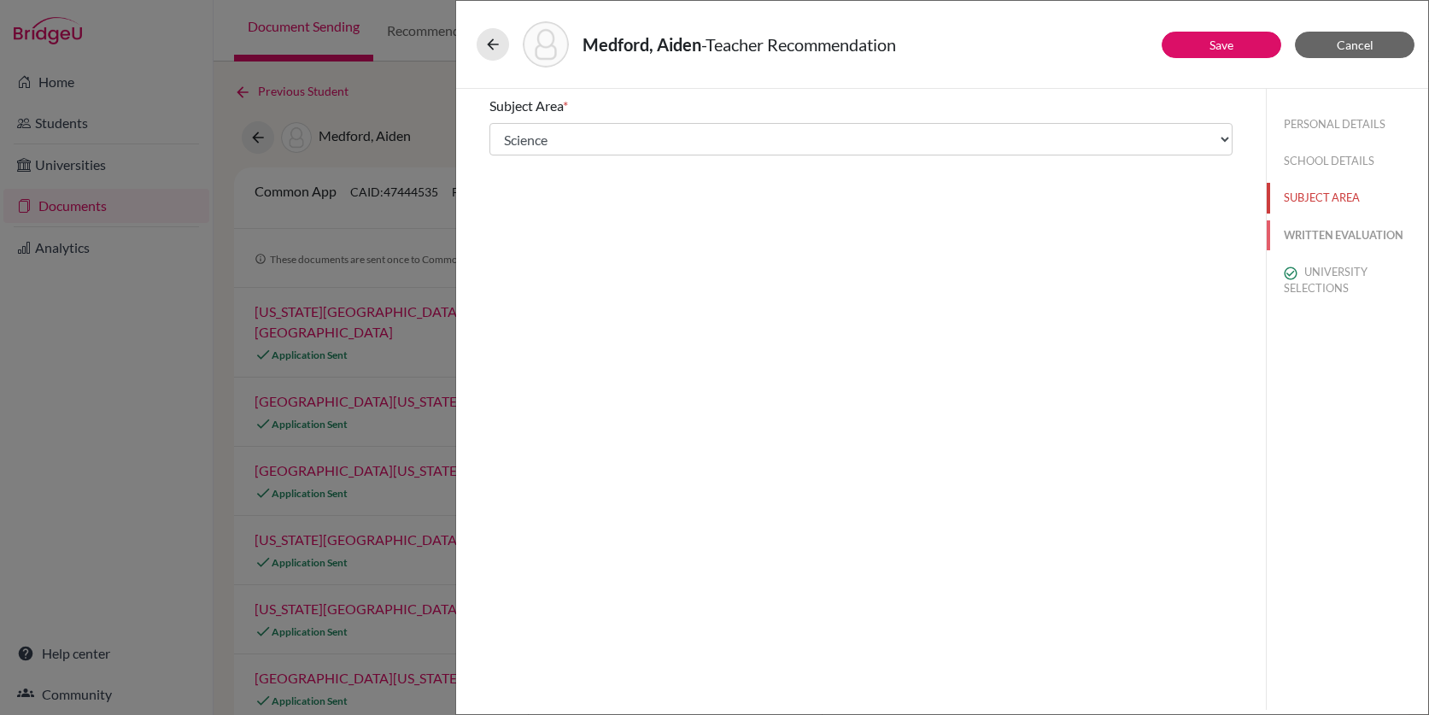
click at [1334, 226] on button "WRITTEN EVALUATION" at bounding box center [1347, 235] width 161 height 30
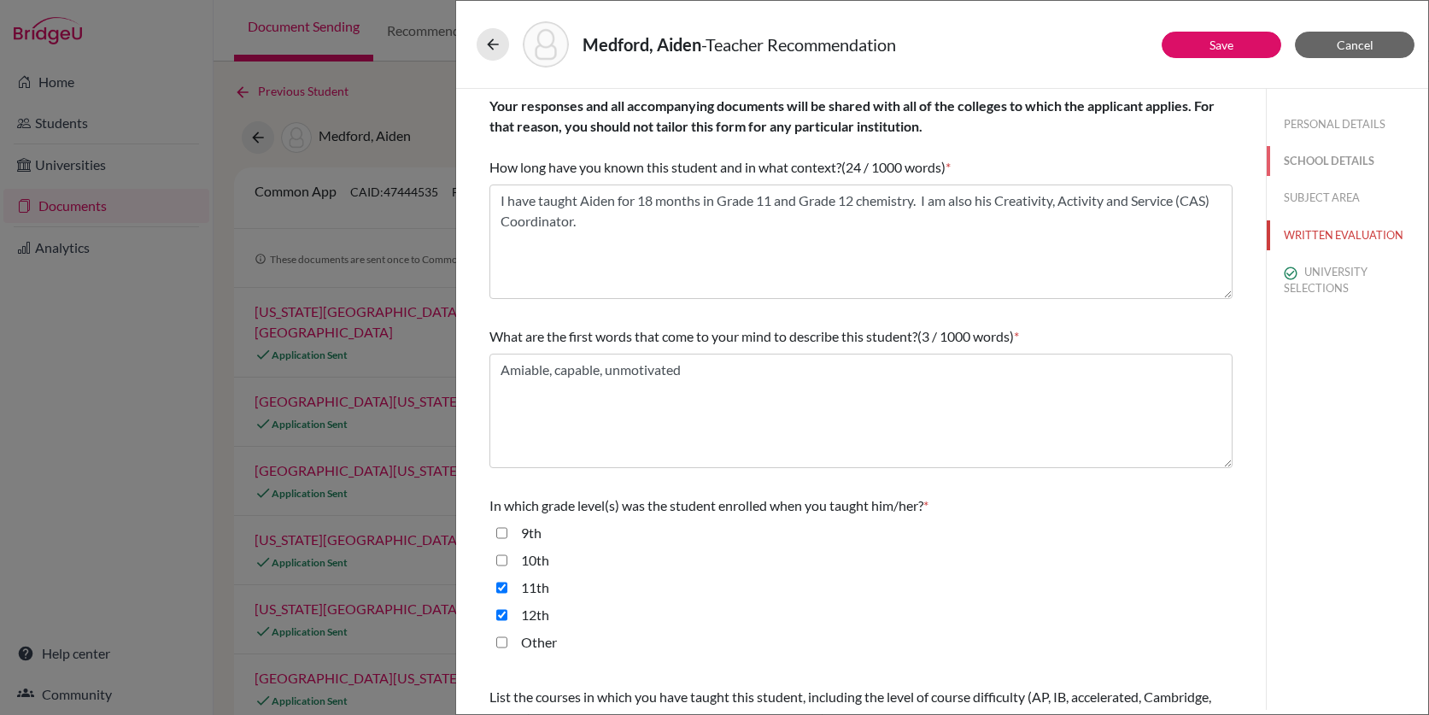
click at [1359, 165] on button "SCHOOL DETAILS" at bounding box center [1347, 161] width 161 height 30
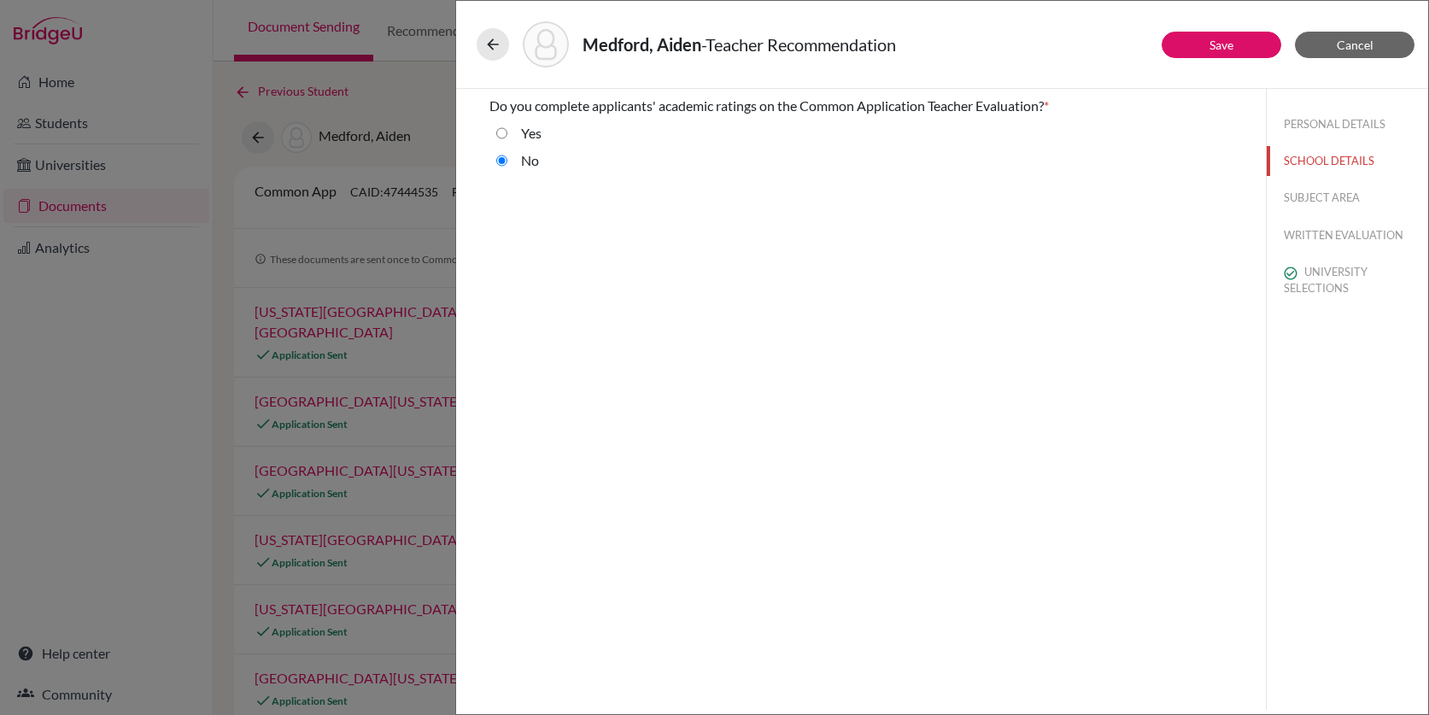
click at [525, 134] on label "Yes" at bounding box center [531, 133] width 21 height 21
click at [507, 134] on input "Yes" at bounding box center [501, 133] width 11 height 21
radio input "true"
click at [1305, 242] on button "RATINGS" at bounding box center [1347, 235] width 161 height 30
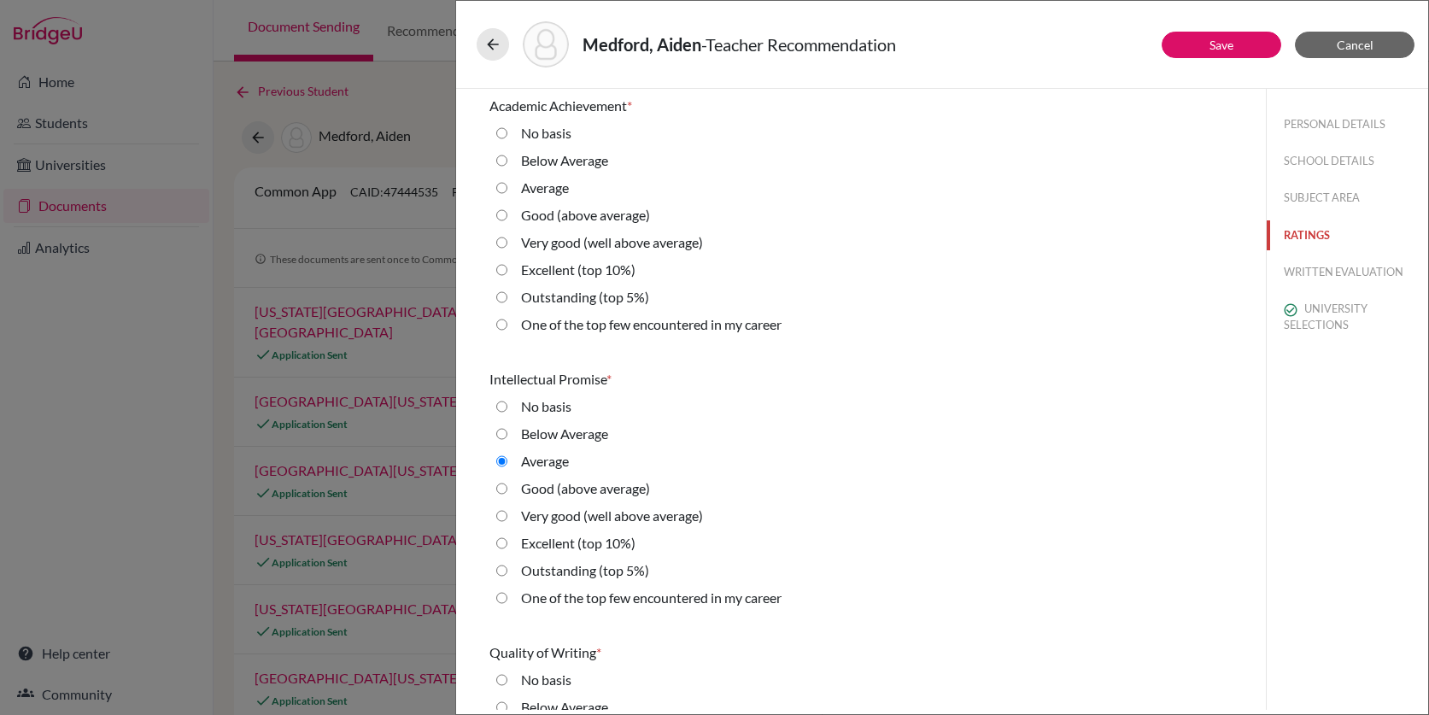
scroll to position [26, 0]
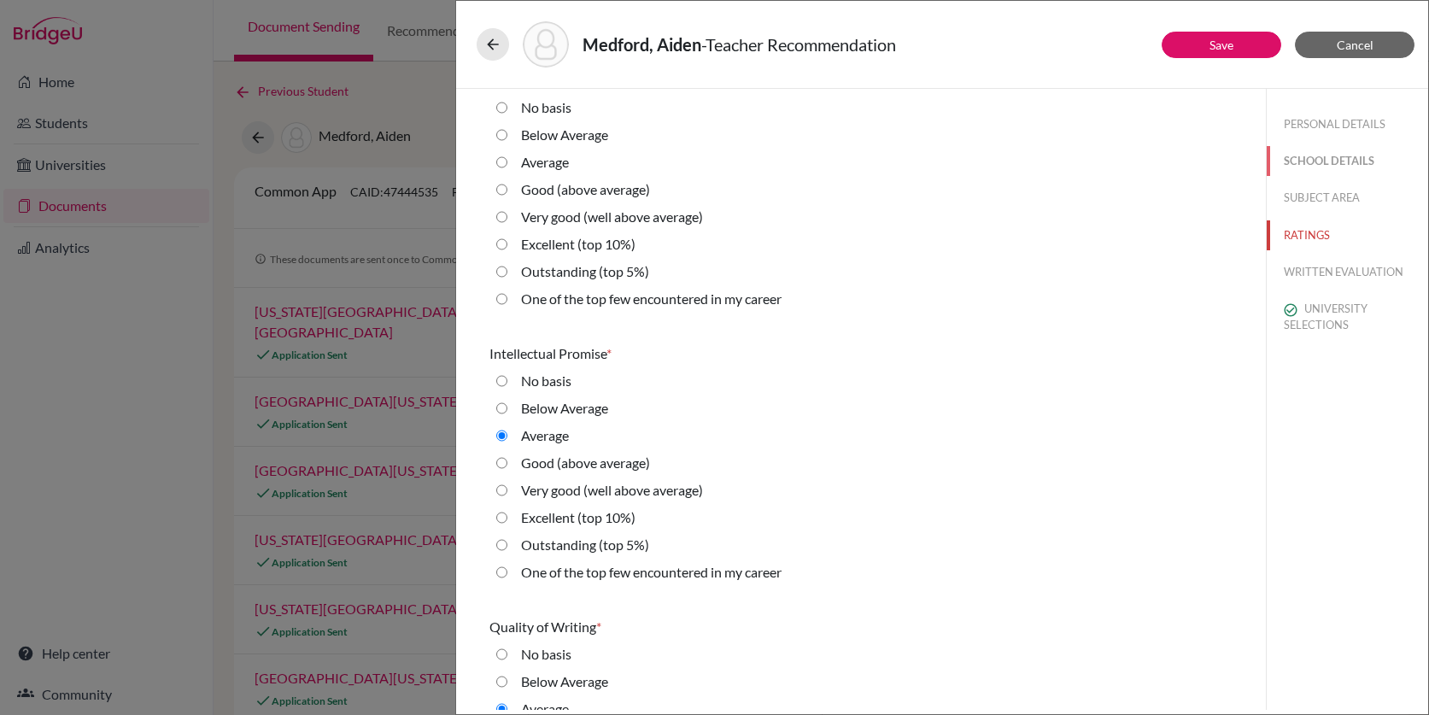
click at [1338, 164] on button "SCHOOL DETAILS" at bounding box center [1347, 161] width 161 height 30
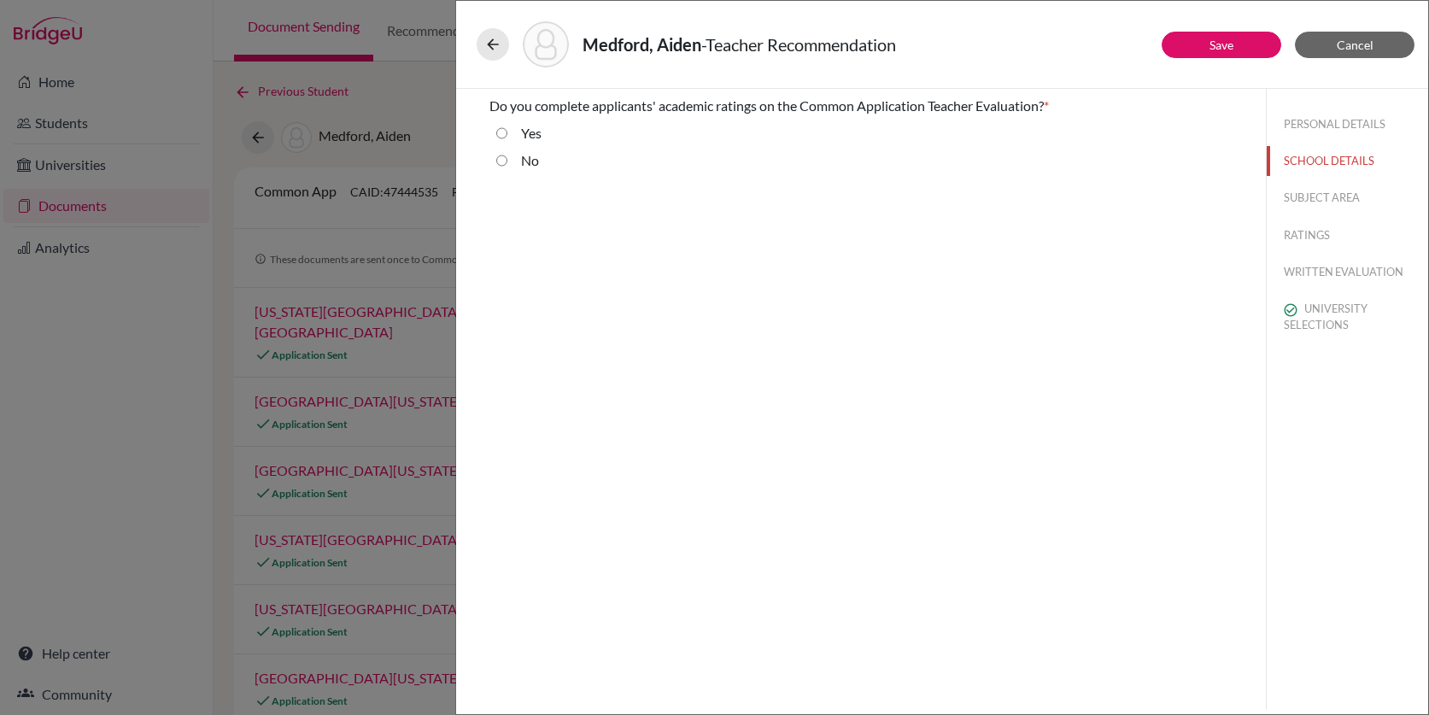
click at [524, 165] on label "No" at bounding box center [530, 160] width 18 height 21
click at [507, 165] on input "No" at bounding box center [501, 160] width 11 height 21
radio input "true"
click at [1310, 234] on button "WRITTEN EVALUATION" at bounding box center [1347, 235] width 161 height 30
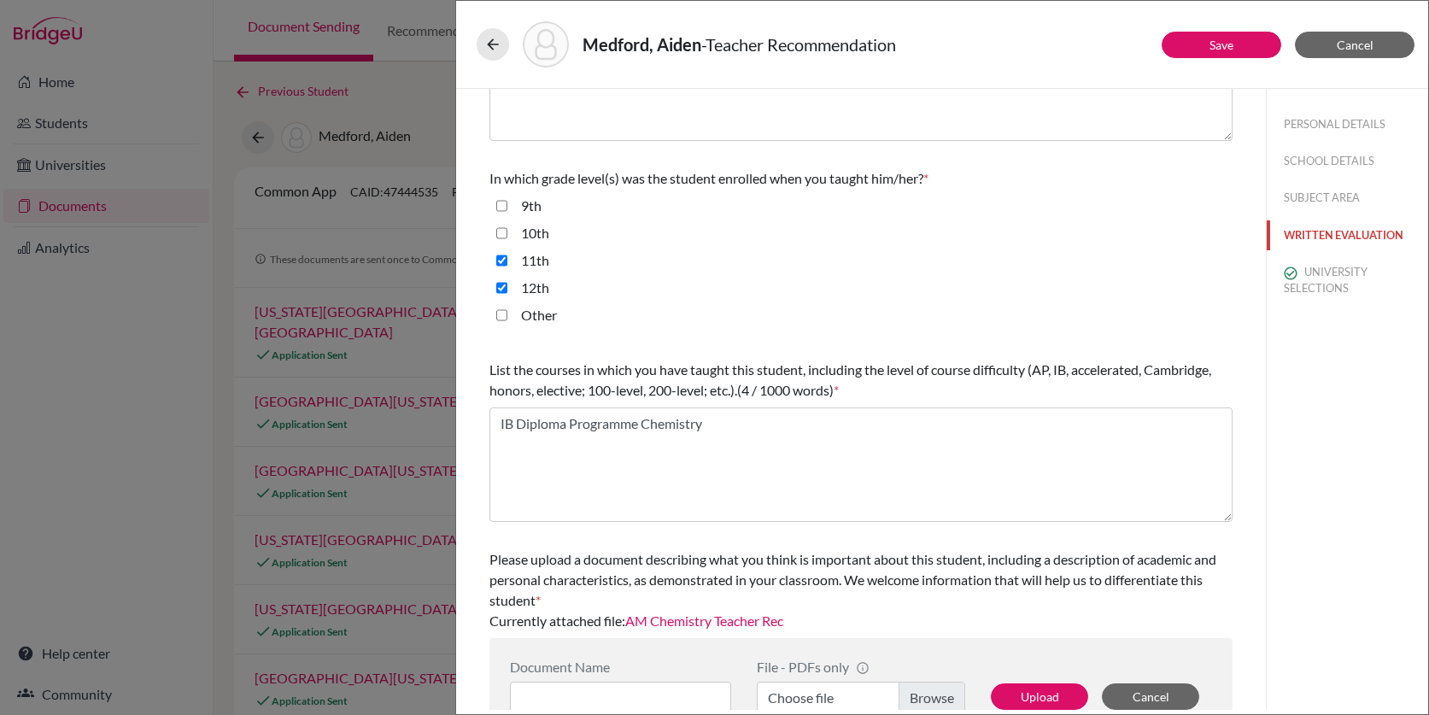
scroll to position [366, 0]
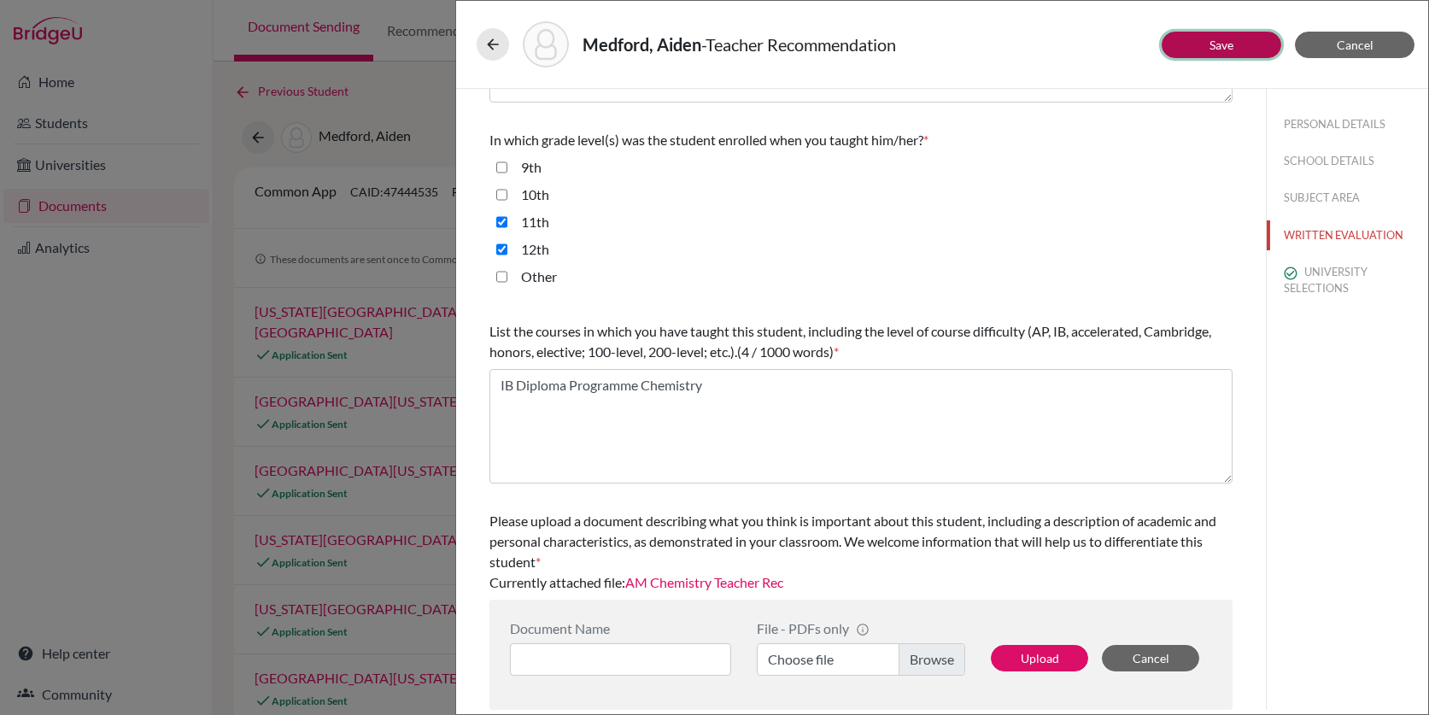
click at [1240, 46] on button "Save" at bounding box center [1222, 45] width 120 height 26
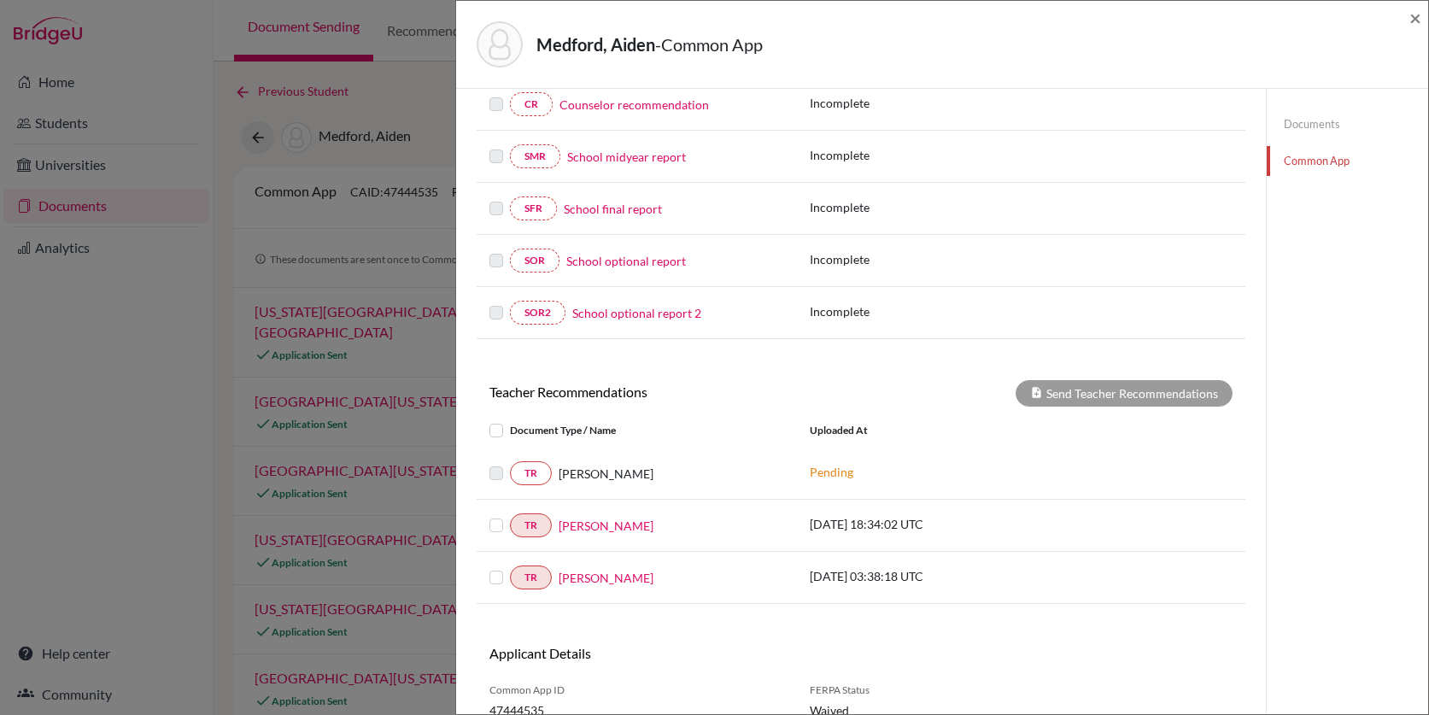
scroll to position [300, 0]
click at [510, 513] on label at bounding box center [510, 513] width 0 height 0
click at [0, 0] on input "checkbox" at bounding box center [0, 0] width 0 height 0
click at [510, 565] on label at bounding box center [510, 565] width 0 height 0
click at [0, 0] on input "checkbox" at bounding box center [0, 0] width 0 height 0
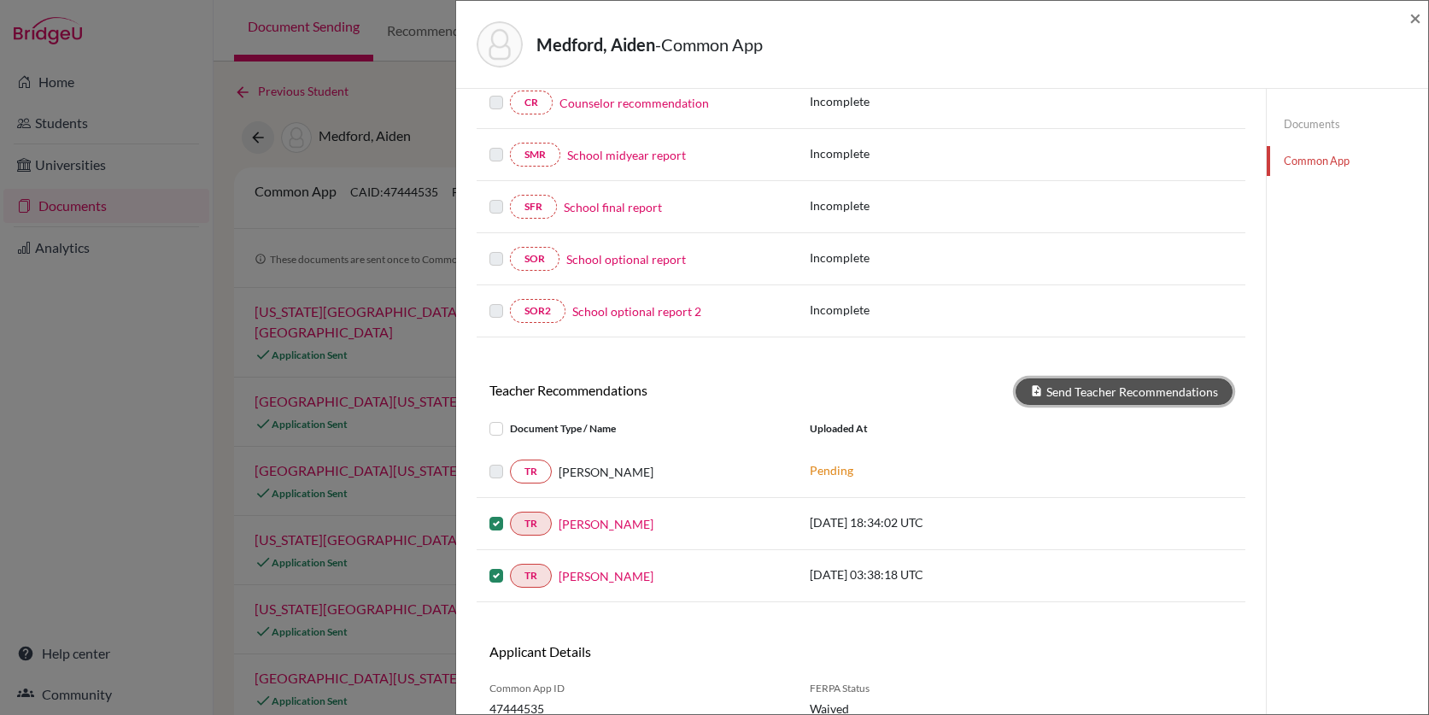
click at [1098, 390] on button "Send Teacher Recommendations" at bounding box center [1124, 391] width 217 height 26
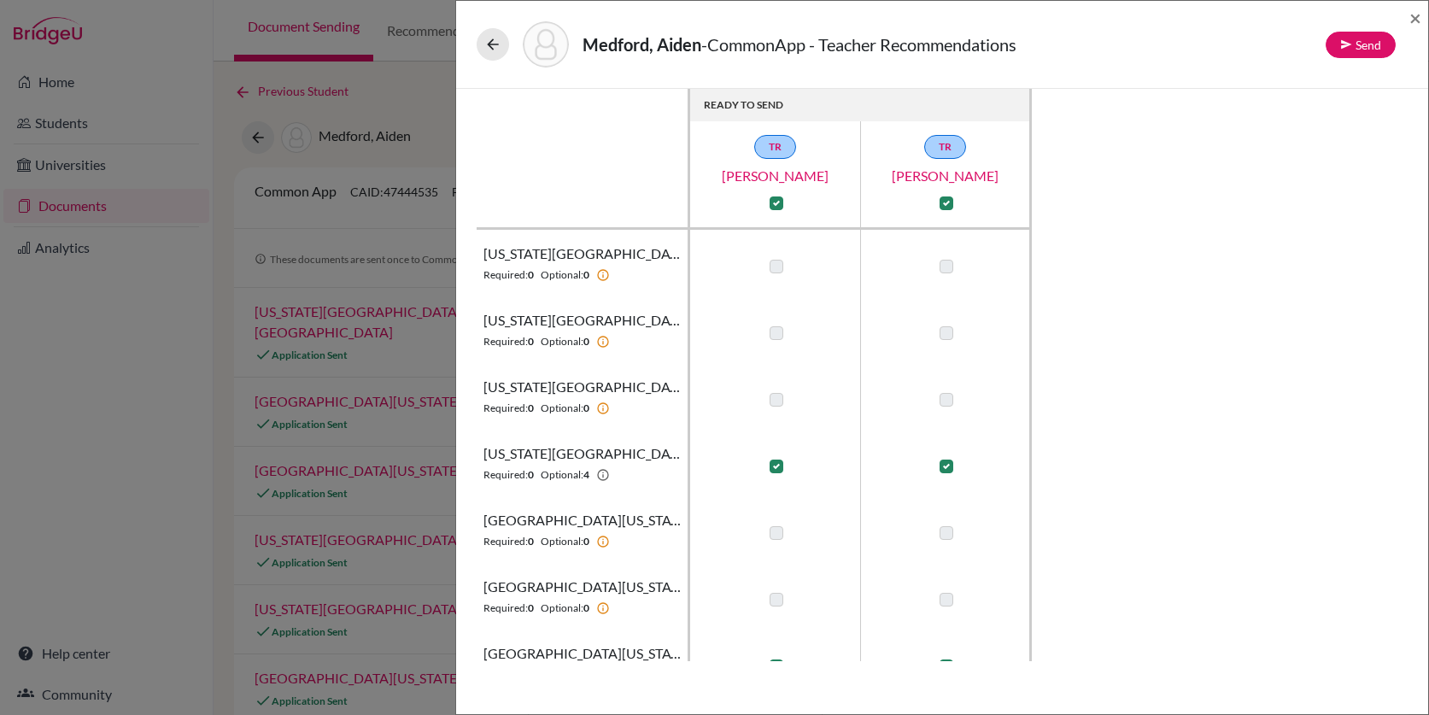
scroll to position [102, 0]
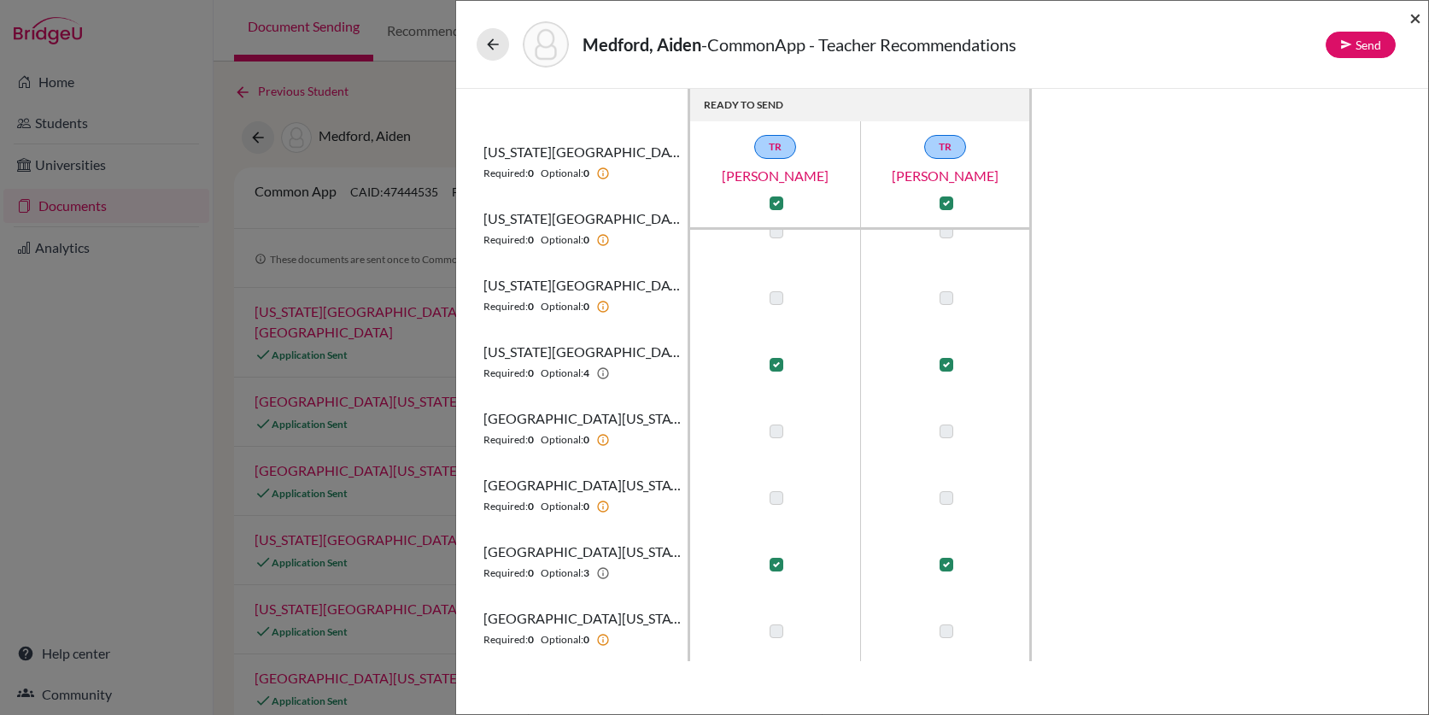
click at [1414, 15] on span "×" at bounding box center [1415, 17] width 12 height 25
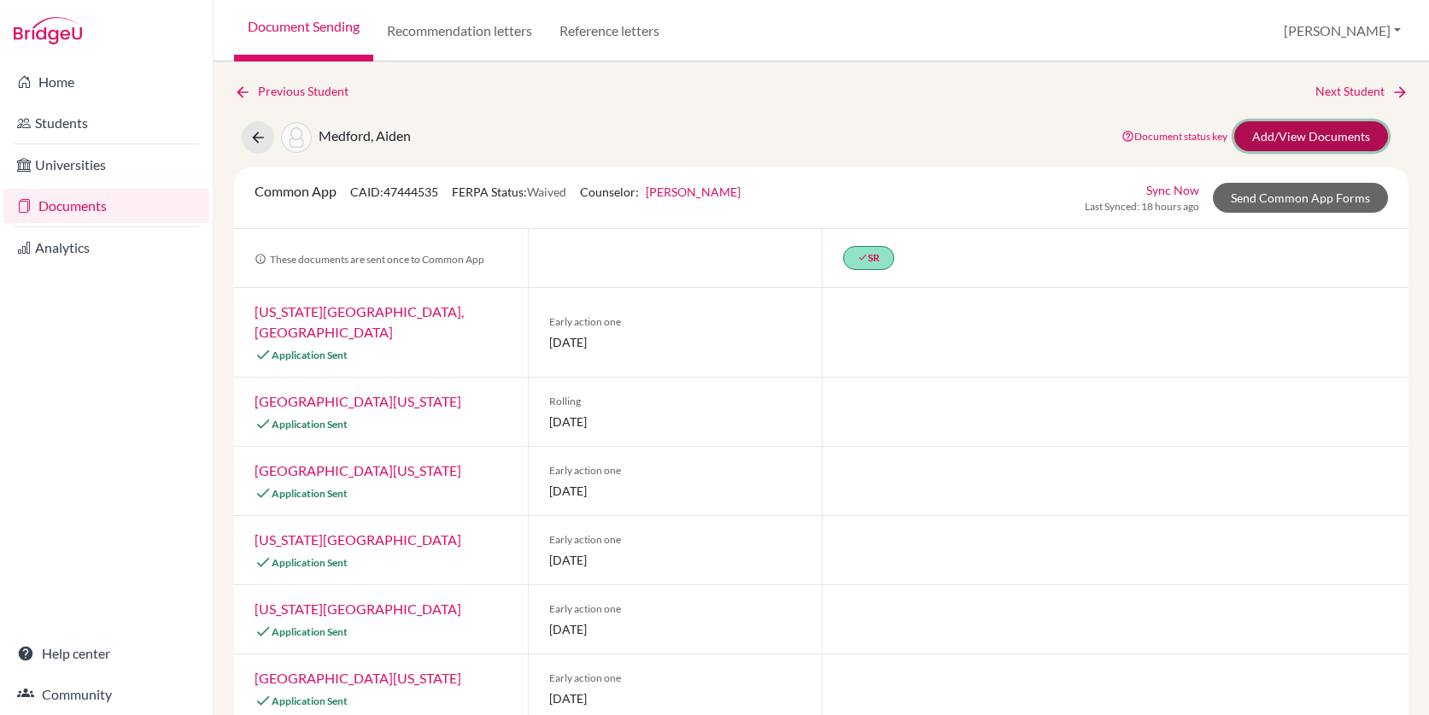
click at [1324, 138] on link "Add/View Documents" at bounding box center [1311, 136] width 154 height 30
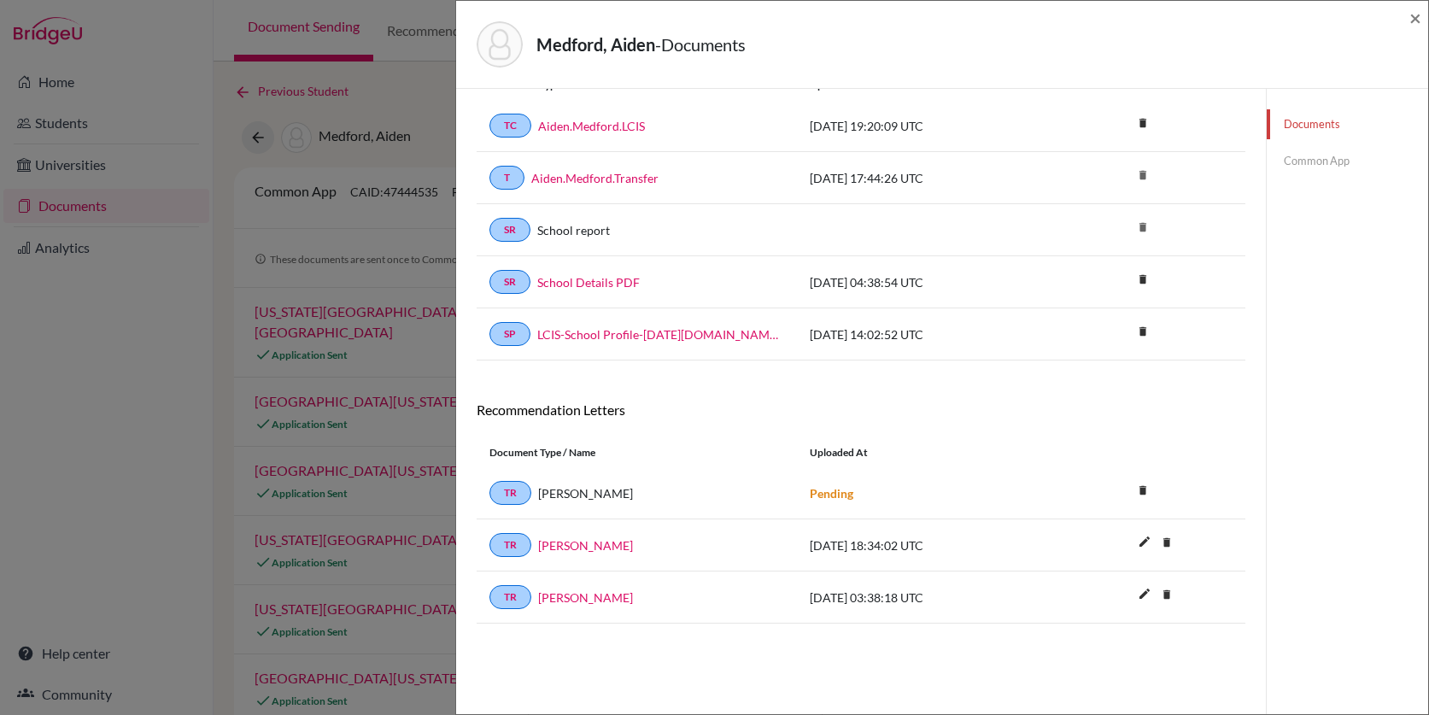
scroll to position [90, 0]
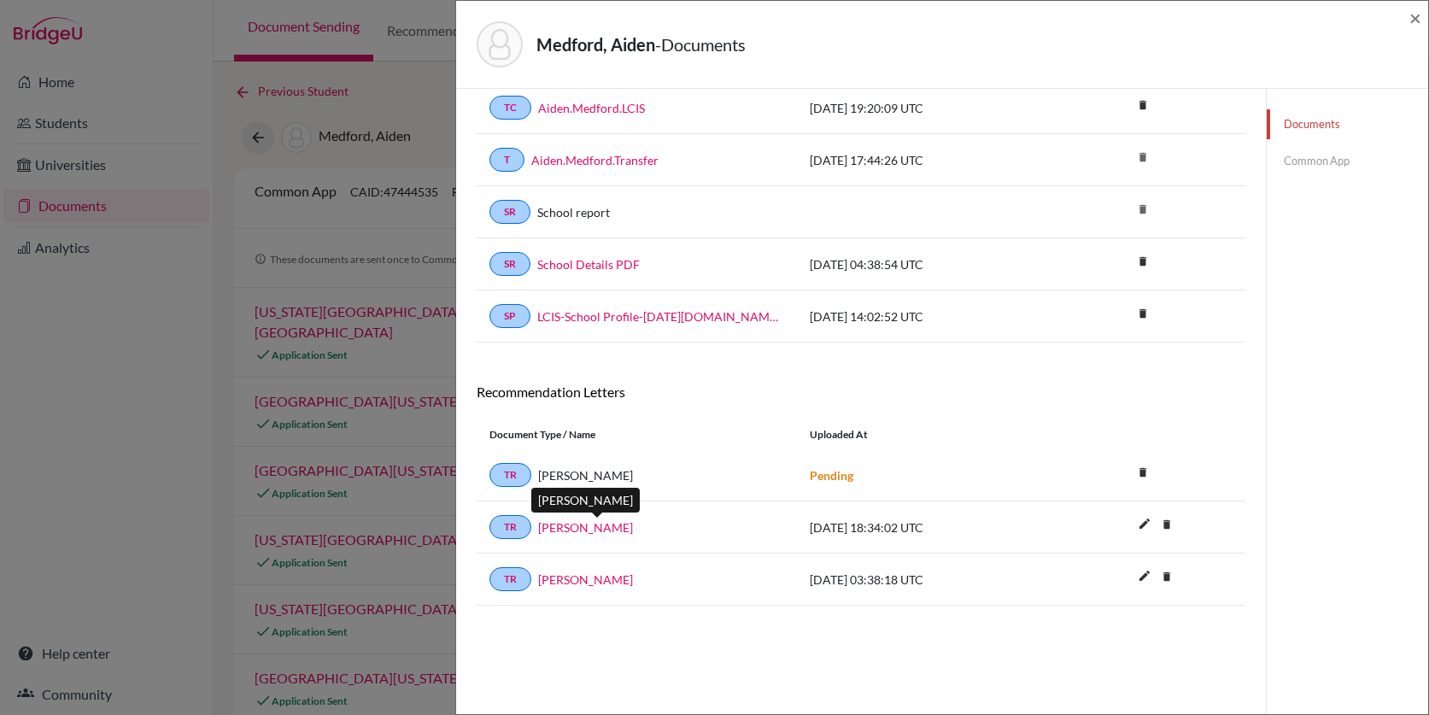
click at [620, 525] on link "Aiden Wayne Medford" at bounding box center [585, 528] width 95 height 18
click at [1327, 156] on link "Common App" at bounding box center [1347, 161] width 161 height 30
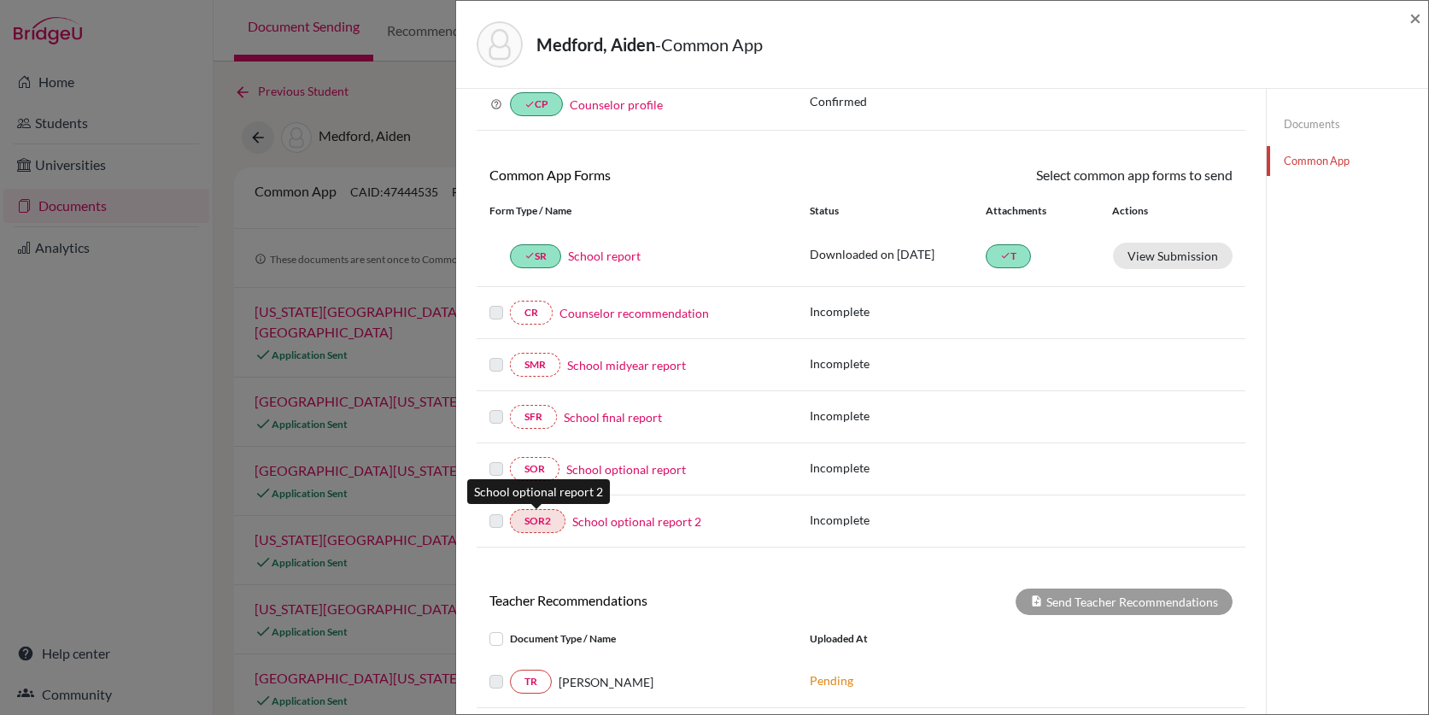
scroll to position [372, 0]
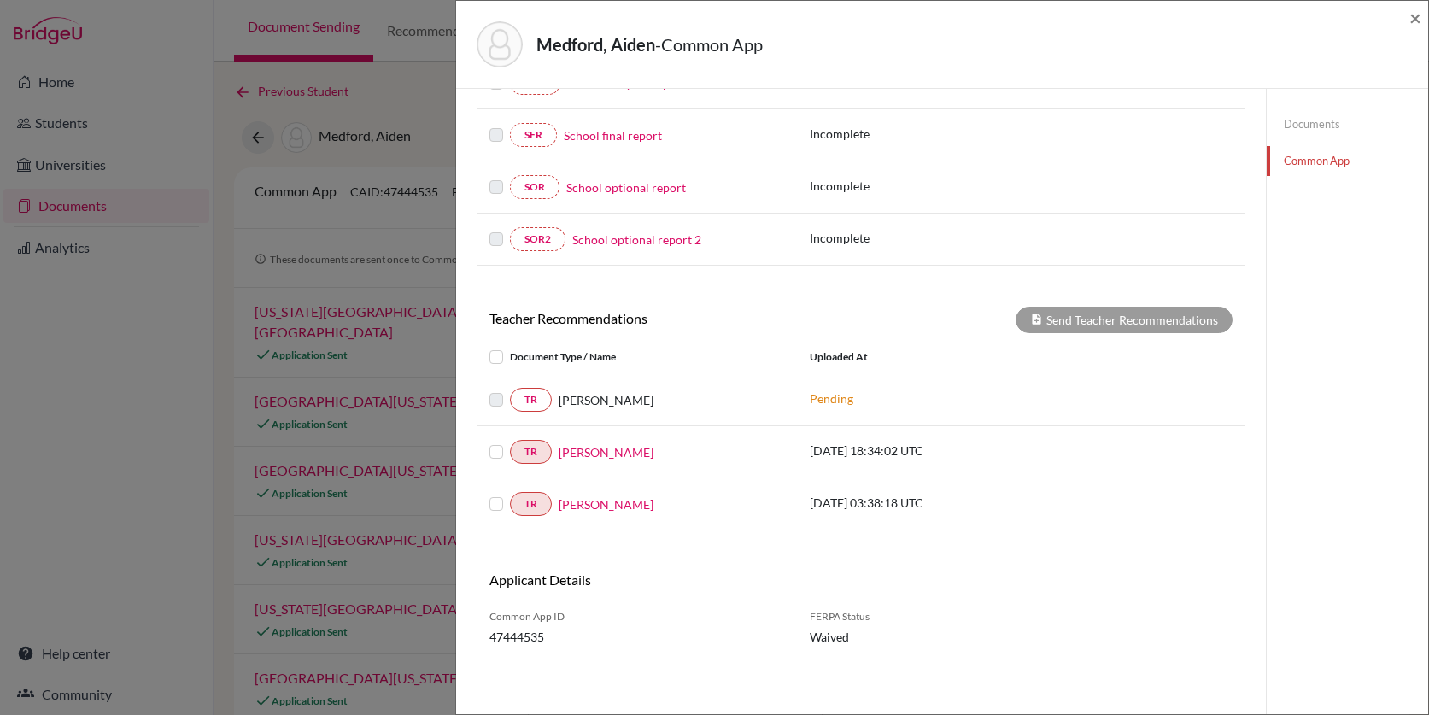
click at [510, 442] on label at bounding box center [510, 442] width 0 height 0
click at [0, 0] on input "checkbox" at bounding box center [0, 0] width 0 height 0
click at [510, 494] on label at bounding box center [510, 494] width 0 height 0
click at [0, 0] on input "checkbox" at bounding box center [0, 0] width 0 height 0
click at [1091, 321] on button "Send Teacher Recommendations" at bounding box center [1124, 320] width 217 height 26
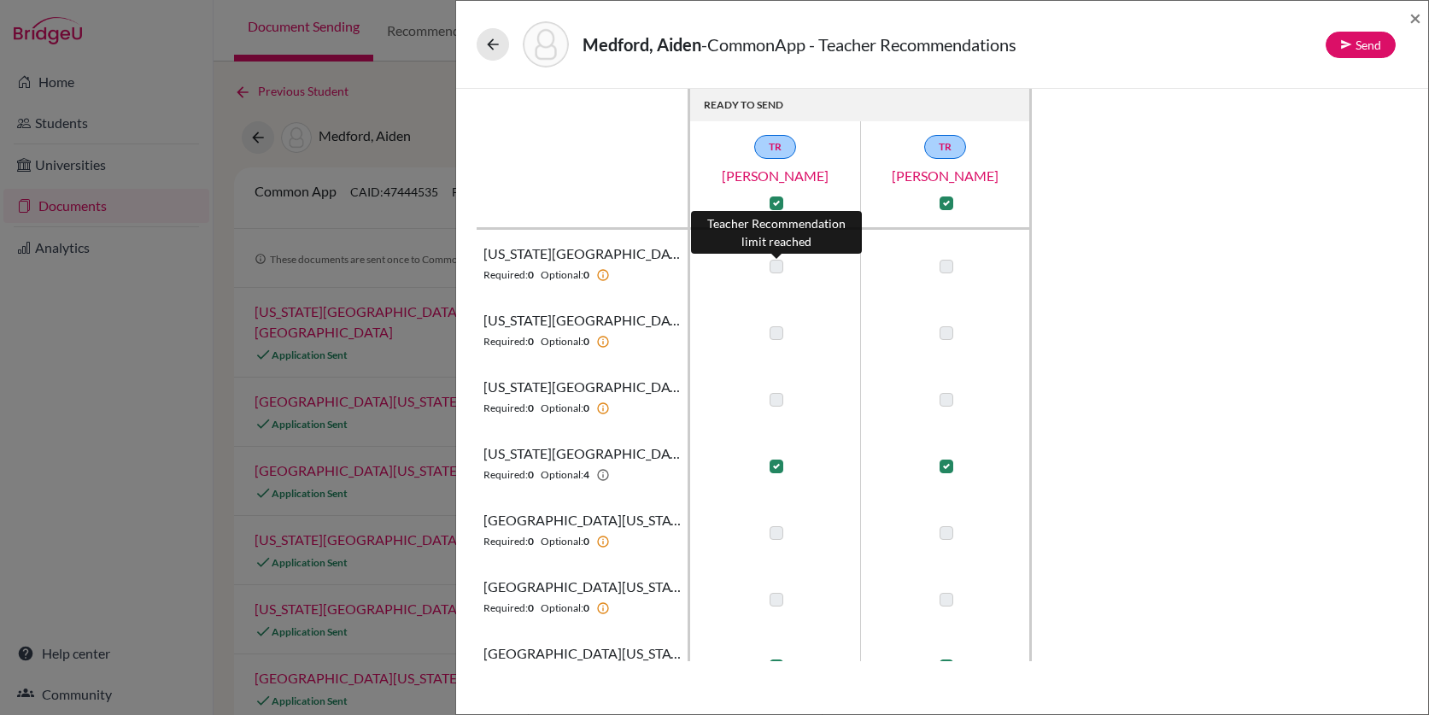
click at [776, 269] on label at bounding box center [777, 267] width 14 height 14
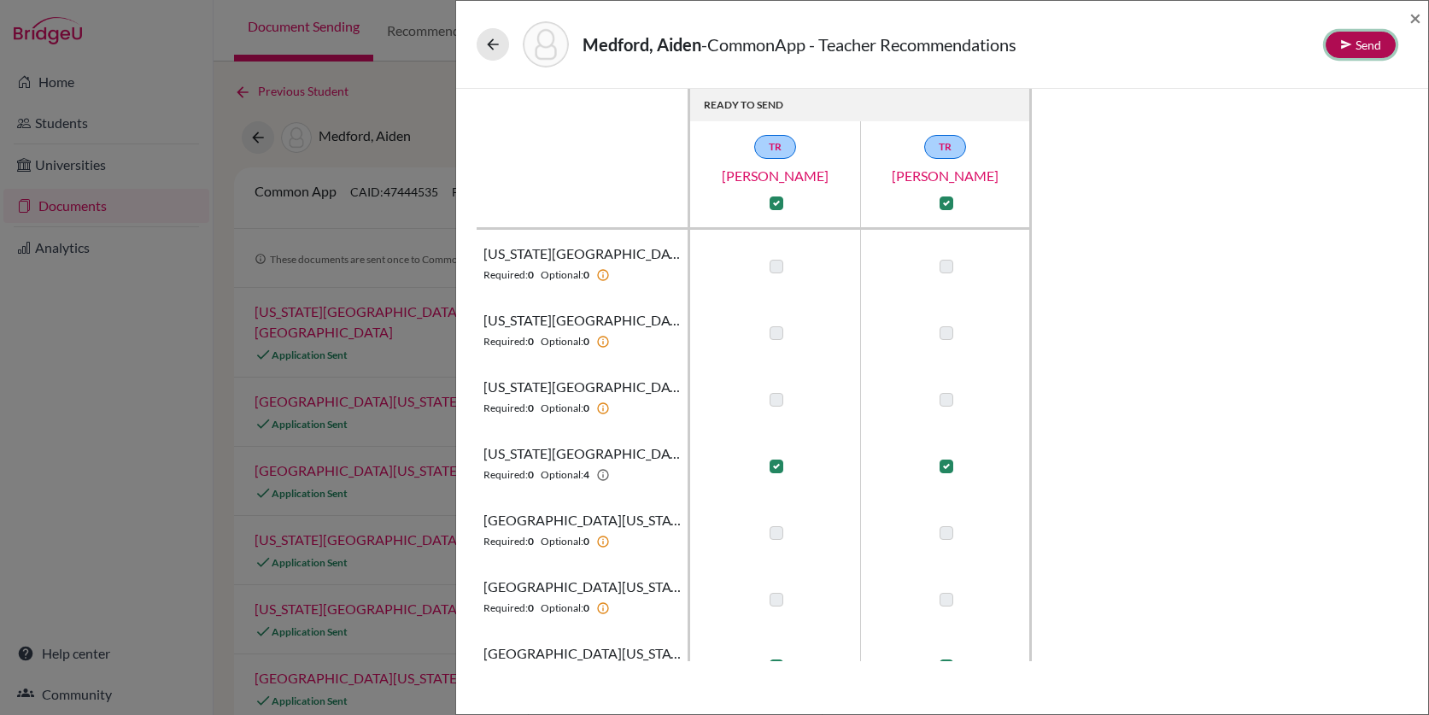
click at [1362, 44] on button "Send" at bounding box center [1361, 45] width 70 height 26
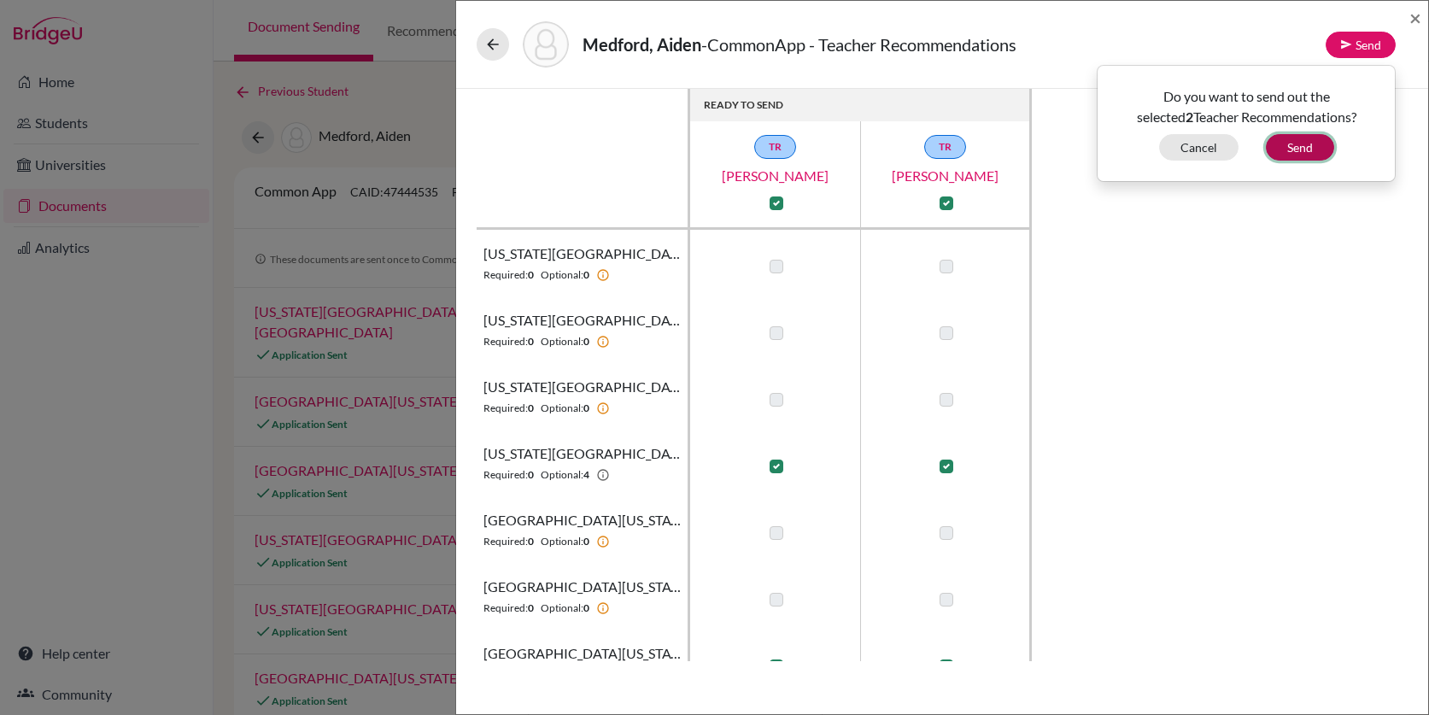
click at [1309, 146] on button "Send" at bounding box center [1300, 147] width 68 height 26
checkbox input "false"
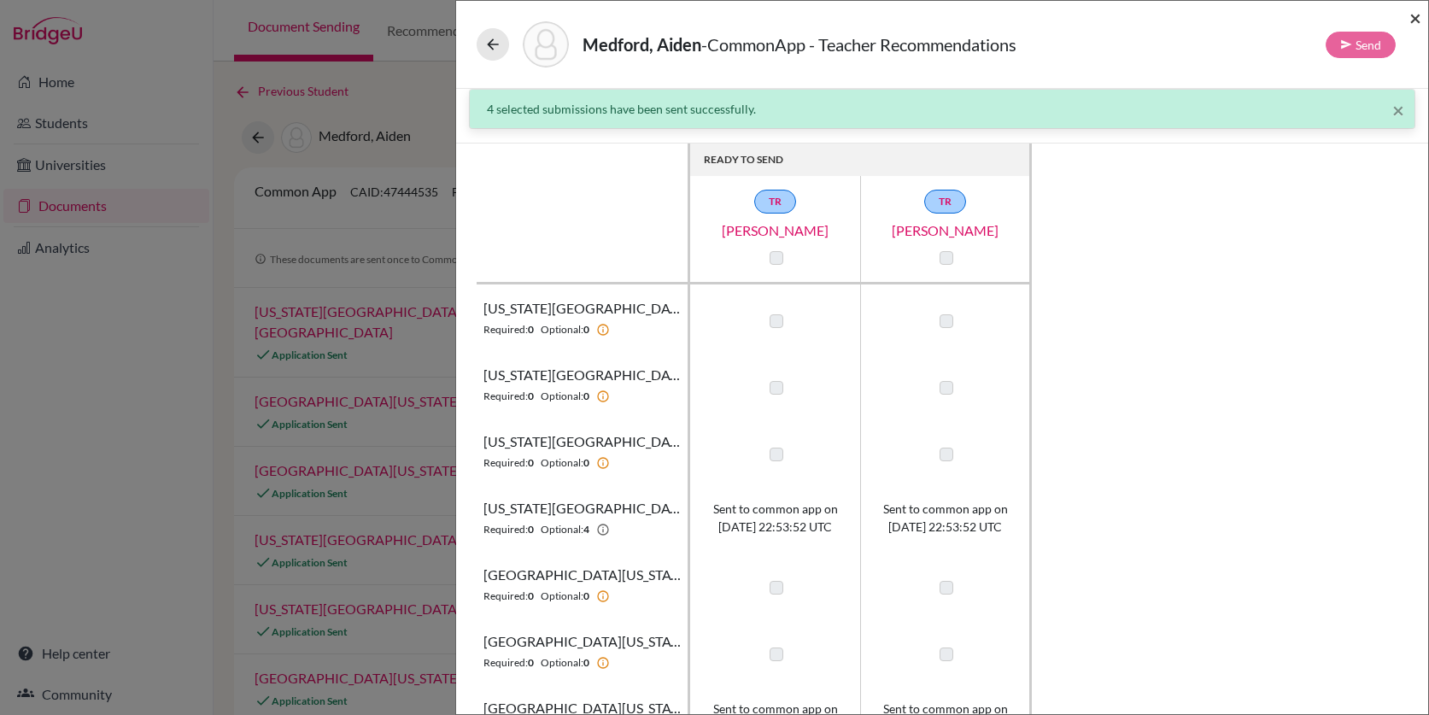
click at [1414, 14] on span "×" at bounding box center [1415, 17] width 12 height 25
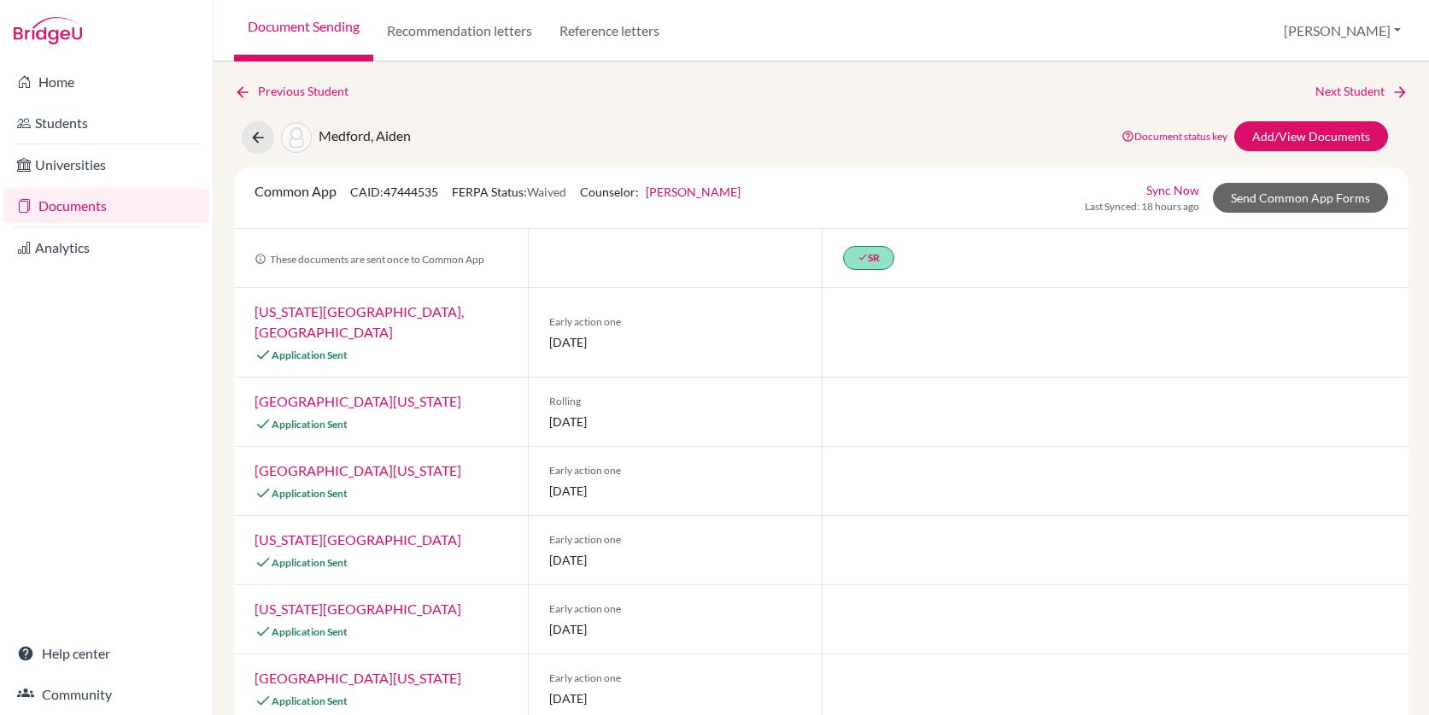
click at [88, 204] on link "Documents" at bounding box center [106, 206] width 206 height 34
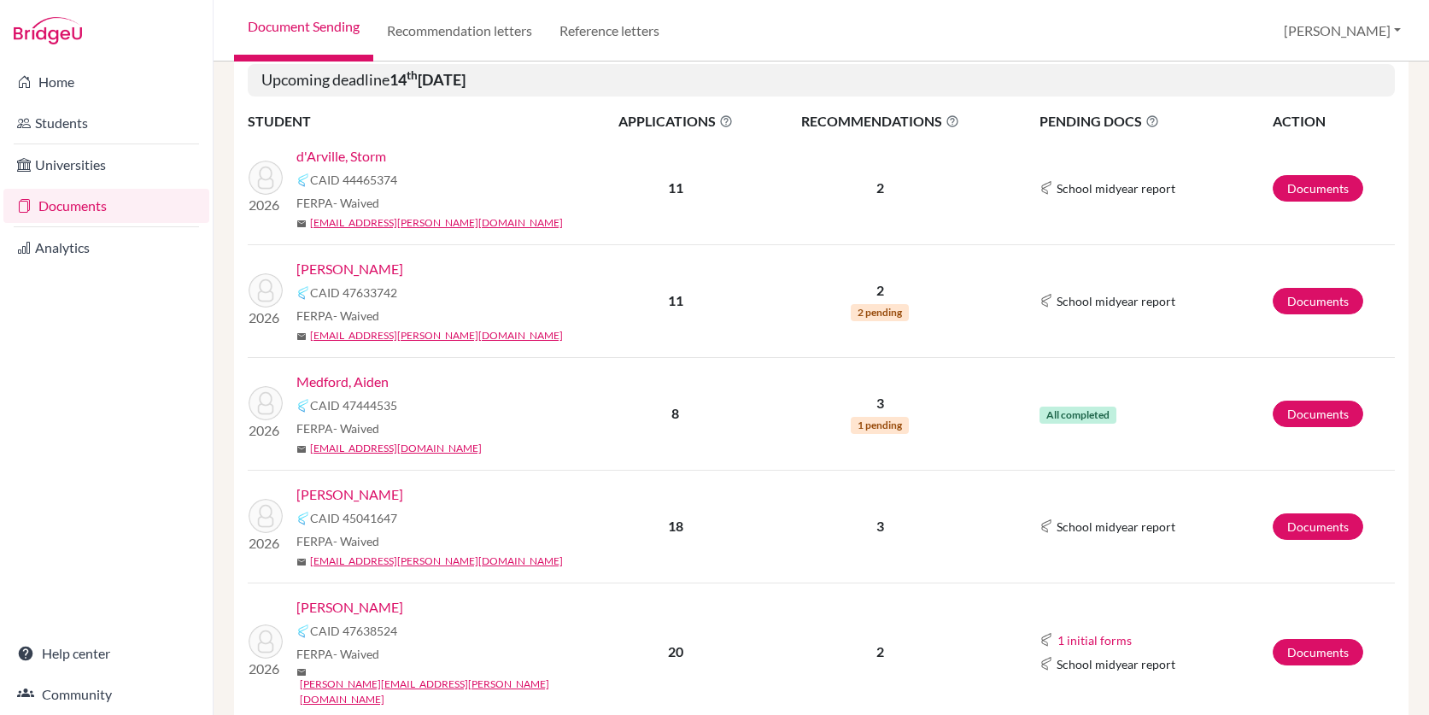
scroll to position [231, 0]
click at [1087, 631] on button "1 initial forms" at bounding box center [1095, 641] width 76 height 20
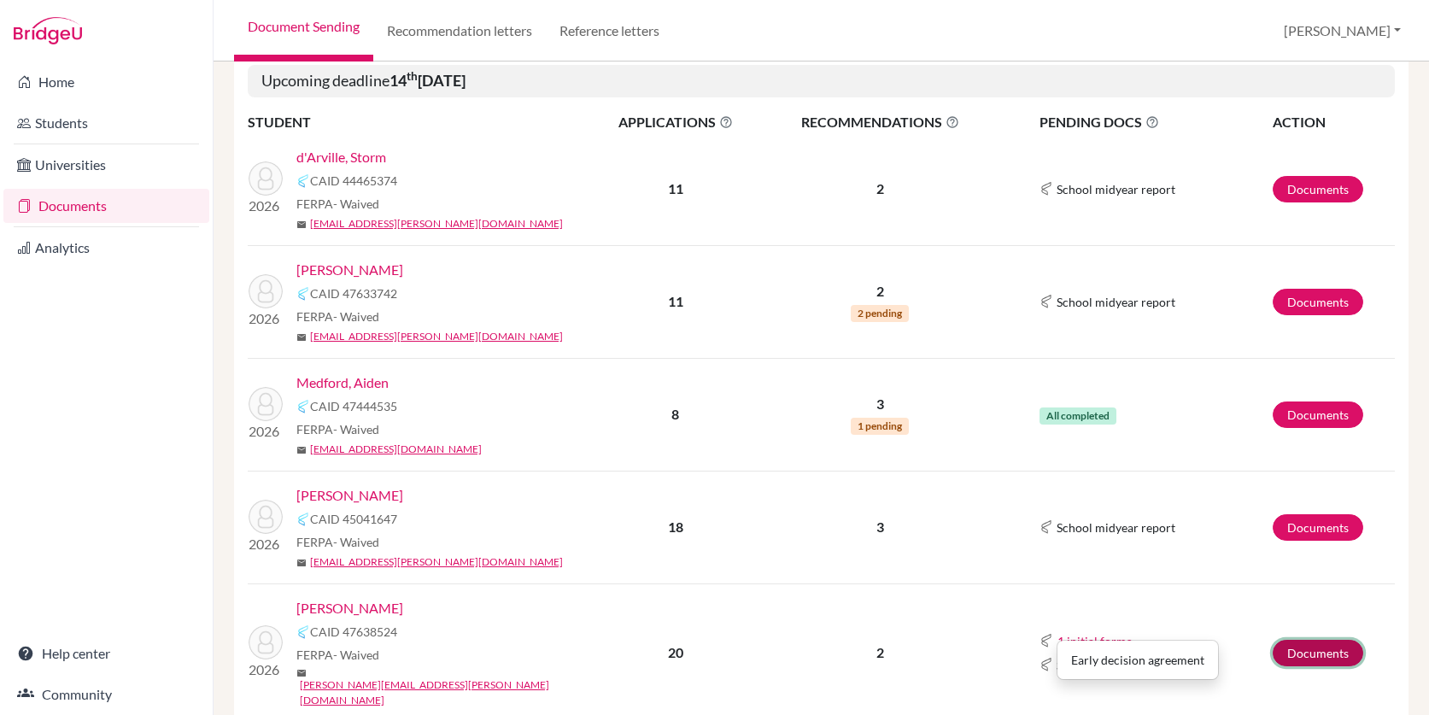
click at [1313, 640] on link "Documents" at bounding box center [1318, 653] width 91 height 26
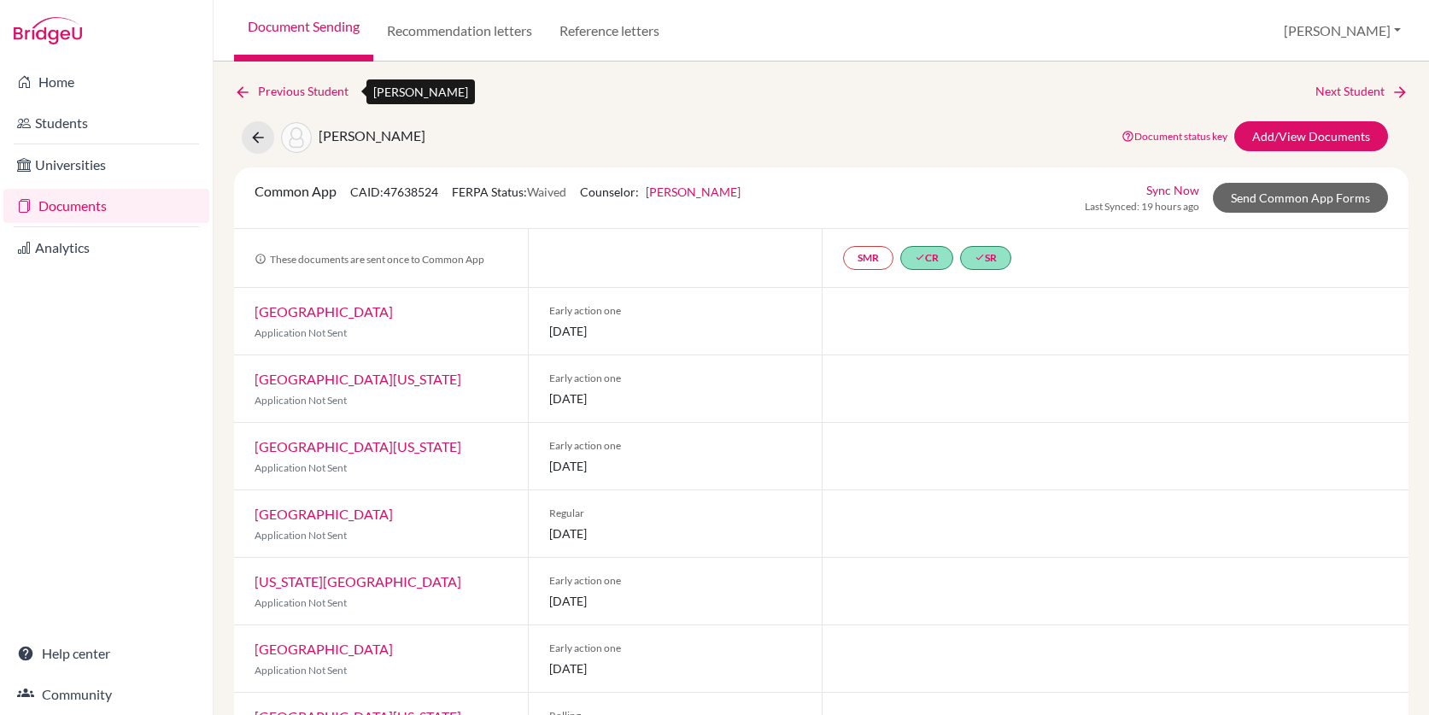
click at [330, 84] on link "Previous Student" at bounding box center [298, 91] width 128 height 19
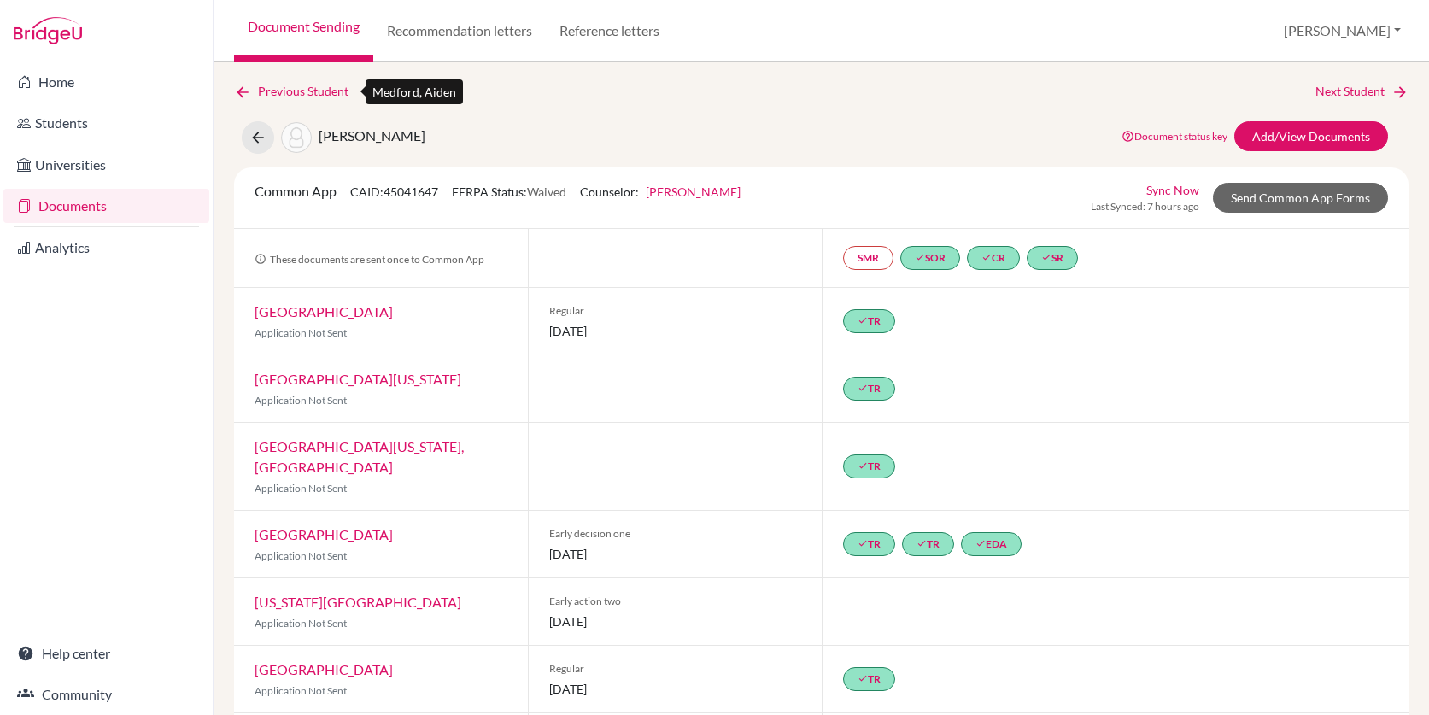
click at [267, 90] on link "Previous Student" at bounding box center [298, 91] width 128 height 19
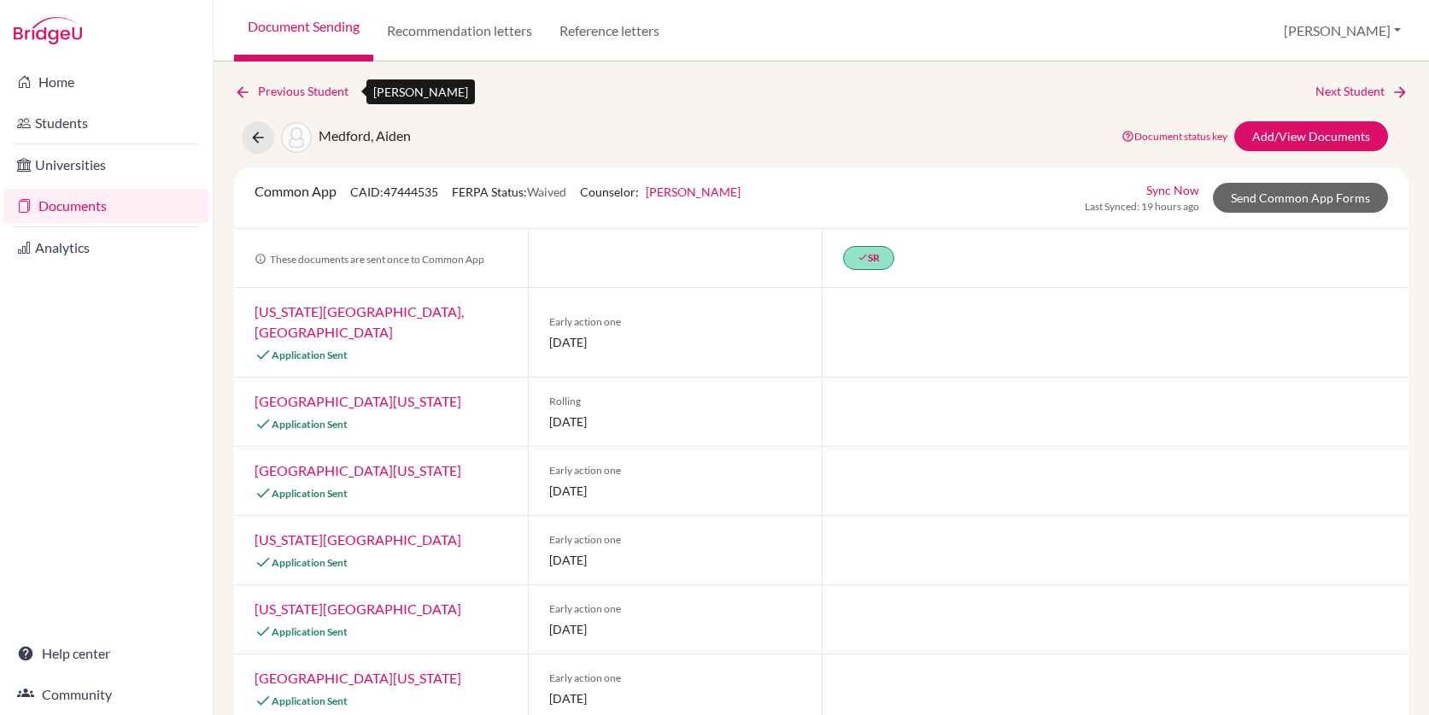
click at [309, 84] on link "Previous Student" at bounding box center [298, 91] width 128 height 19
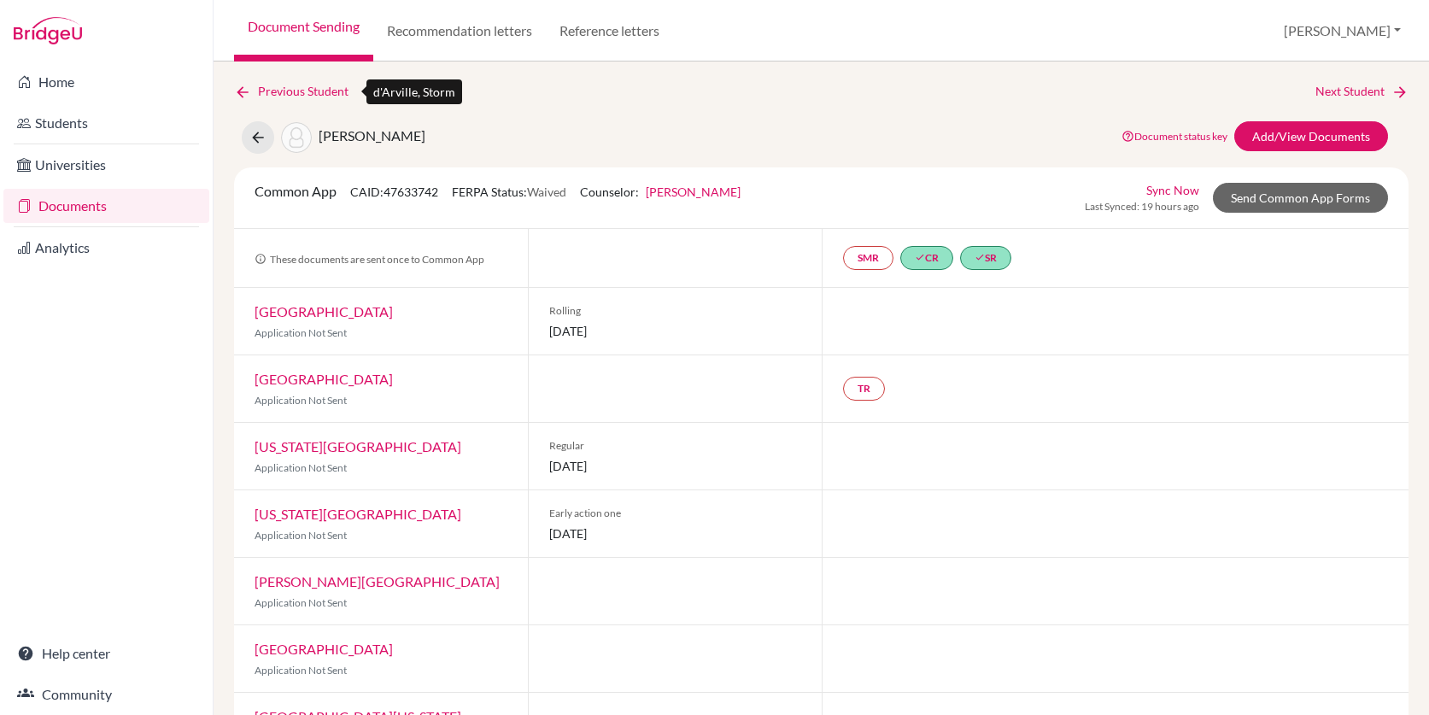
click at [317, 86] on link "Previous Student" at bounding box center [298, 91] width 128 height 19
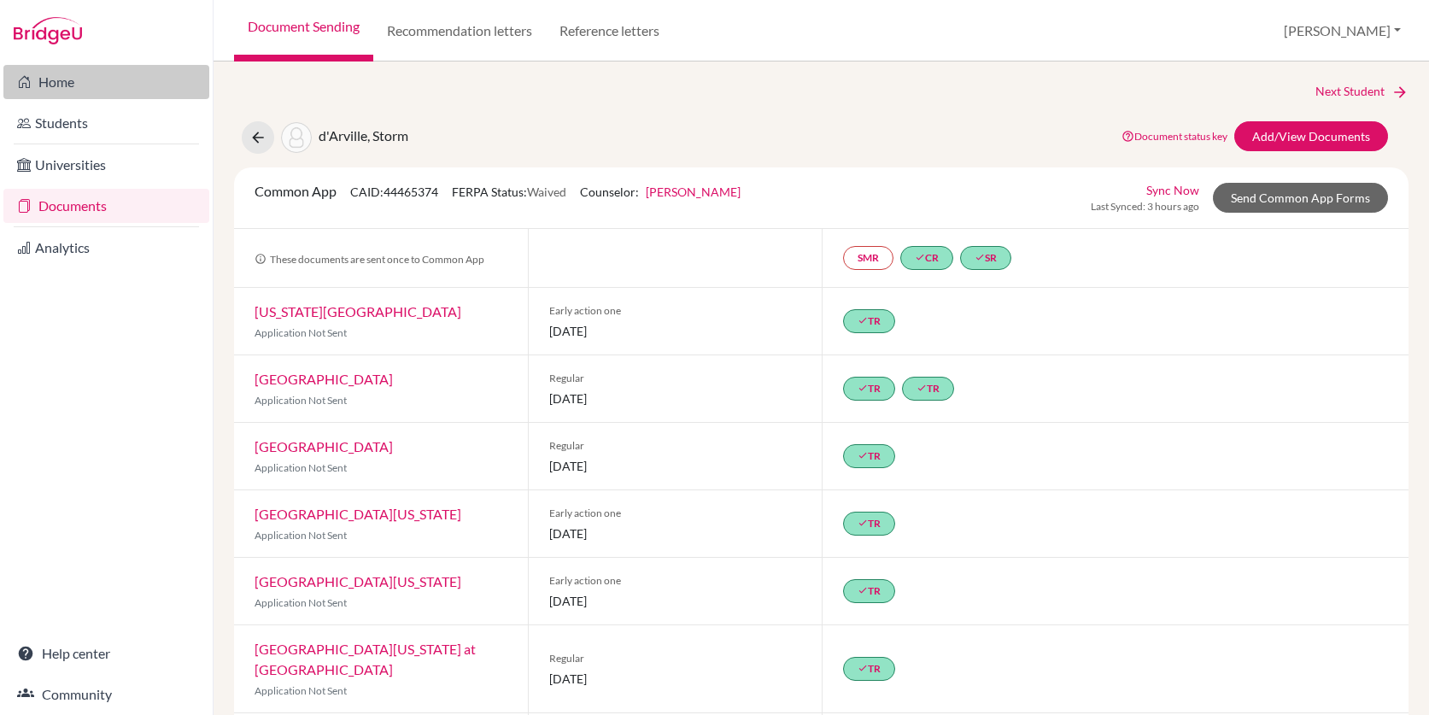
click at [78, 85] on link "Home" at bounding box center [106, 82] width 206 height 34
